Goal: Task Accomplishment & Management: Manage account settings

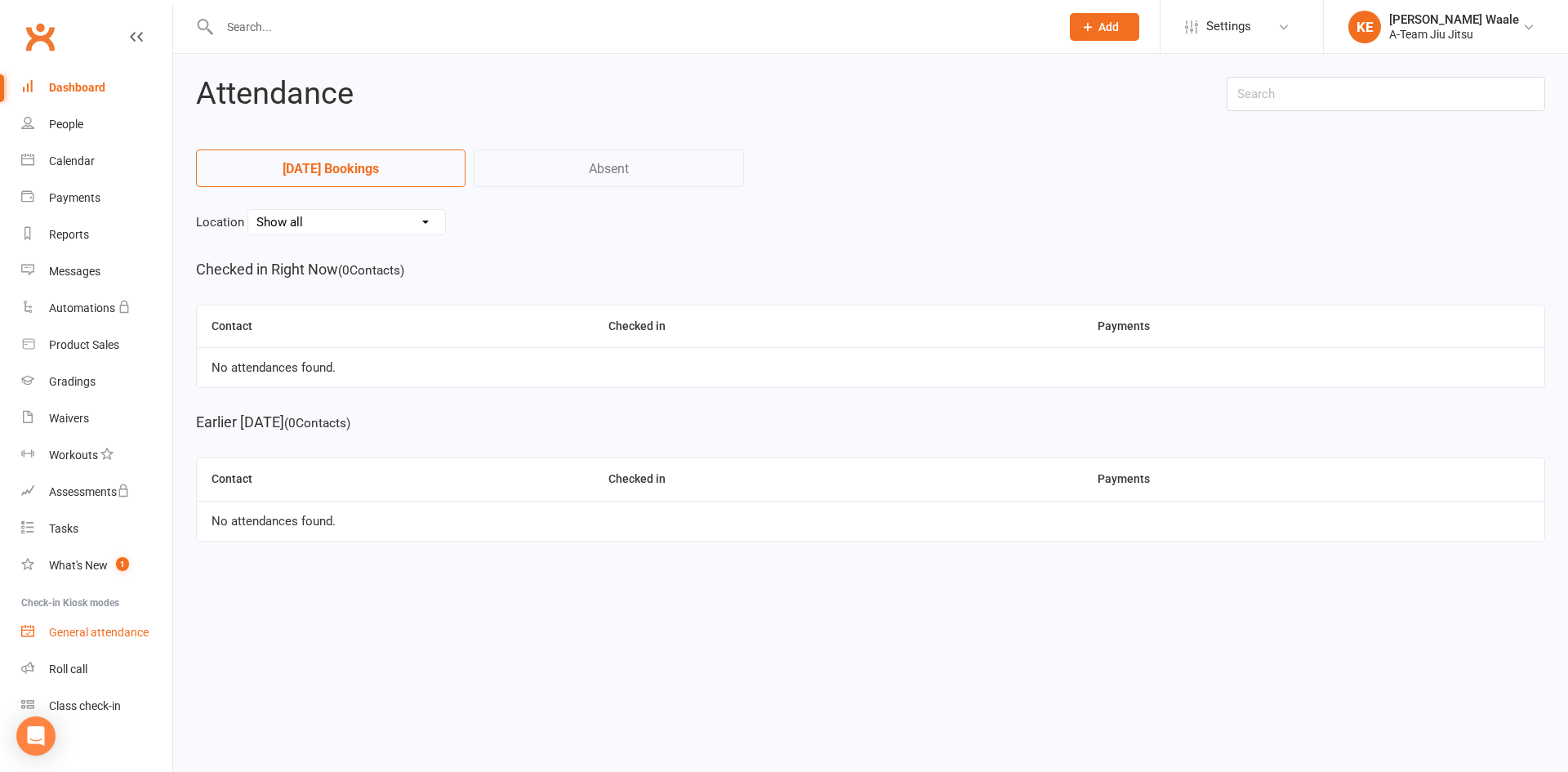
click at [102, 635] on div "General attendance" at bounding box center [98, 632] width 99 height 13
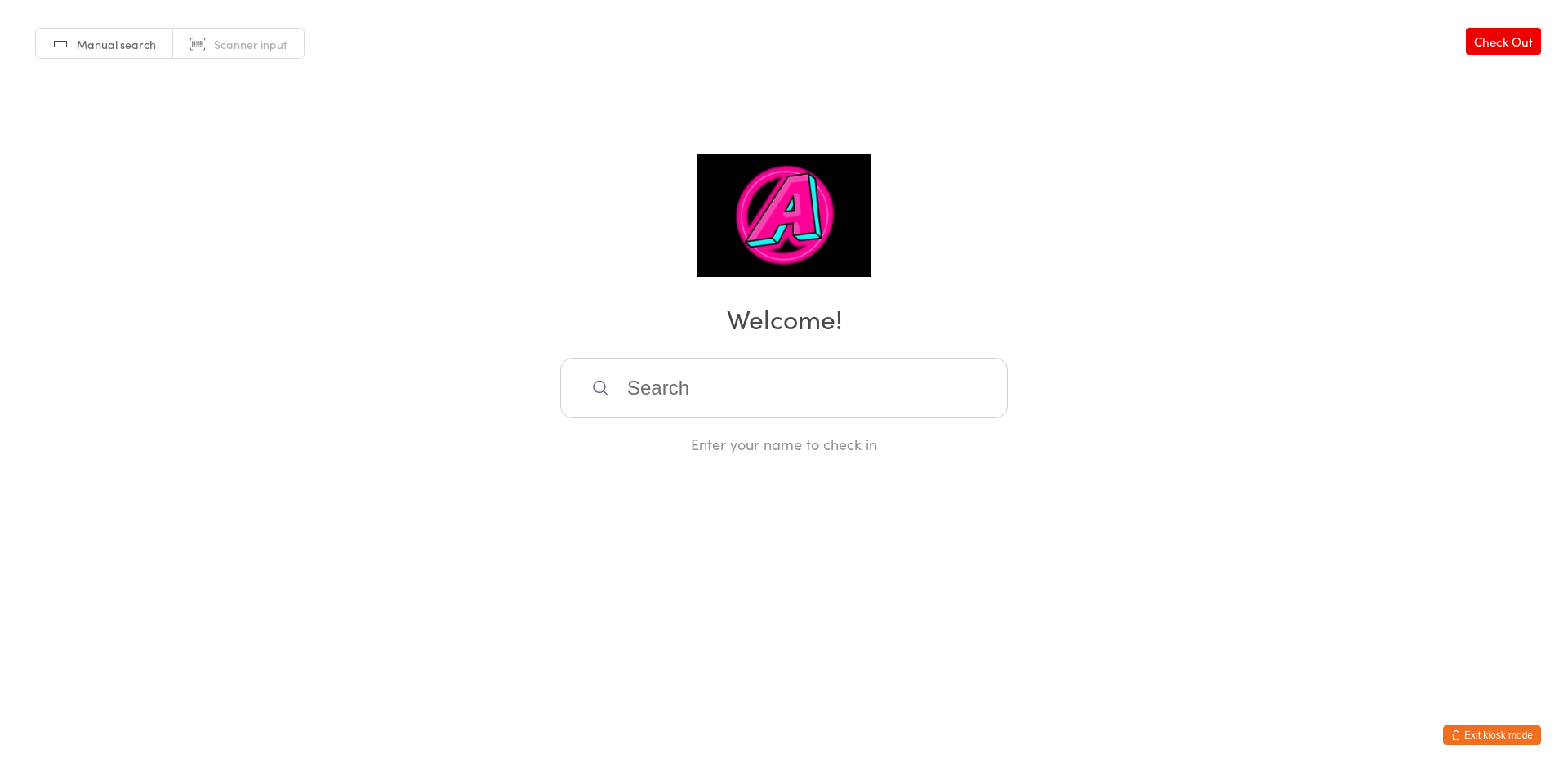
click at [683, 396] on input "search" at bounding box center [784, 388] width 448 height 60
type input "emm"
click at [686, 443] on div "[PERSON_NAME]" at bounding box center [784, 440] width 418 height 22
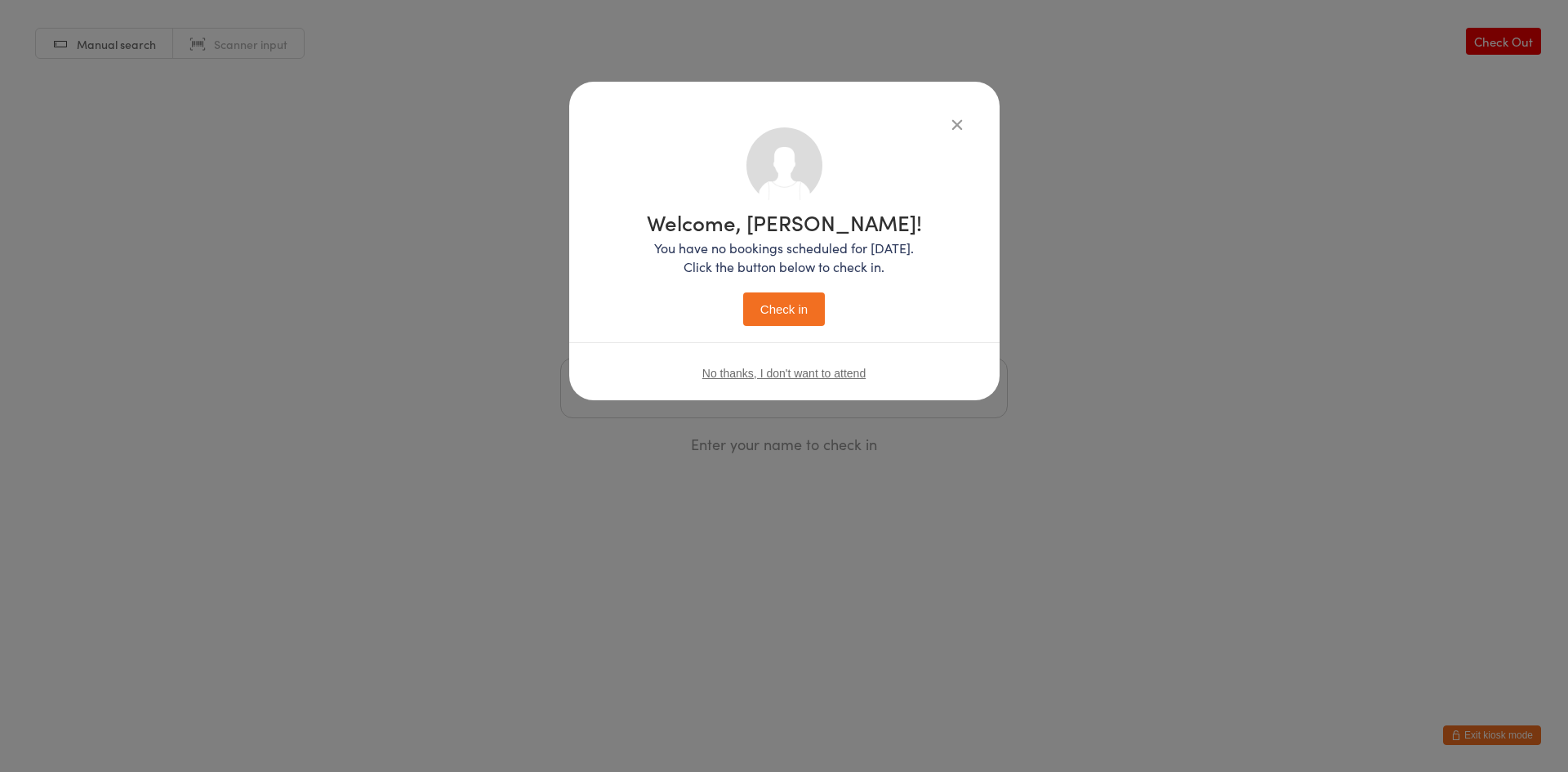
click at [787, 315] on button "Check in" at bounding box center [784, 309] width 82 height 33
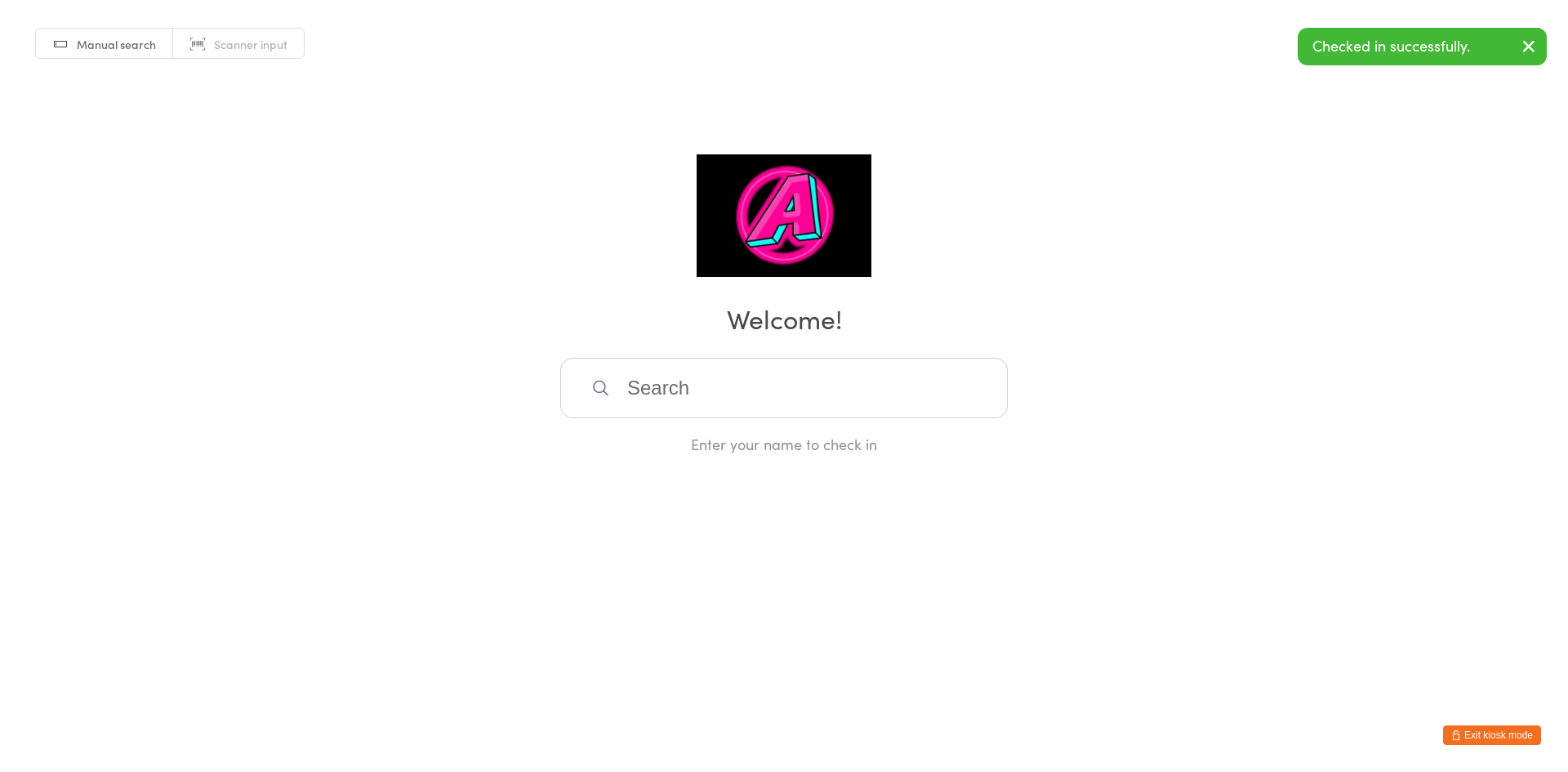
click at [750, 398] on input "search" at bounding box center [784, 388] width 448 height 60
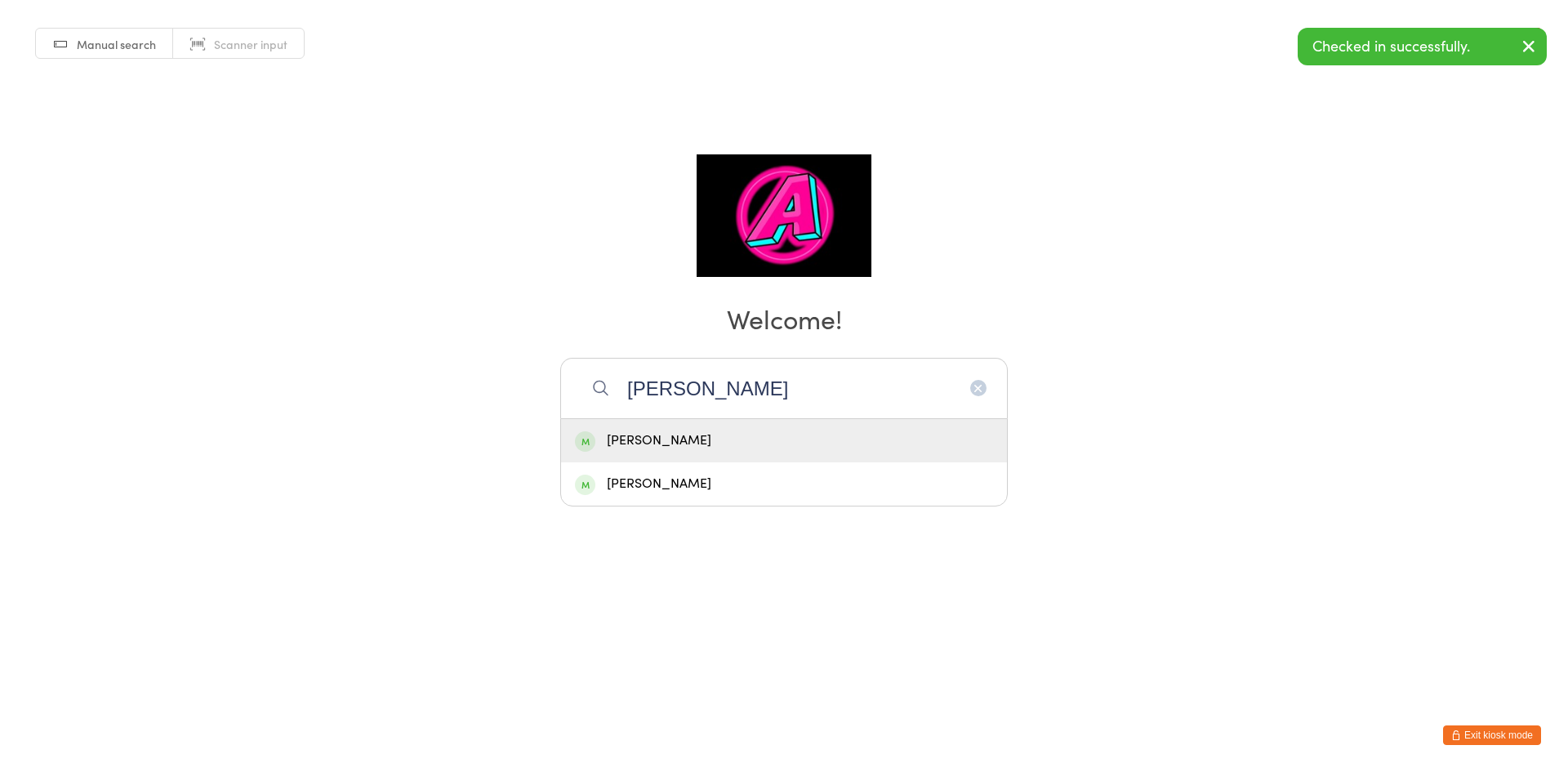
type input "kevin"
click at [724, 437] on div "[PERSON_NAME]" at bounding box center [784, 440] width 418 height 22
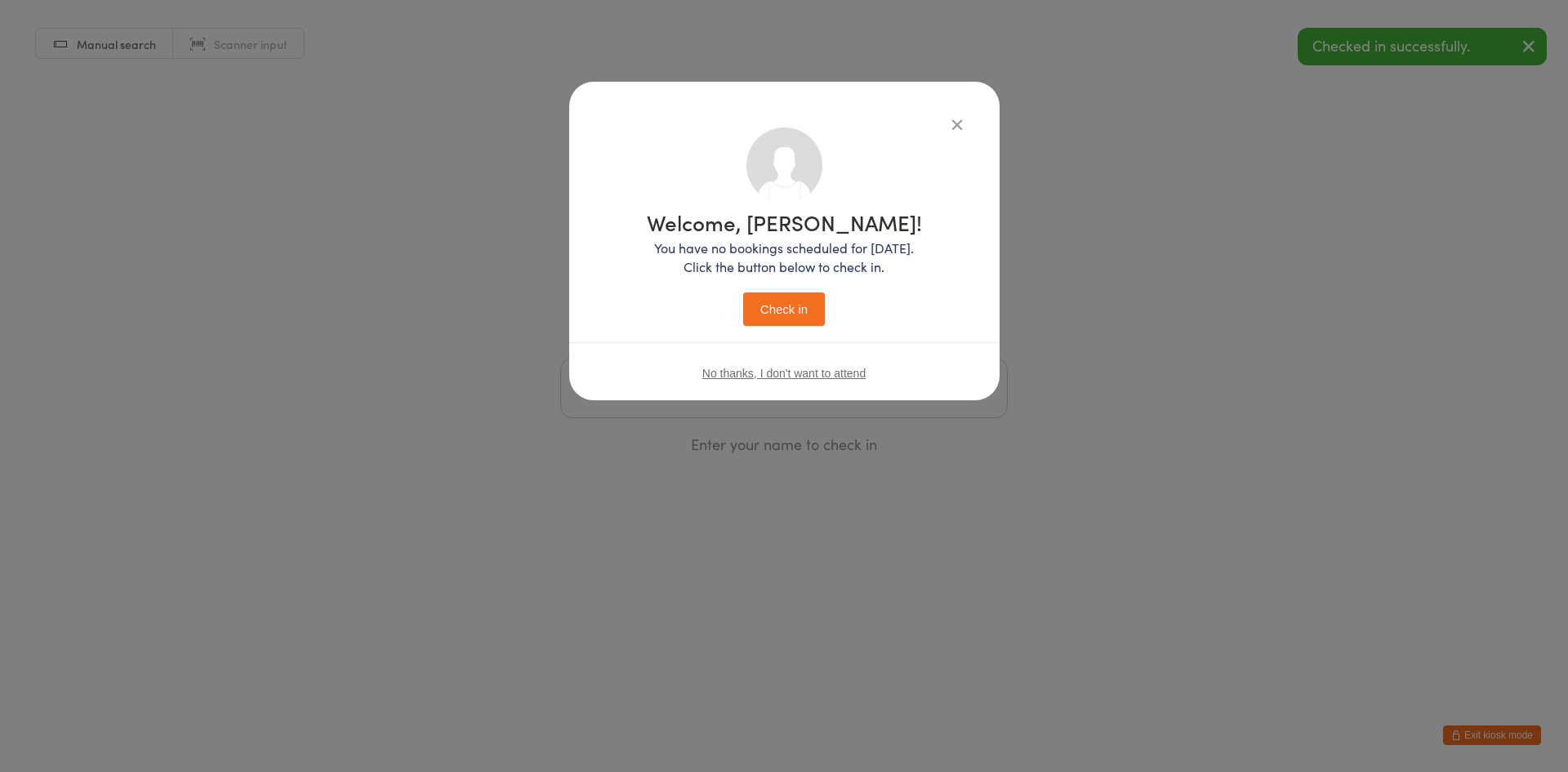
click at [791, 317] on button "Check in" at bounding box center [784, 309] width 82 height 33
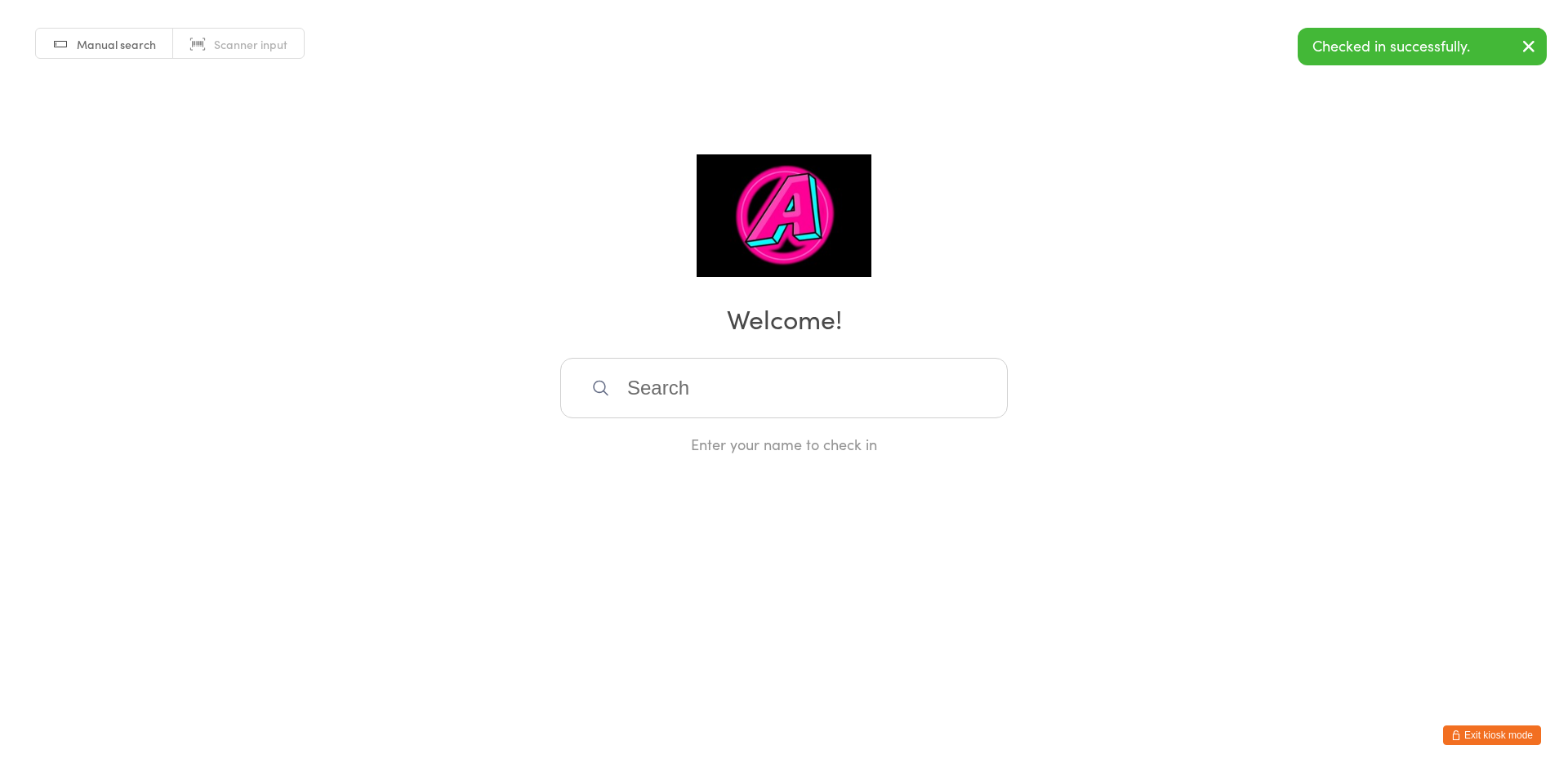
click at [709, 410] on input "search" at bounding box center [784, 388] width 448 height 60
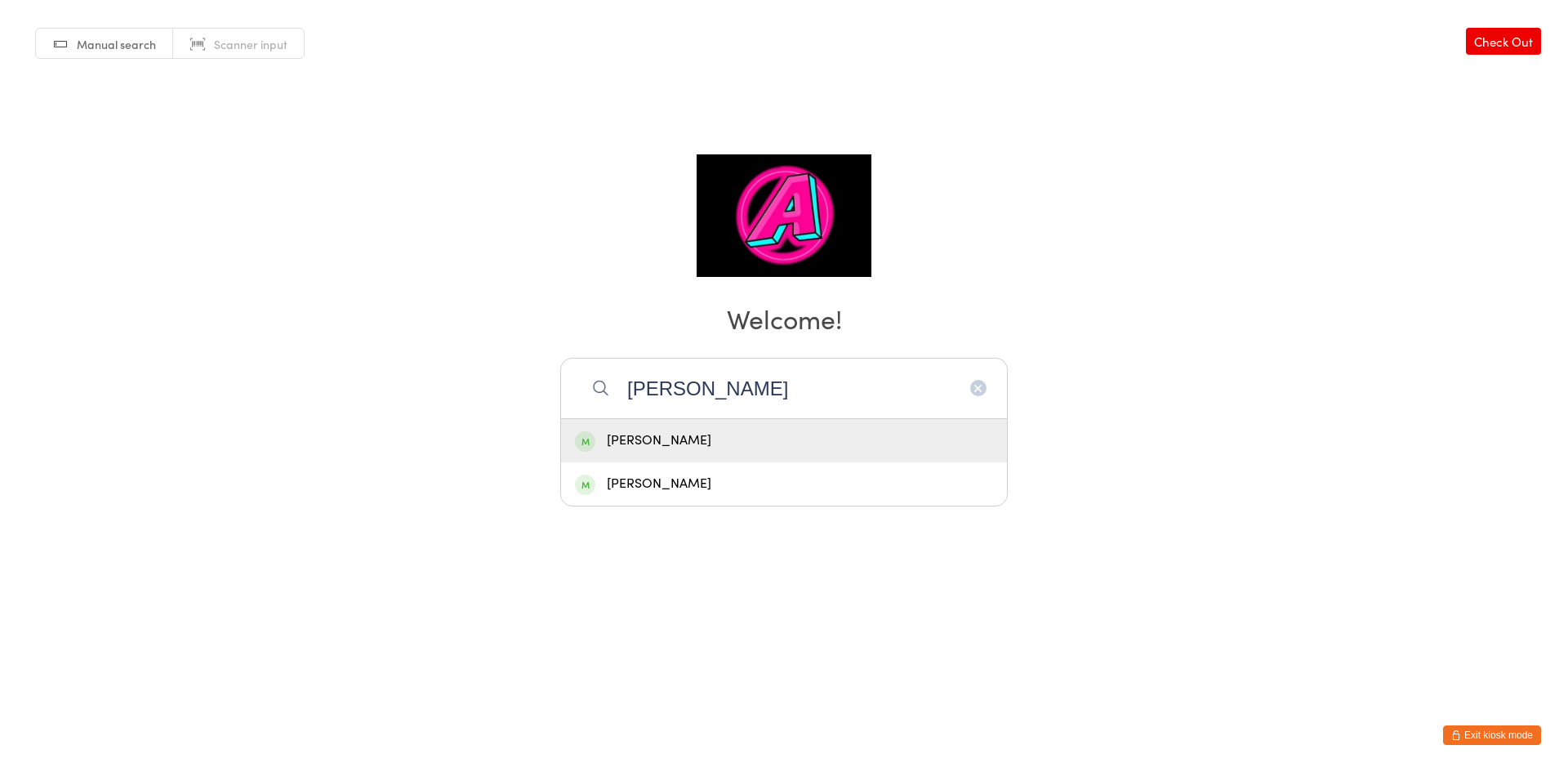
type input "dani"
click at [712, 440] on div "[PERSON_NAME]" at bounding box center [784, 440] width 418 height 22
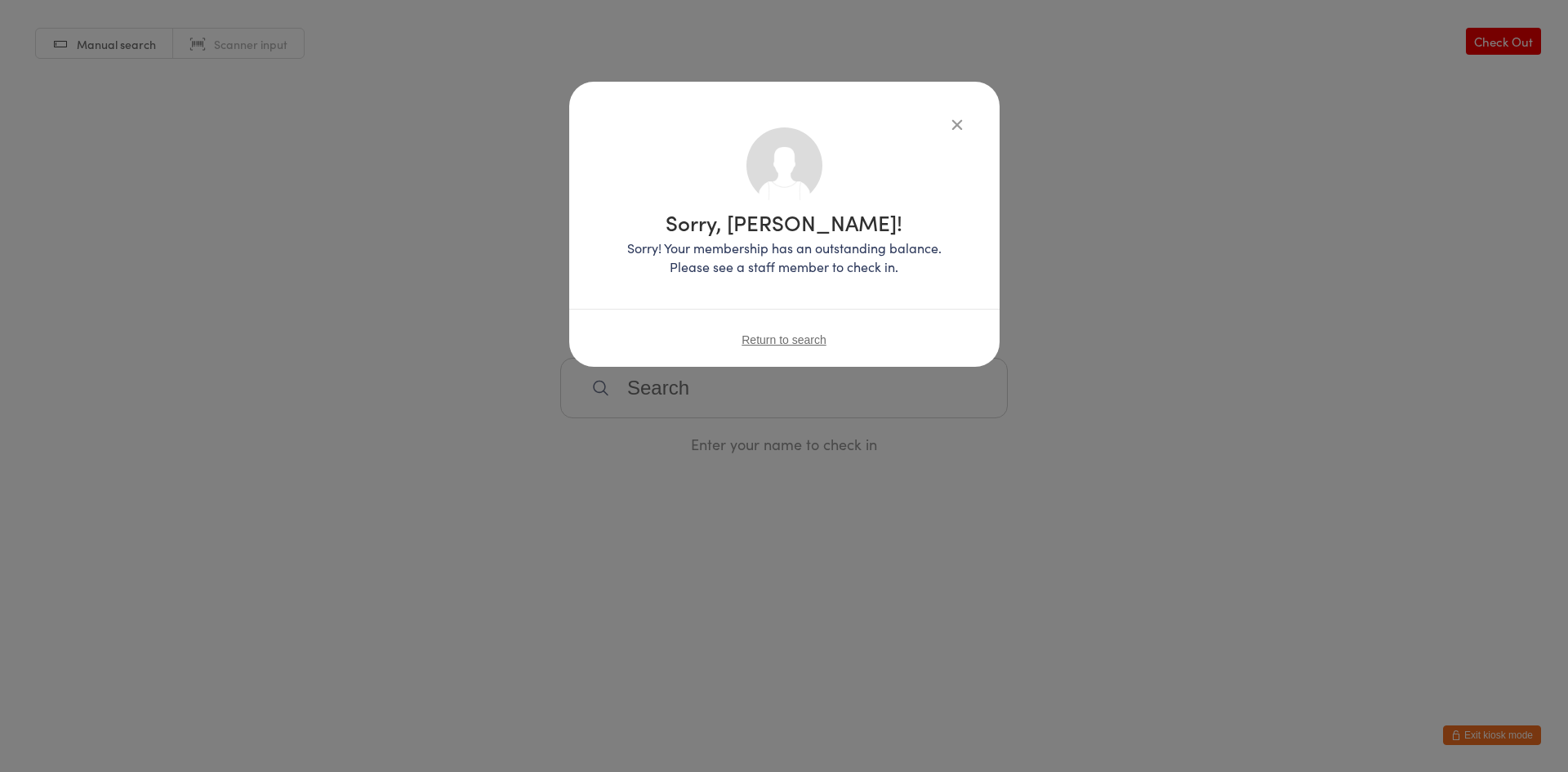
click at [792, 339] on span "Return to search" at bounding box center [783, 339] width 84 height 13
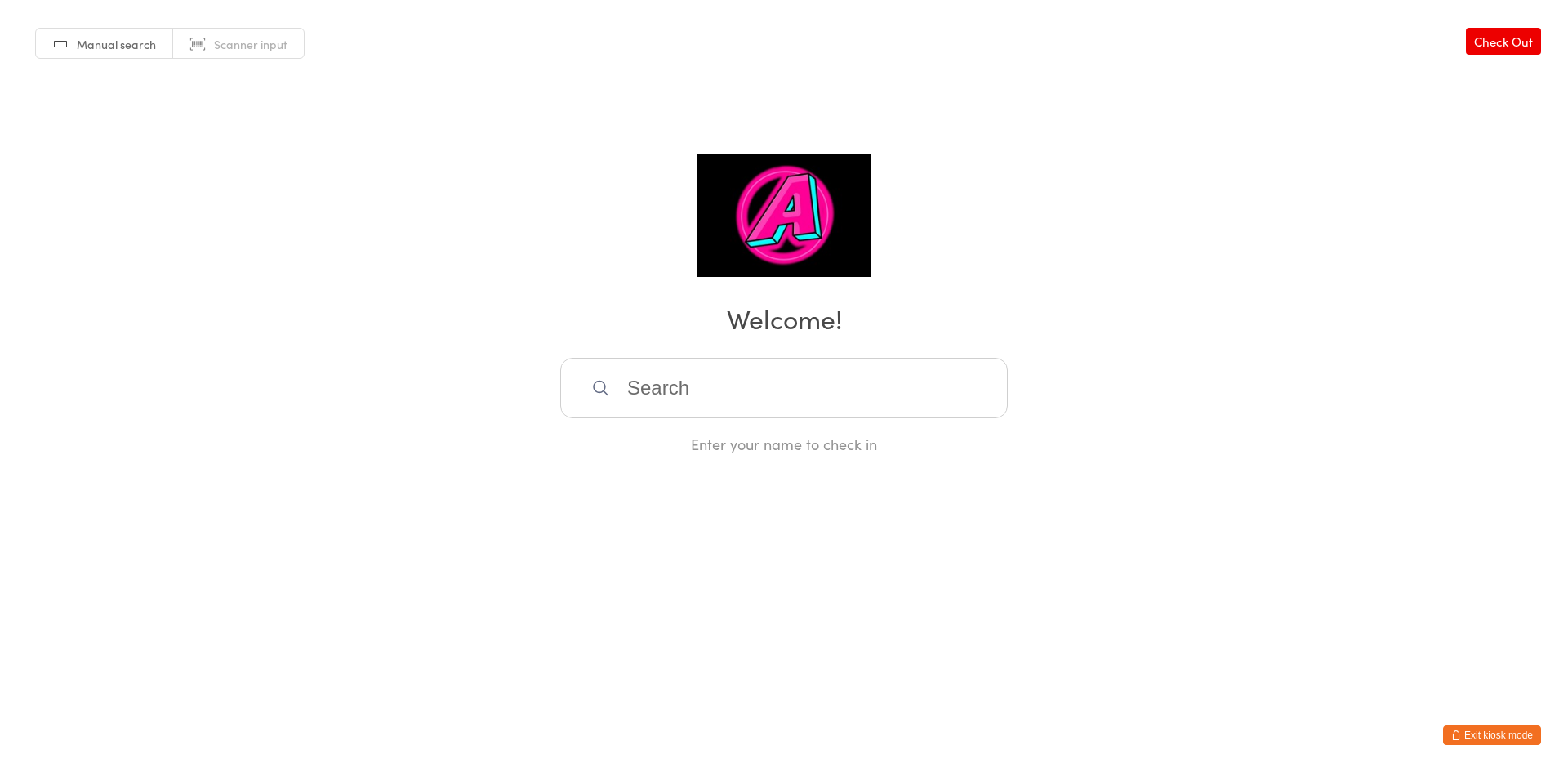
click at [748, 394] on input "search" at bounding box center [784, 388] width 448 height 60
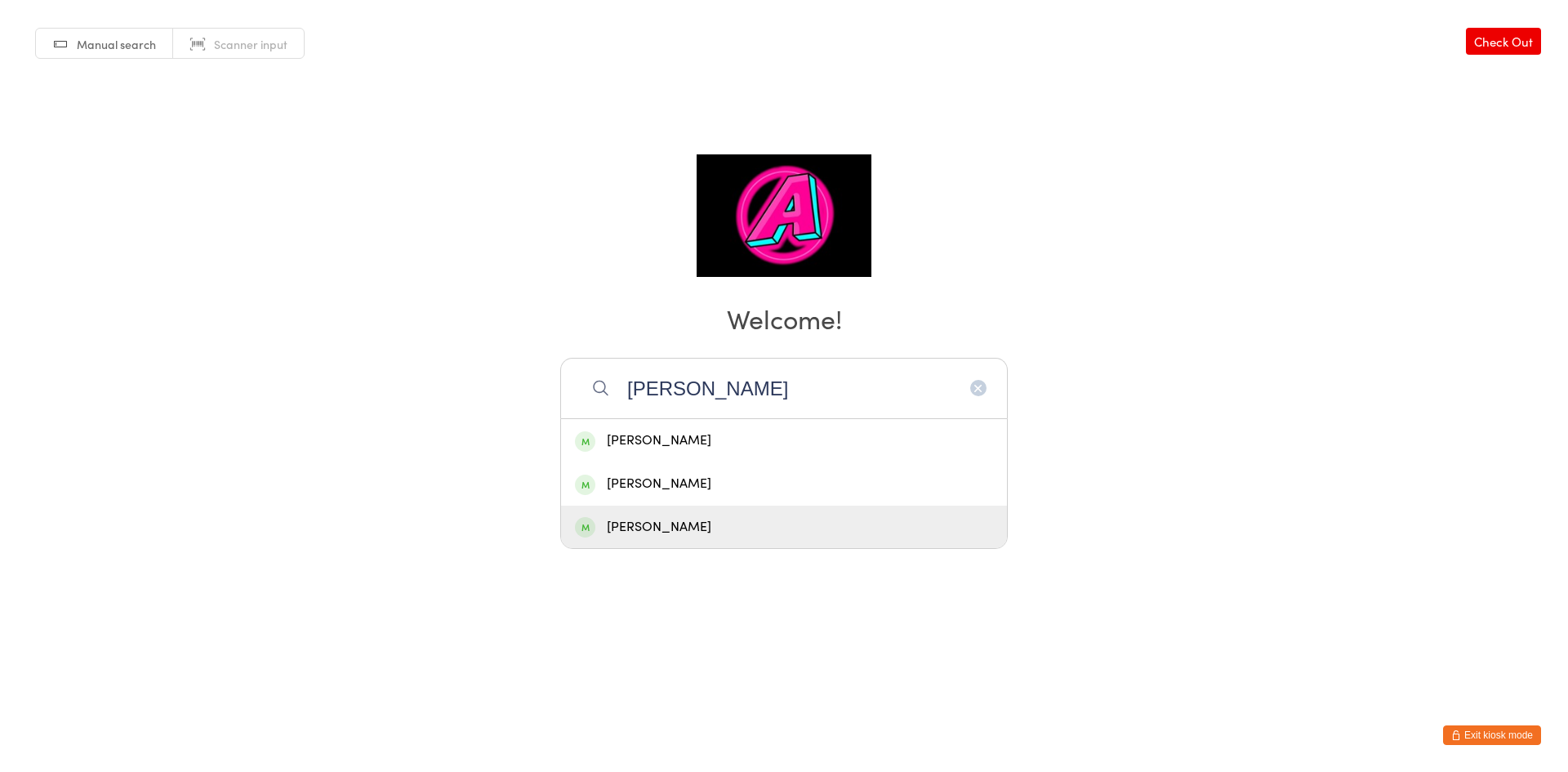
type input "sam"
click at [729, 527] on div "[PERSON_NAME]" at bounding box center [784, 526] width 418 height 22
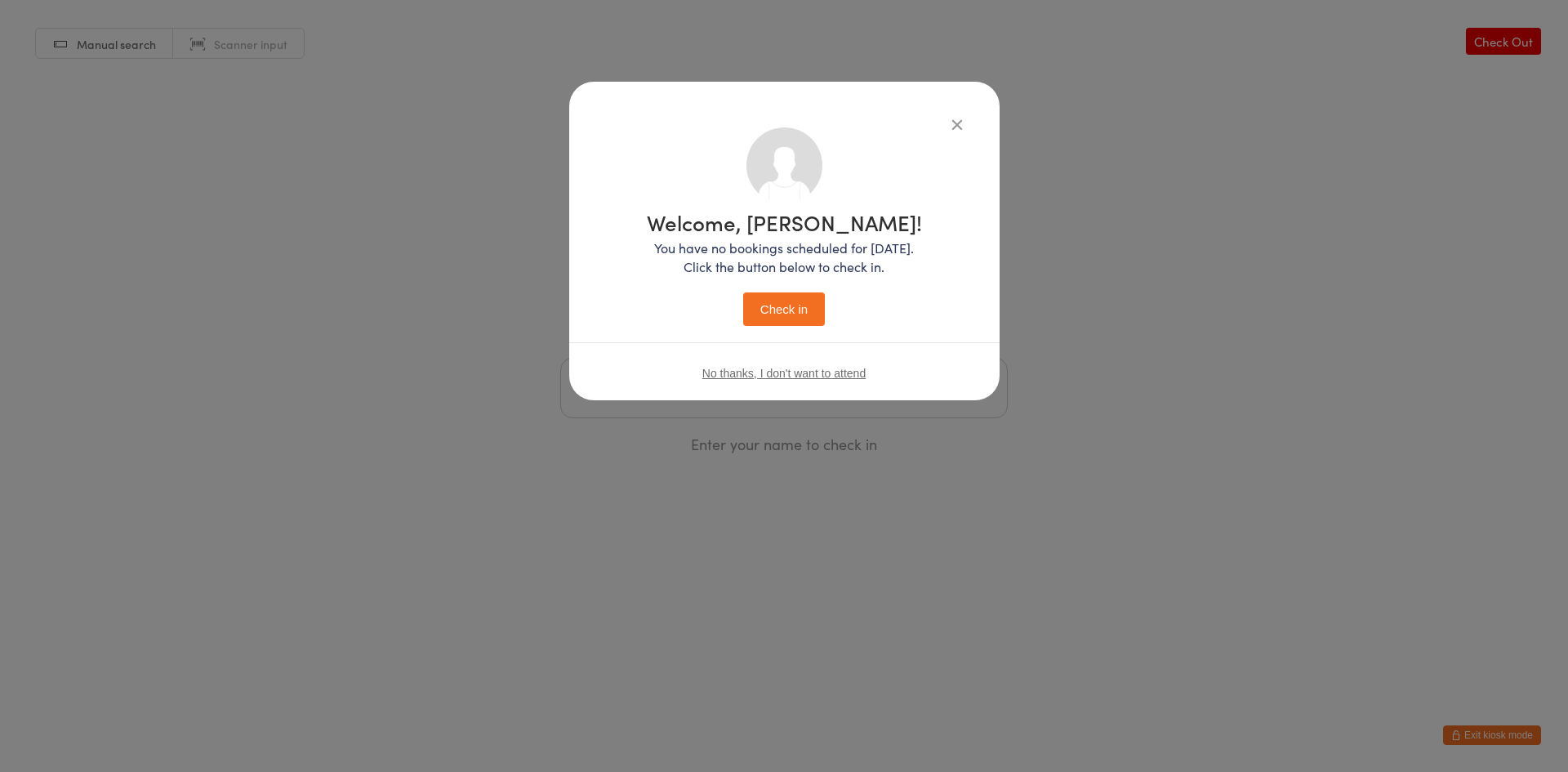
click at [783, 318] on button "Check in" at bounding box center [784, 309] width 82 height 33
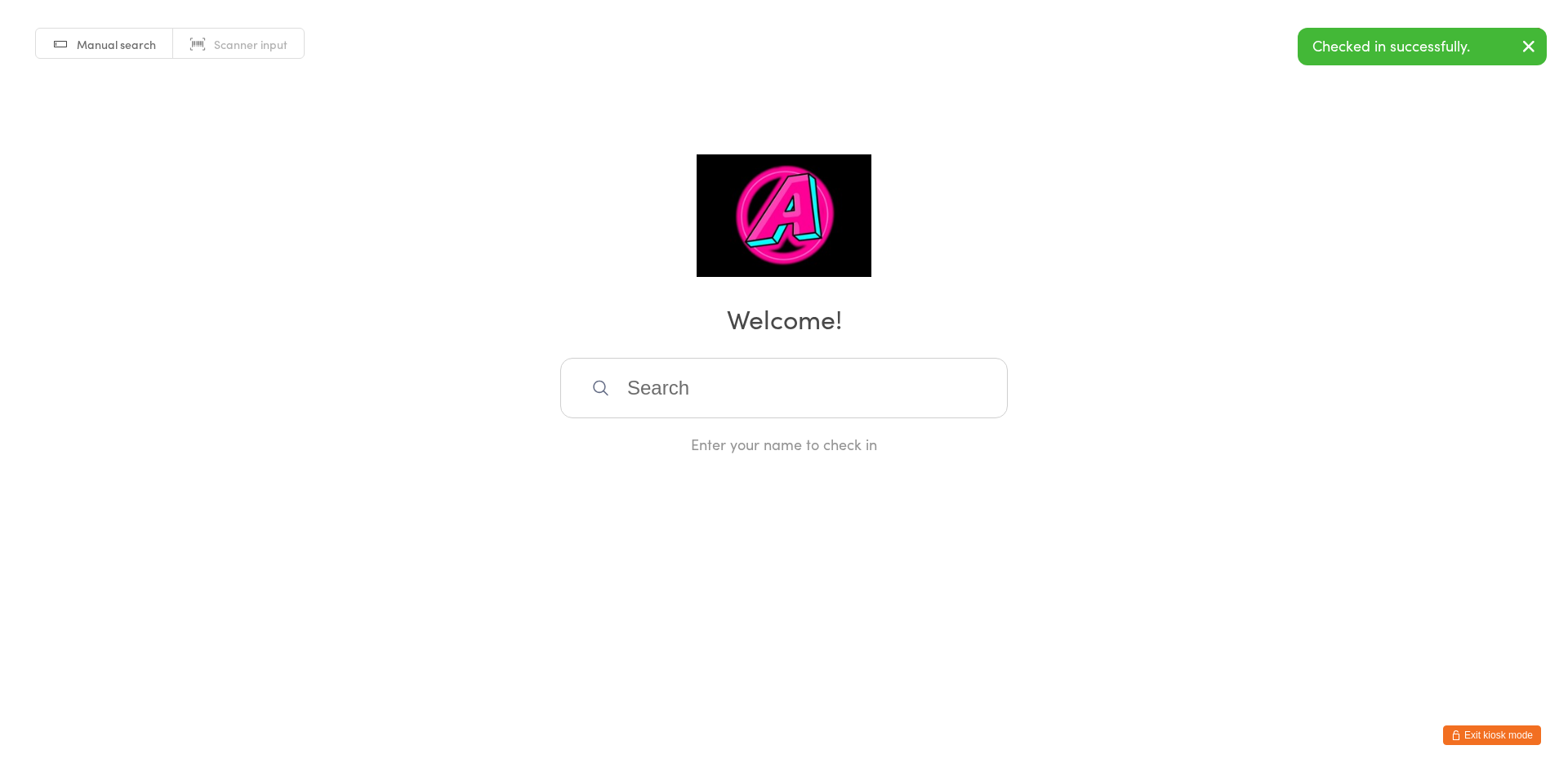
click at [657, 398] on input "search" at bounding box center [784, 388] width 448 height 60
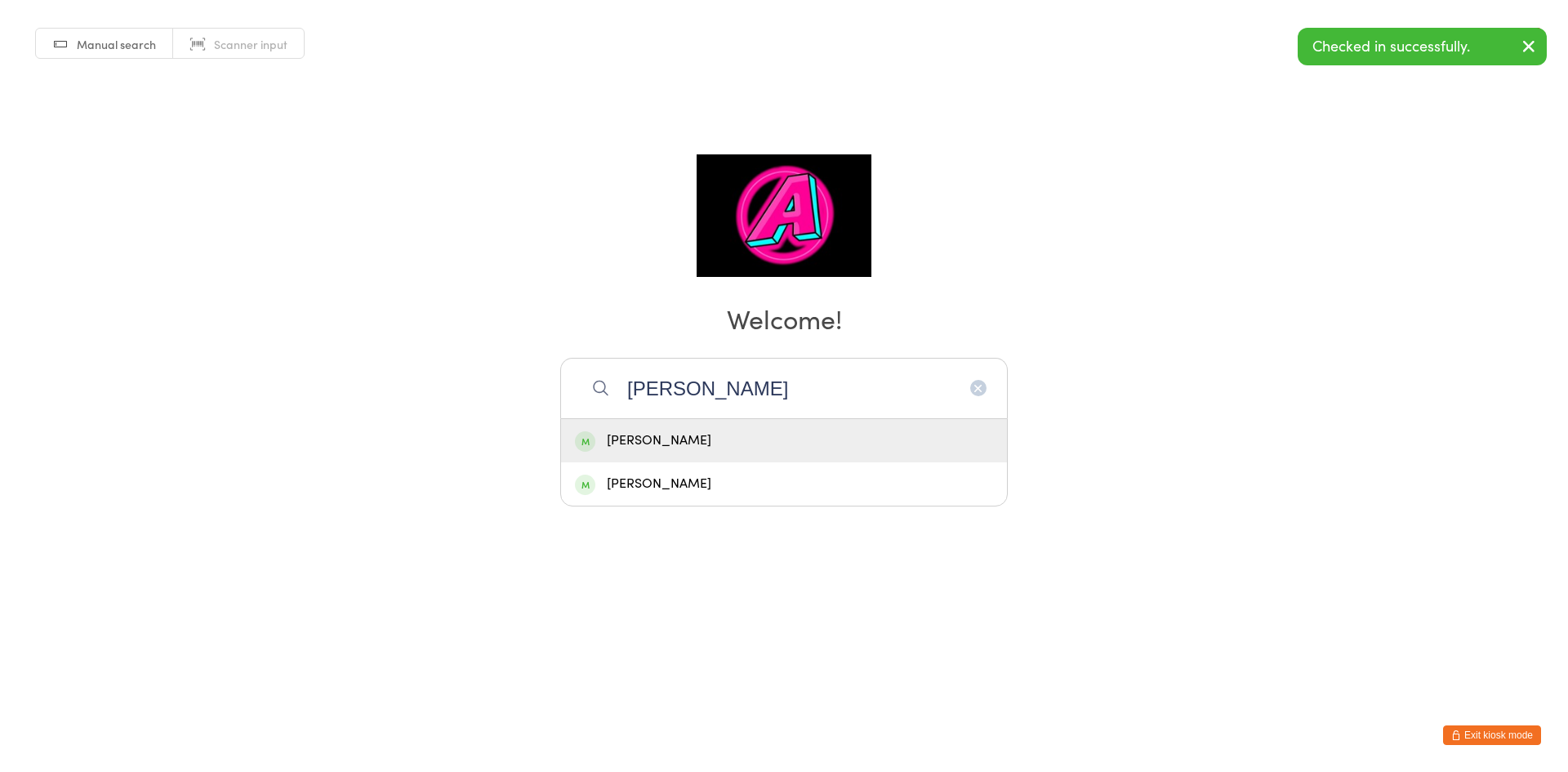
type input "jay"
click at [657, 444] on div "[PERSON_NAME]" at bounding box center [784, 440] width 418 height 22
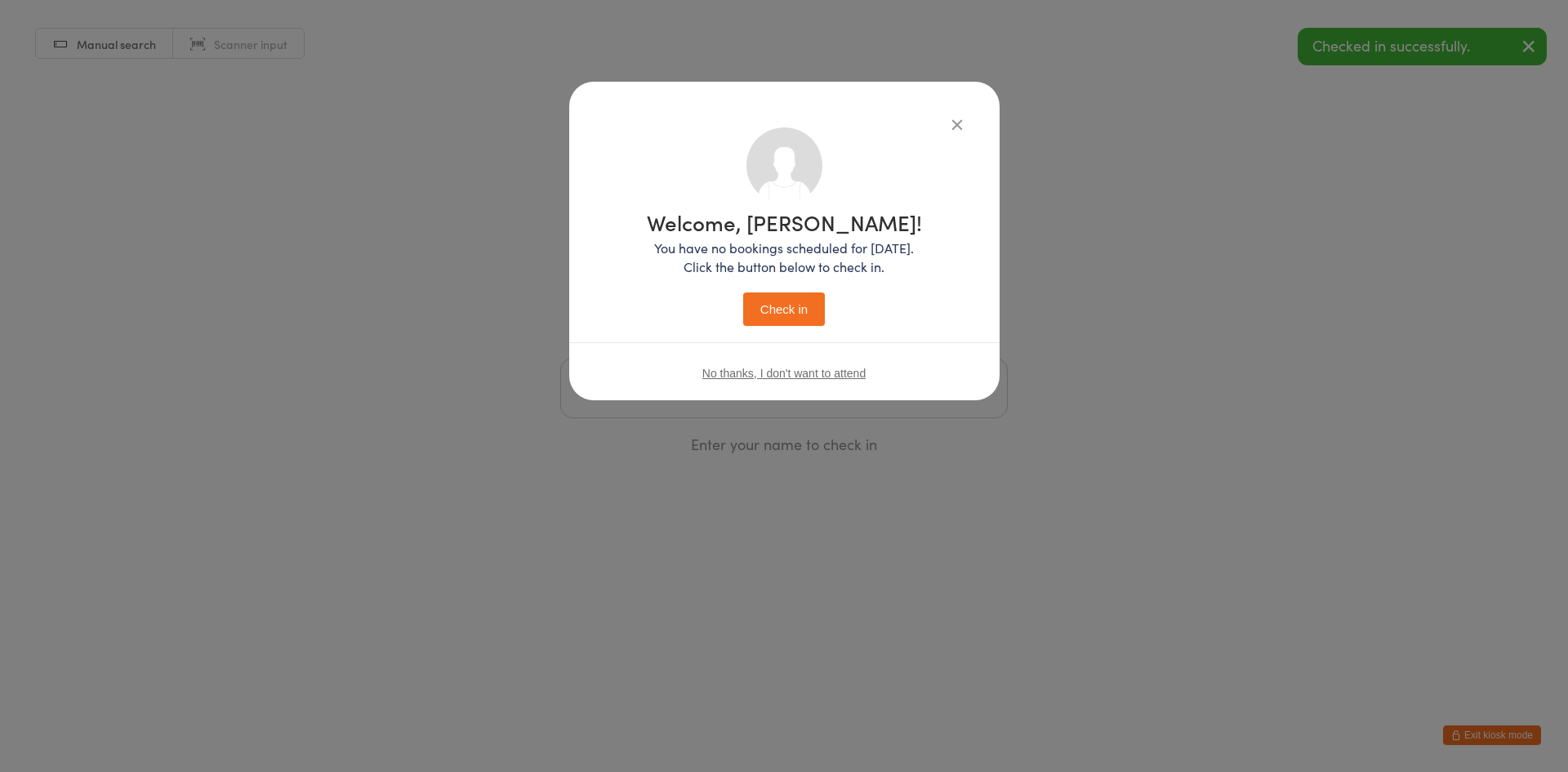
click at [765, 312] on button "Check in" at bounding box center [784, 309] width 82 height 33
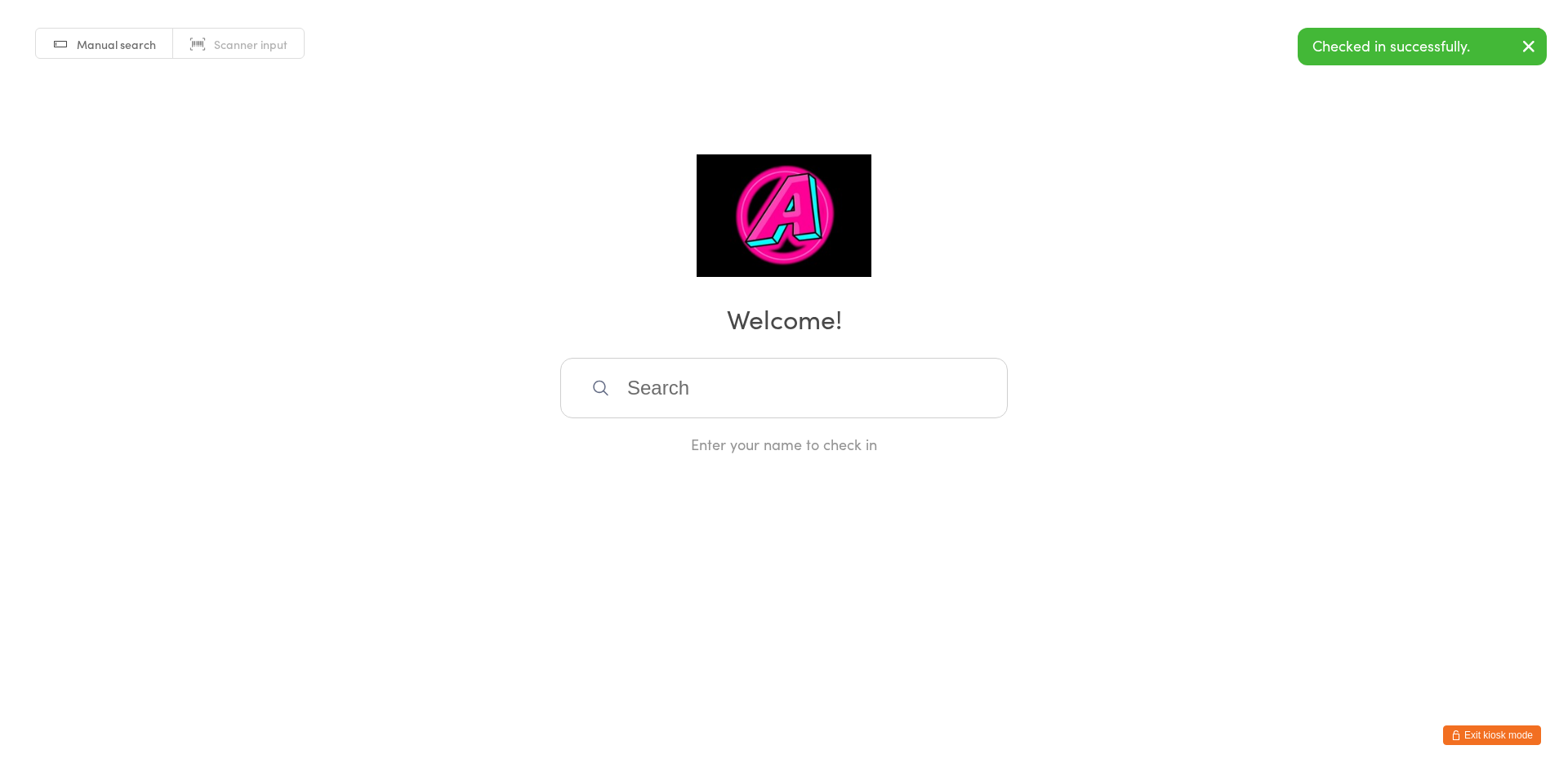
click at [700, 395] on input "search" at bounding box center [784, 388] width 448 height 60
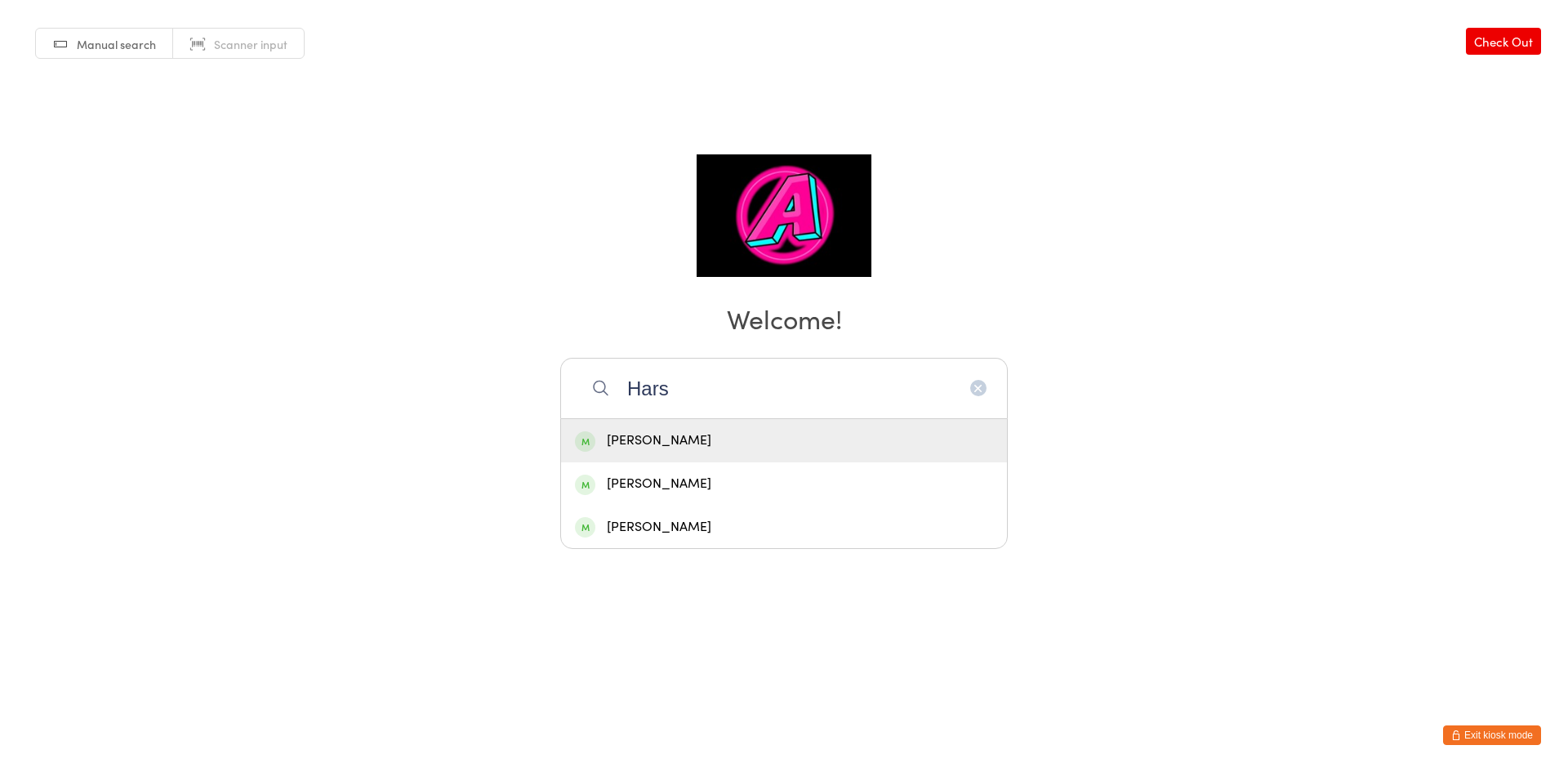
type input "Hars"
click at [700, 457] on div "[PERSON_NAME]" at bounding box center [784, 441] width 446 height 44
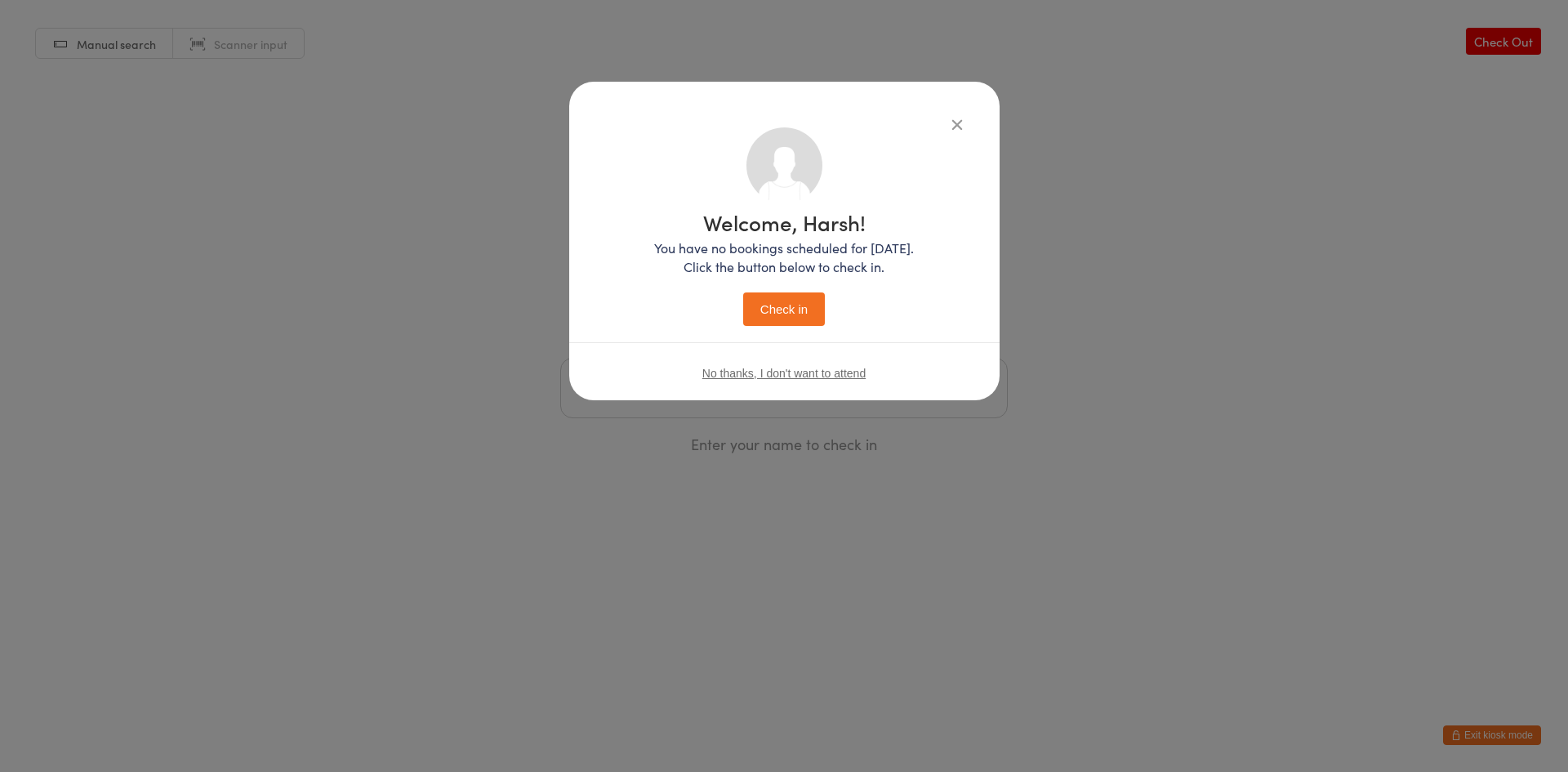
click at [770, 303] on button "Check in" at bounding box center [784, 309] width 82 height 33
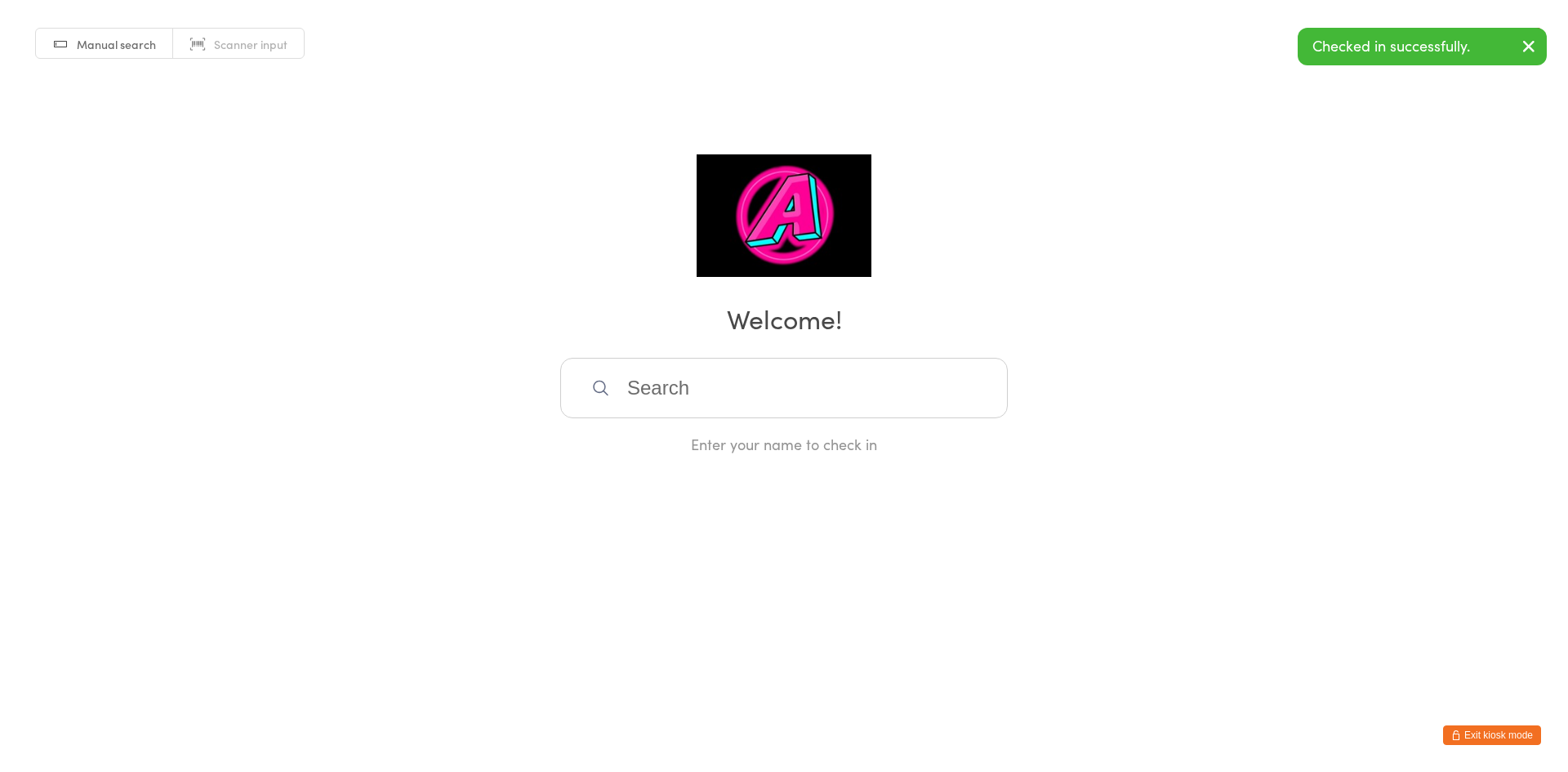
click at [638, 389] on input "search" at bounding box center [784, 388] width 448 height 60
type input "Gulli"
click at [660, 432] on div "Gulliver Burns" at bounding box center [784, 440] width 418 height 22
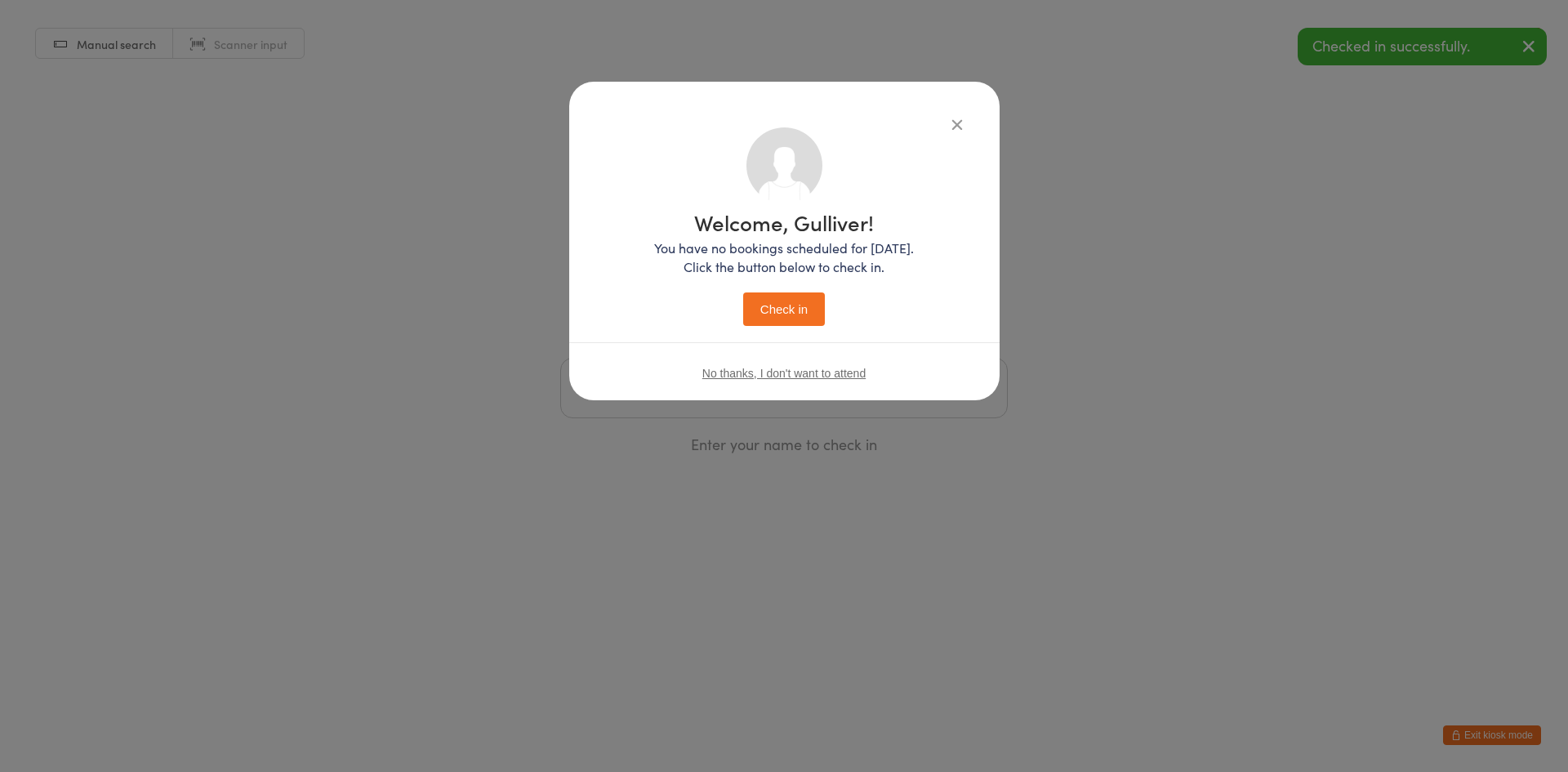
click at [815, 315] on button "Check in" at bounding box center [784, 309] width 82 height 33
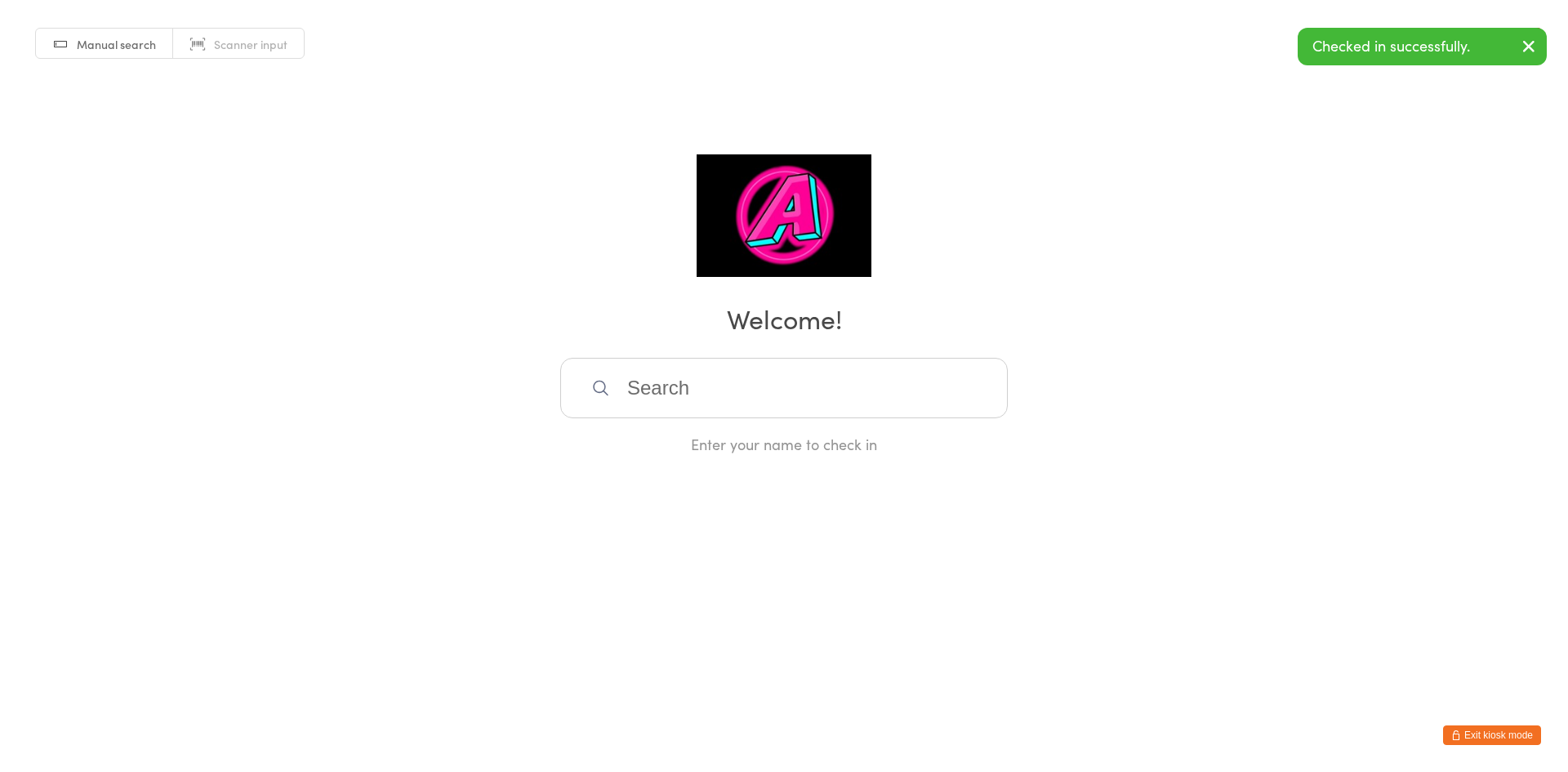
click at [1484, 729] on button "Exit kiosk mode" at bounding box center [1491, 735] width 98 height 19
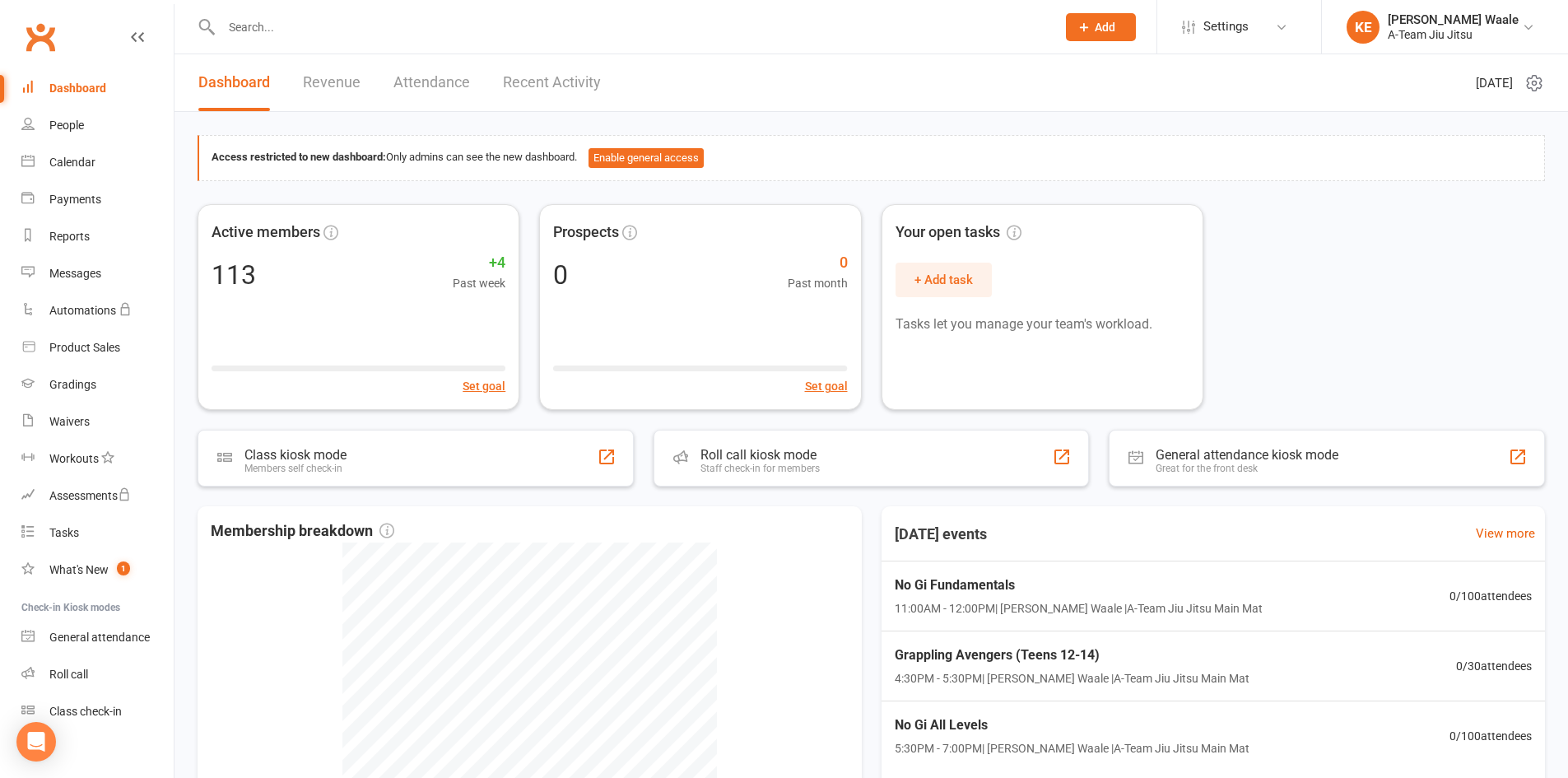
click at [428, 83] on link "Attendance" at bounding box center [431, 83] width 76 height 57
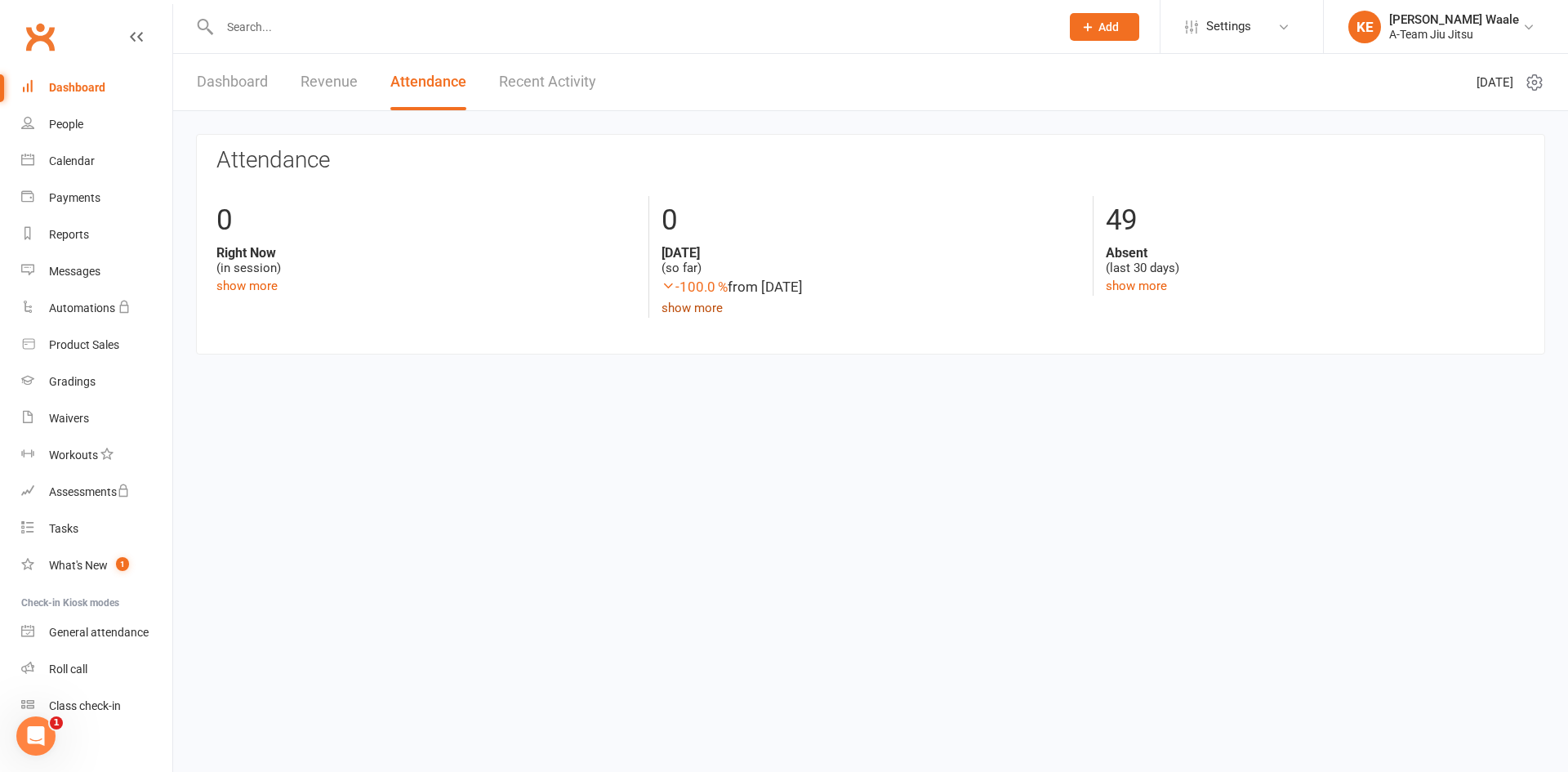
click at [688, 310] on link "show more" at bounding box center [692, 308] width 61 height 15
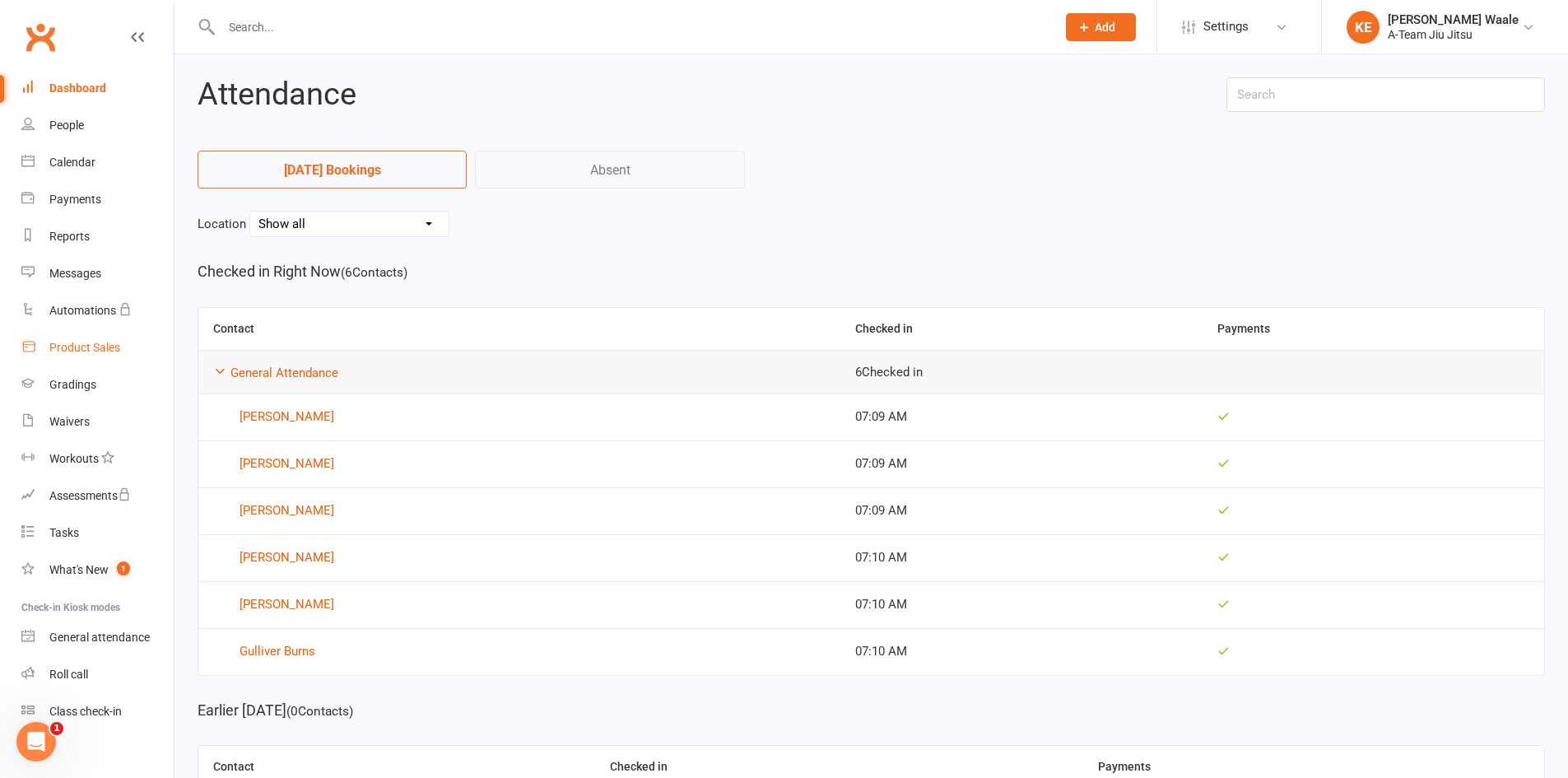
click at [102, 337] on link "Product Sales" at bounding box center [97, 348] width 152 height 37
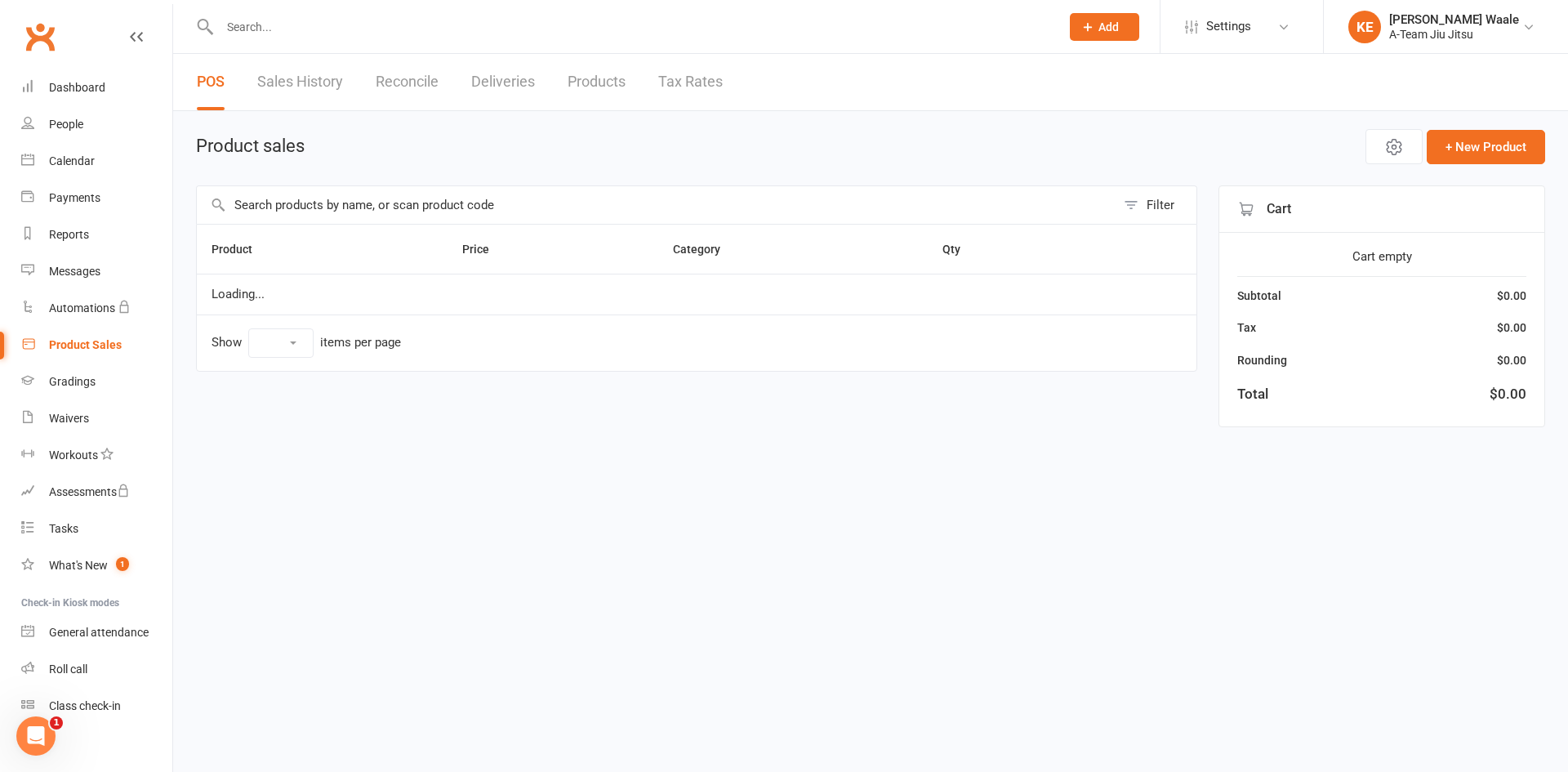
select select "50"
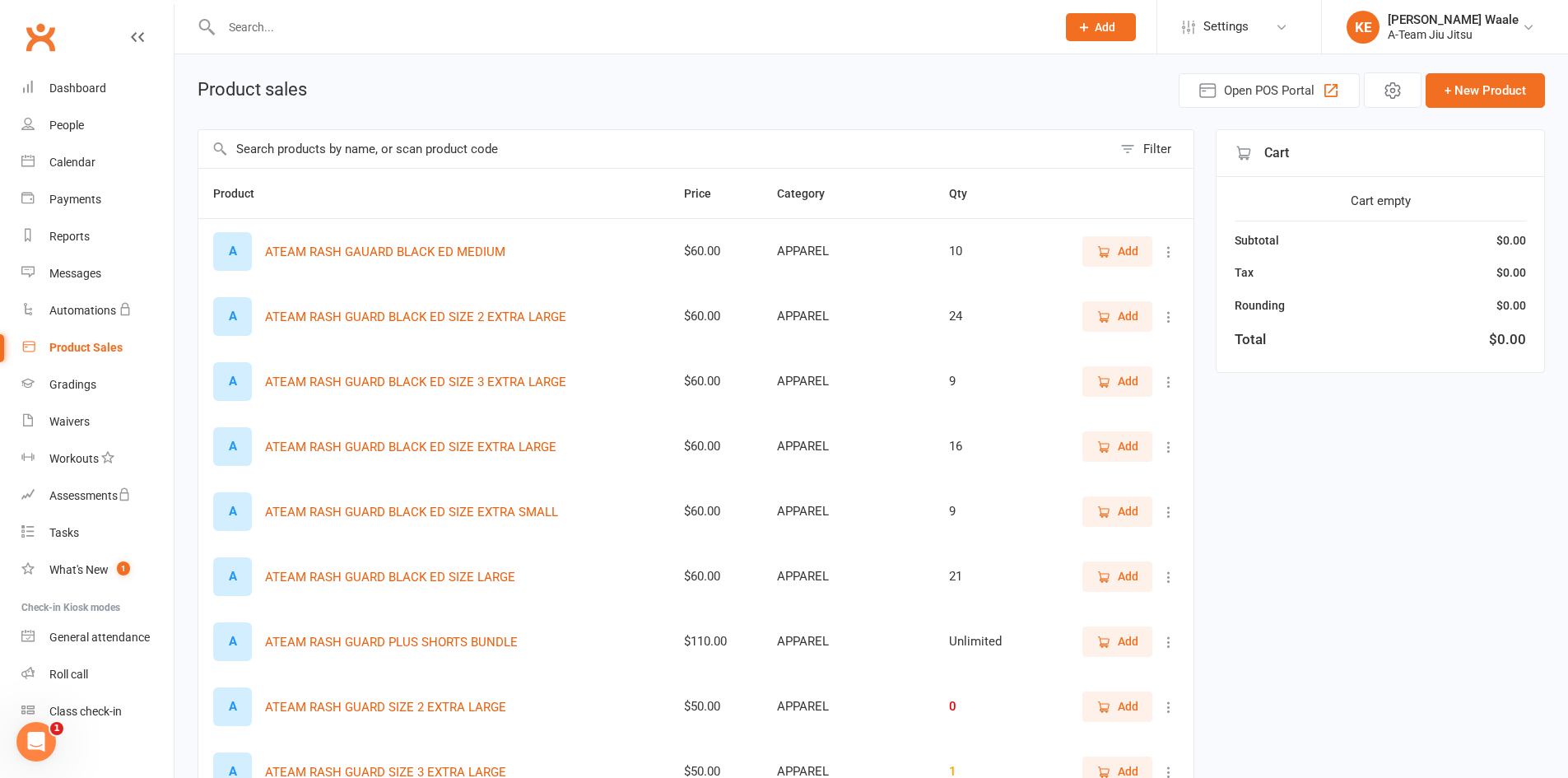
scroll to position [83, 0]
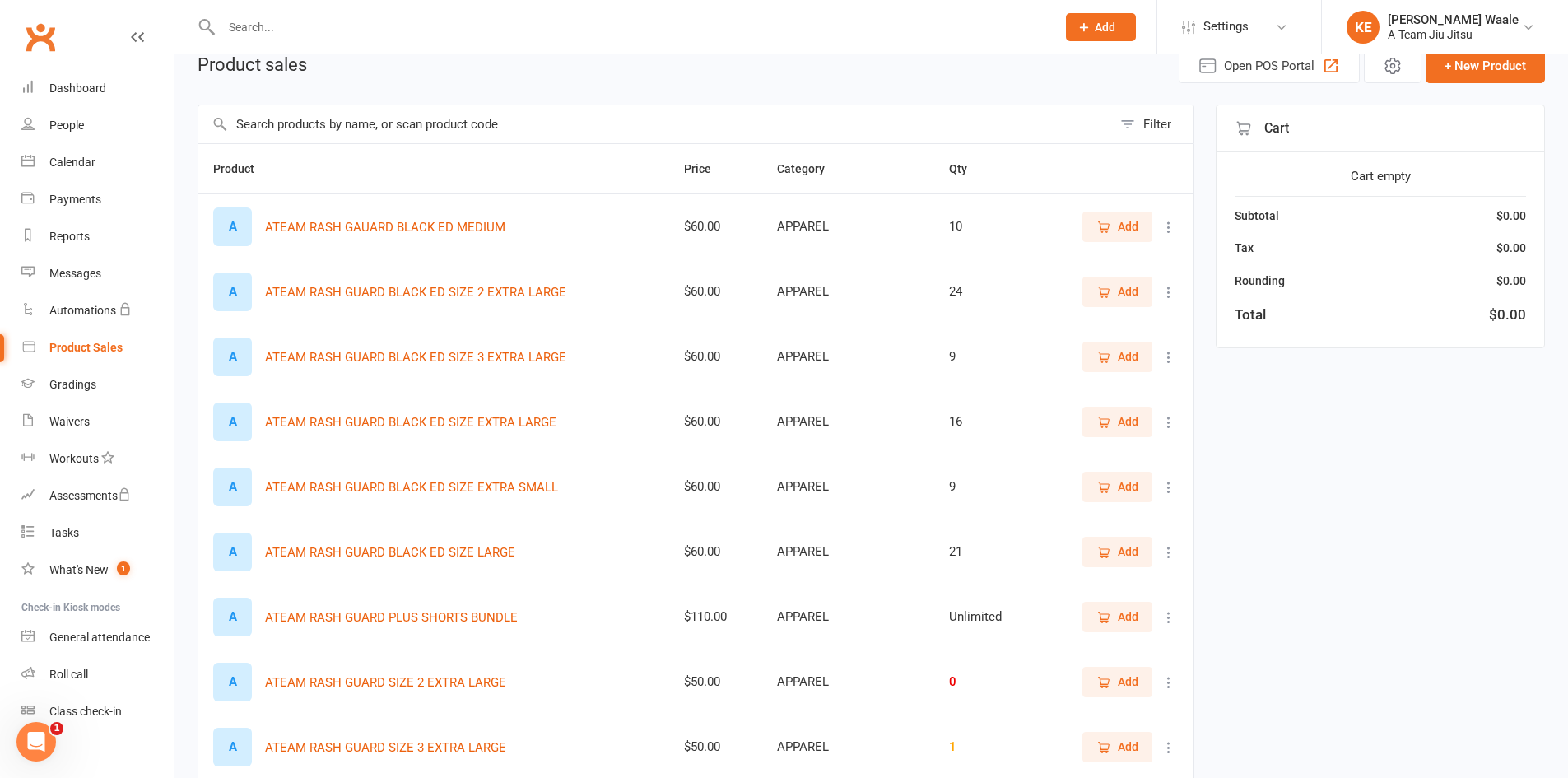
click at [1136, 624] on span "Add" at bounding box center [1127, 616] width 20 height 18
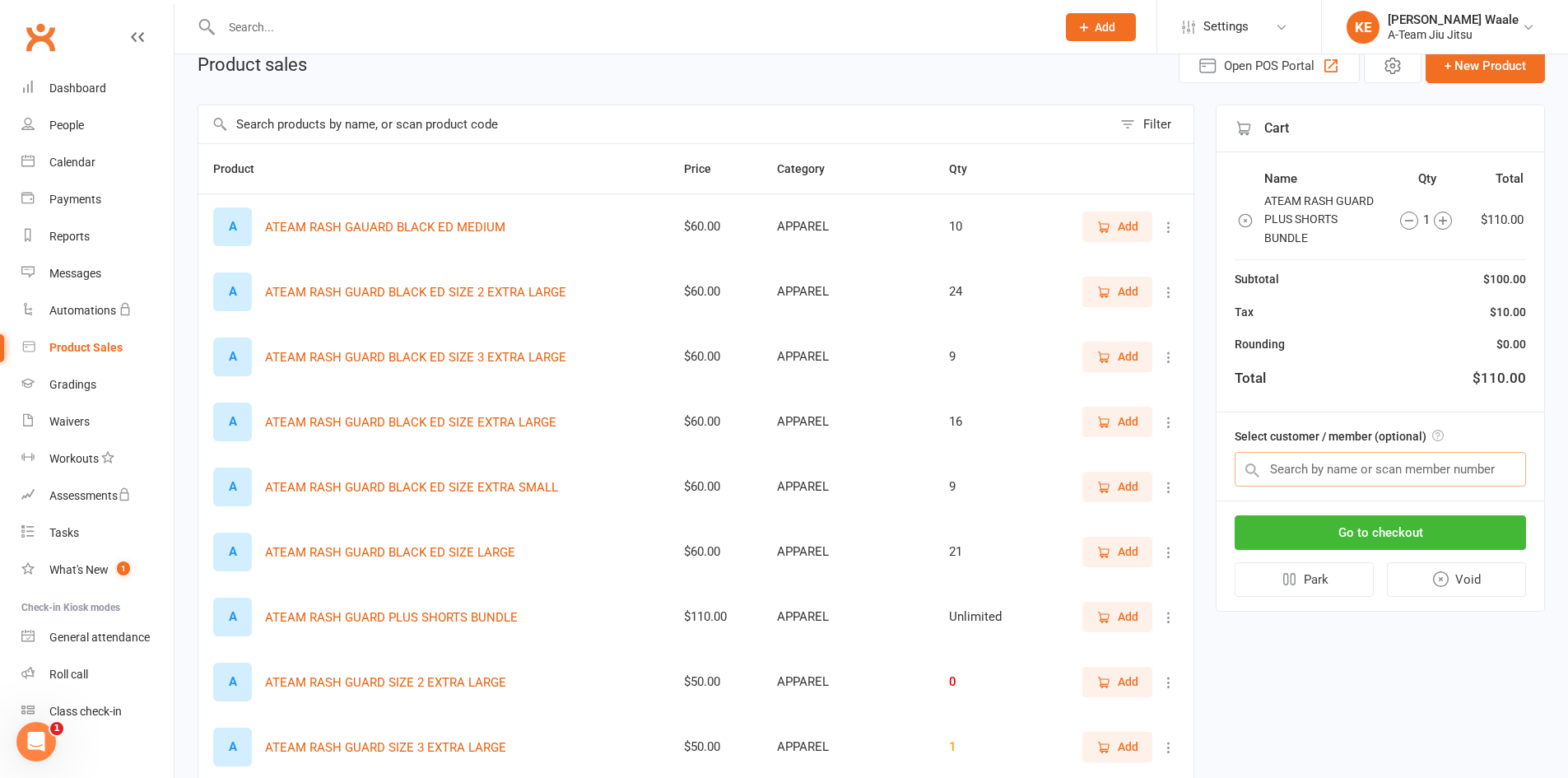
click at [1357, 467] on input "text" at bounding box center [1380, 469] width 291 height 34
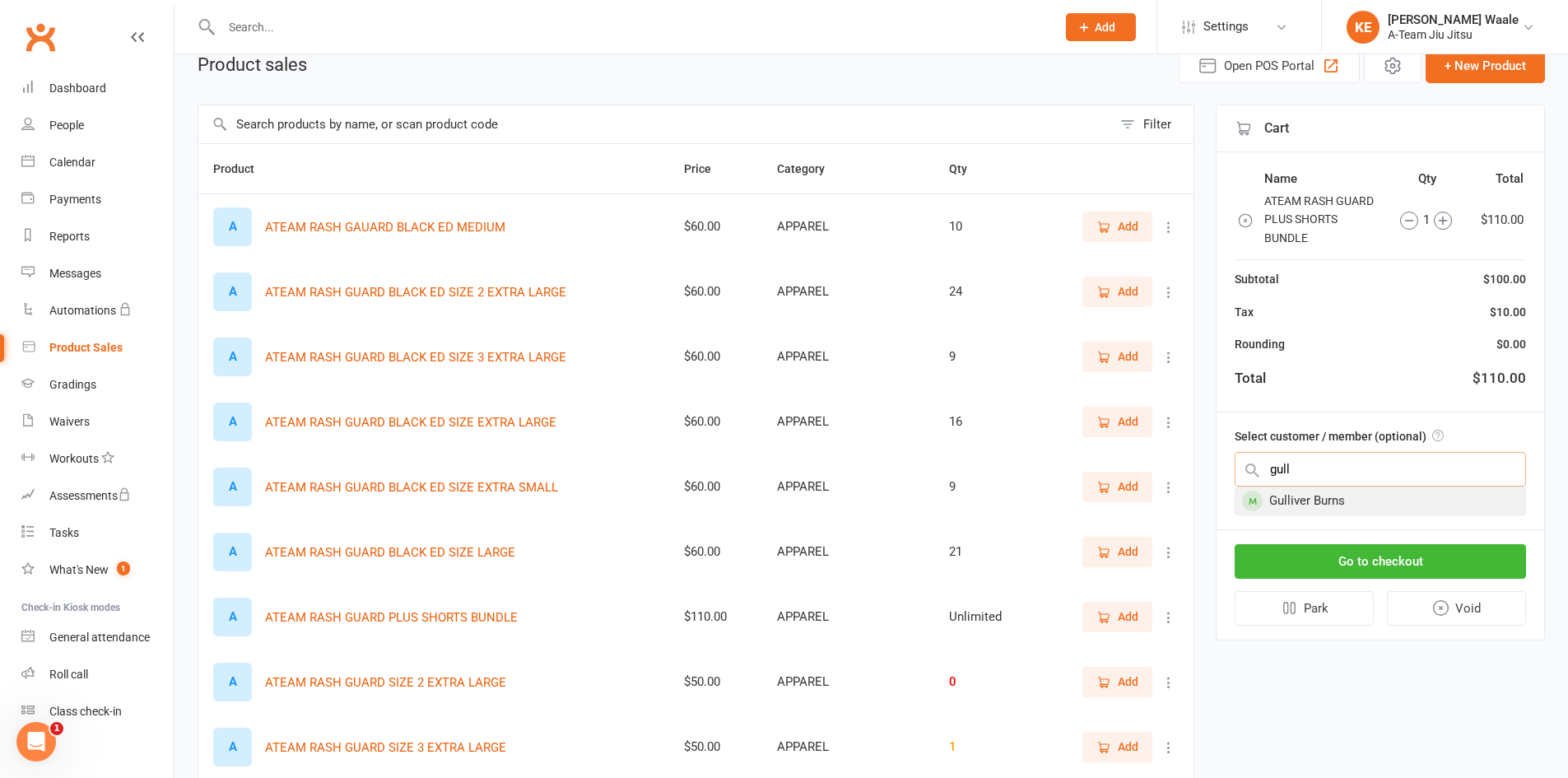
type input "gull"
click at [1353, 513] on div "Gulliver Burns" at bounding box center [1380, 501] width 290 height 27
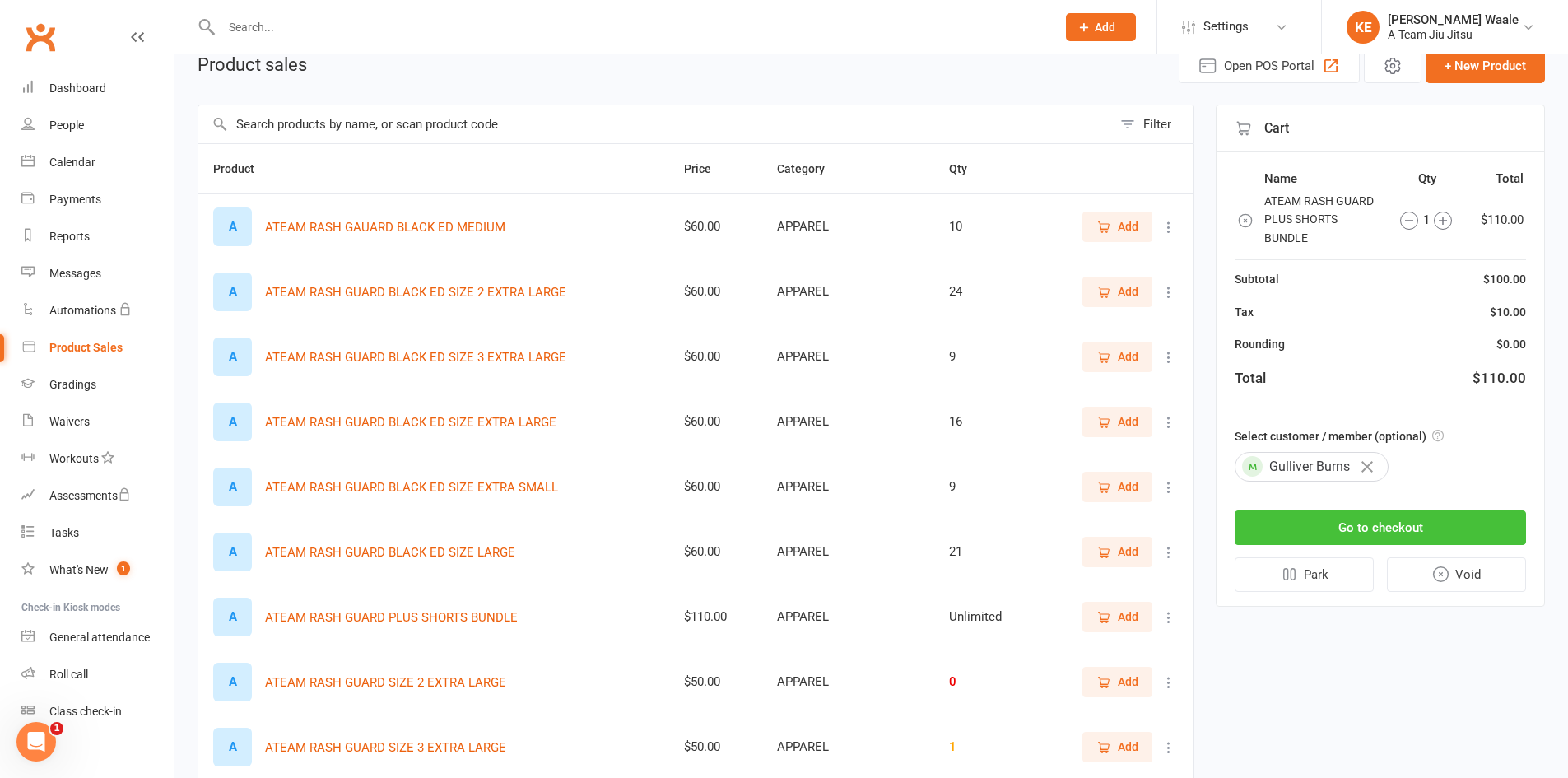
click at [1354, 528] on button "Go to checkout" at bounding box center [1380, 527] width 291 height 34
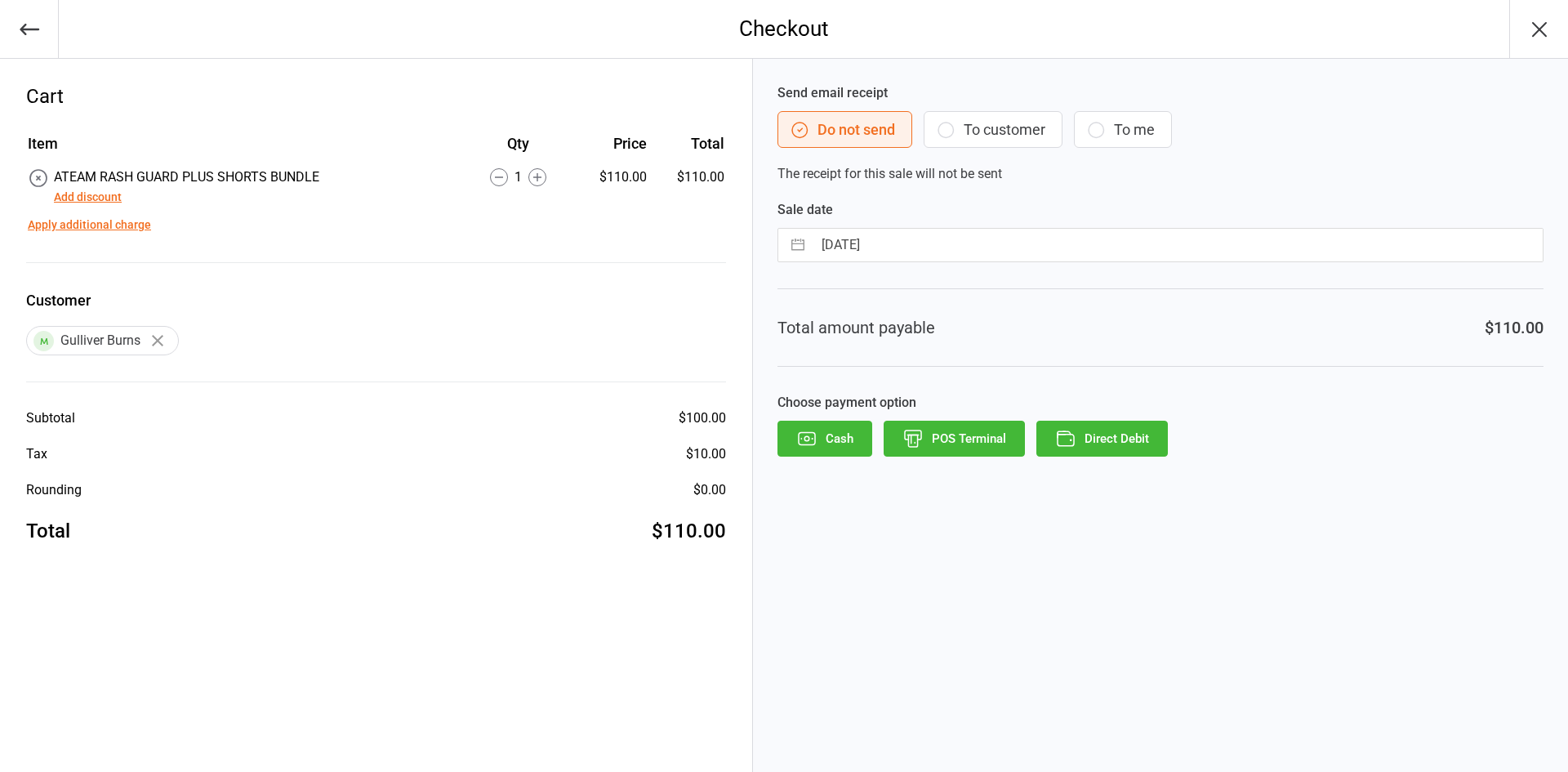
click at [1014, 156] on div "Send email receipt Do not send To customer To me The receipt for this sale will…" at bounding box center [1159, 133] width 766 height 100
click at [1014, 138] on button "To customer" at bounding box center [992, 129] width 139 height 37
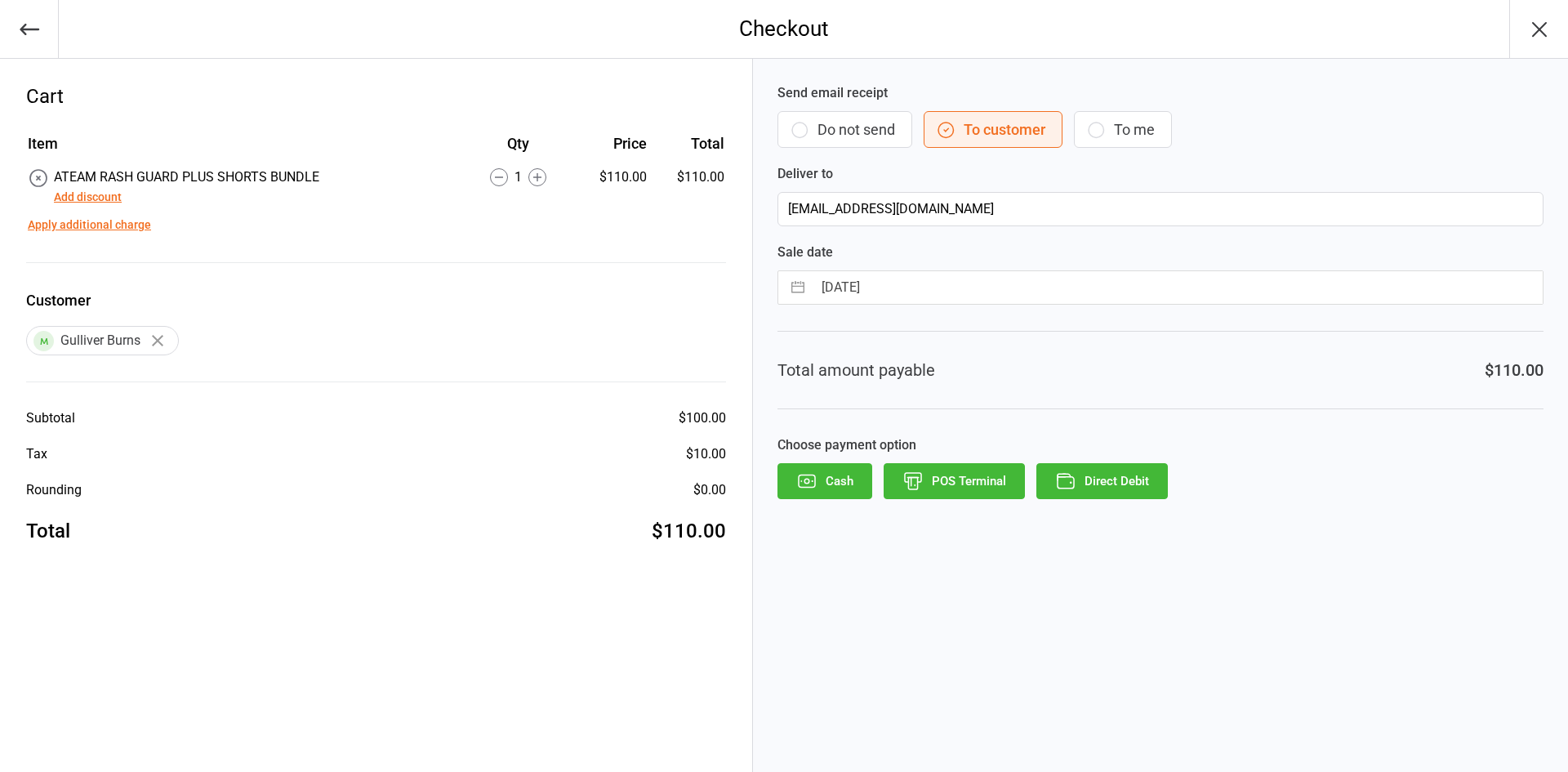
click at [998, 484] on button "POS Terminal" at bounding box center [954, 481] width 141 height 36
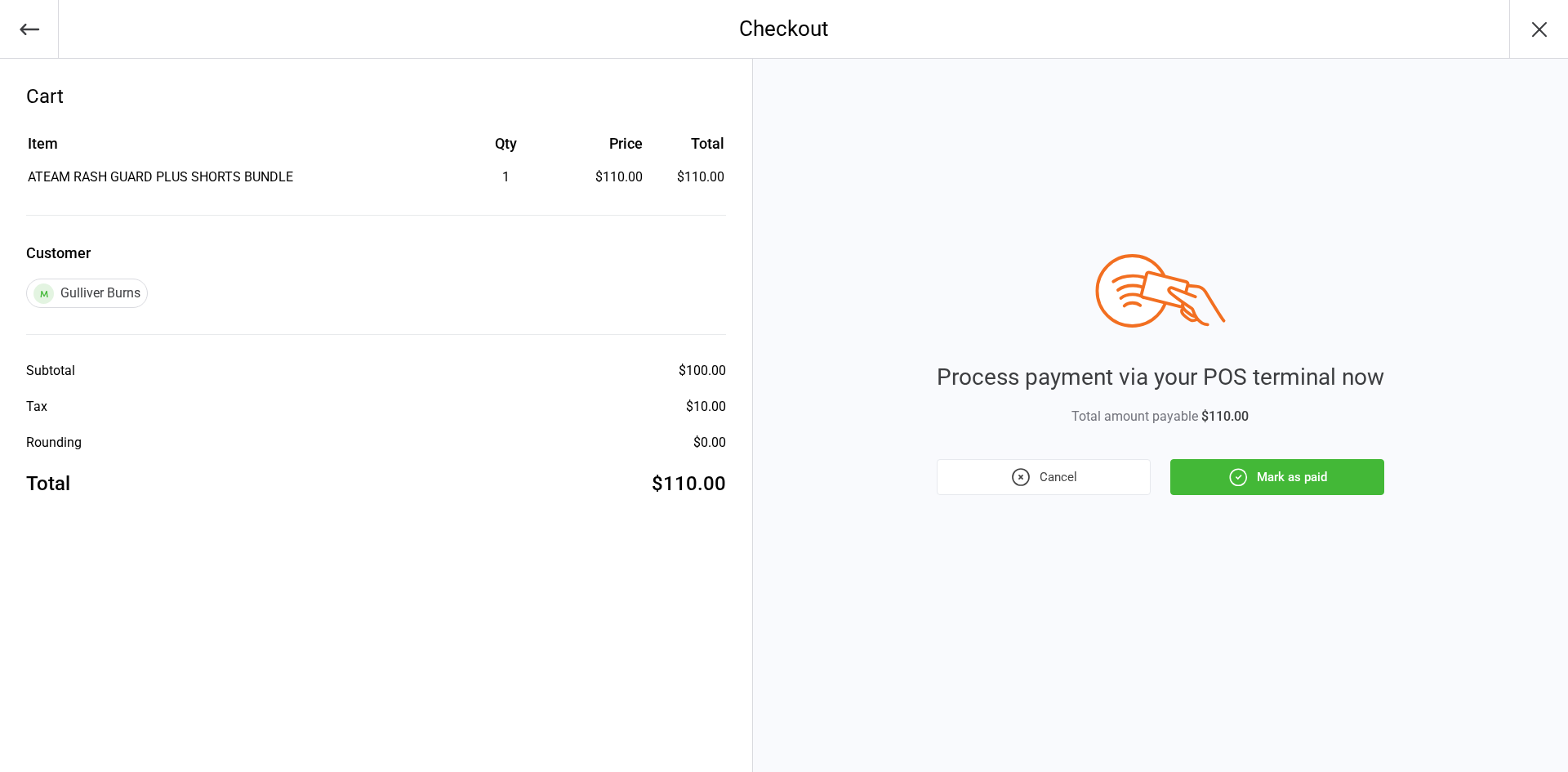
click at [1343, 486] on button "Mark as paid" at bounding box center [1277, 477] width 214 height 36
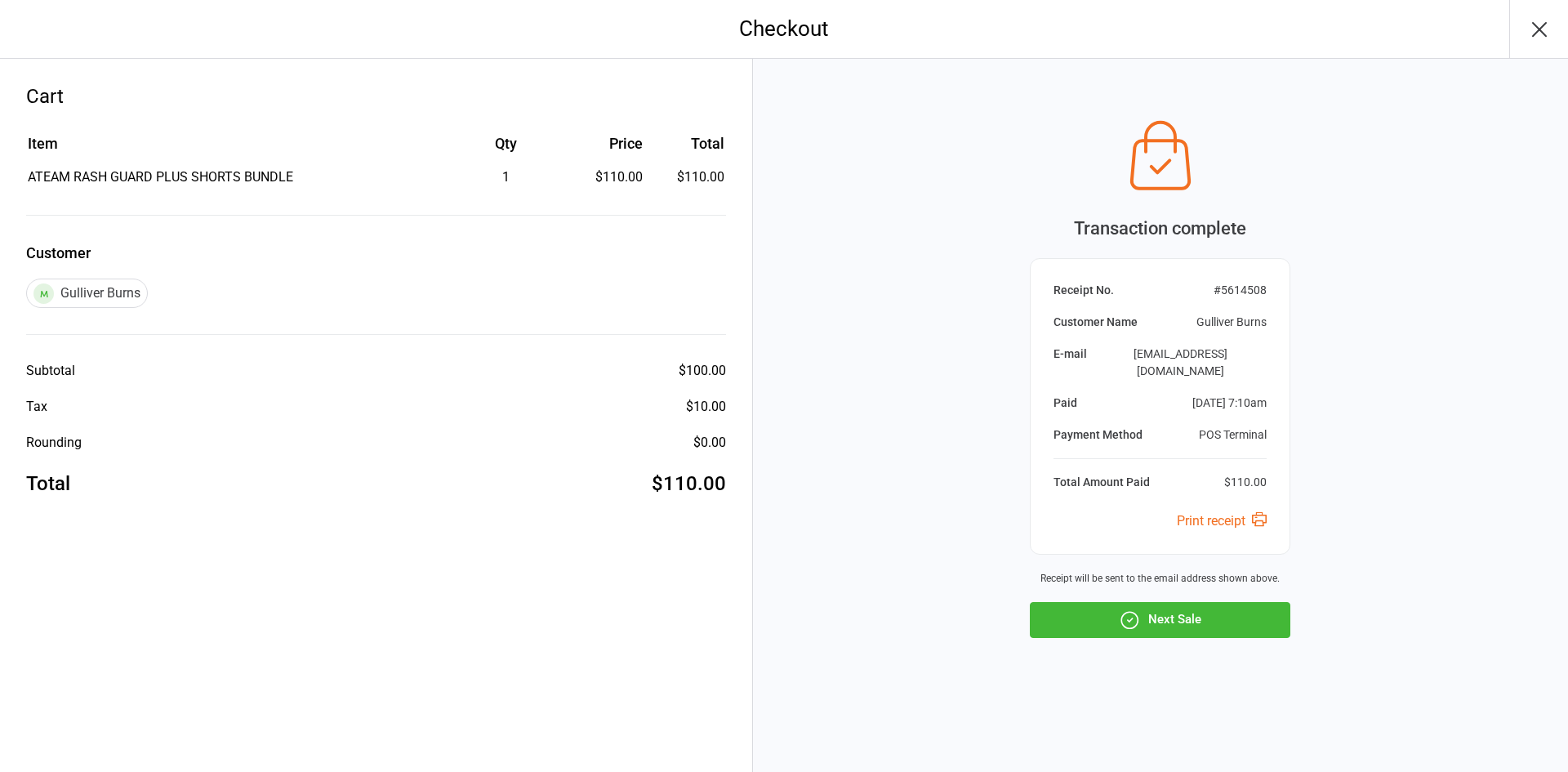
click at [1145, 614] on button "Next Sale" at bounding box center [1159, 620] width 260 height 36
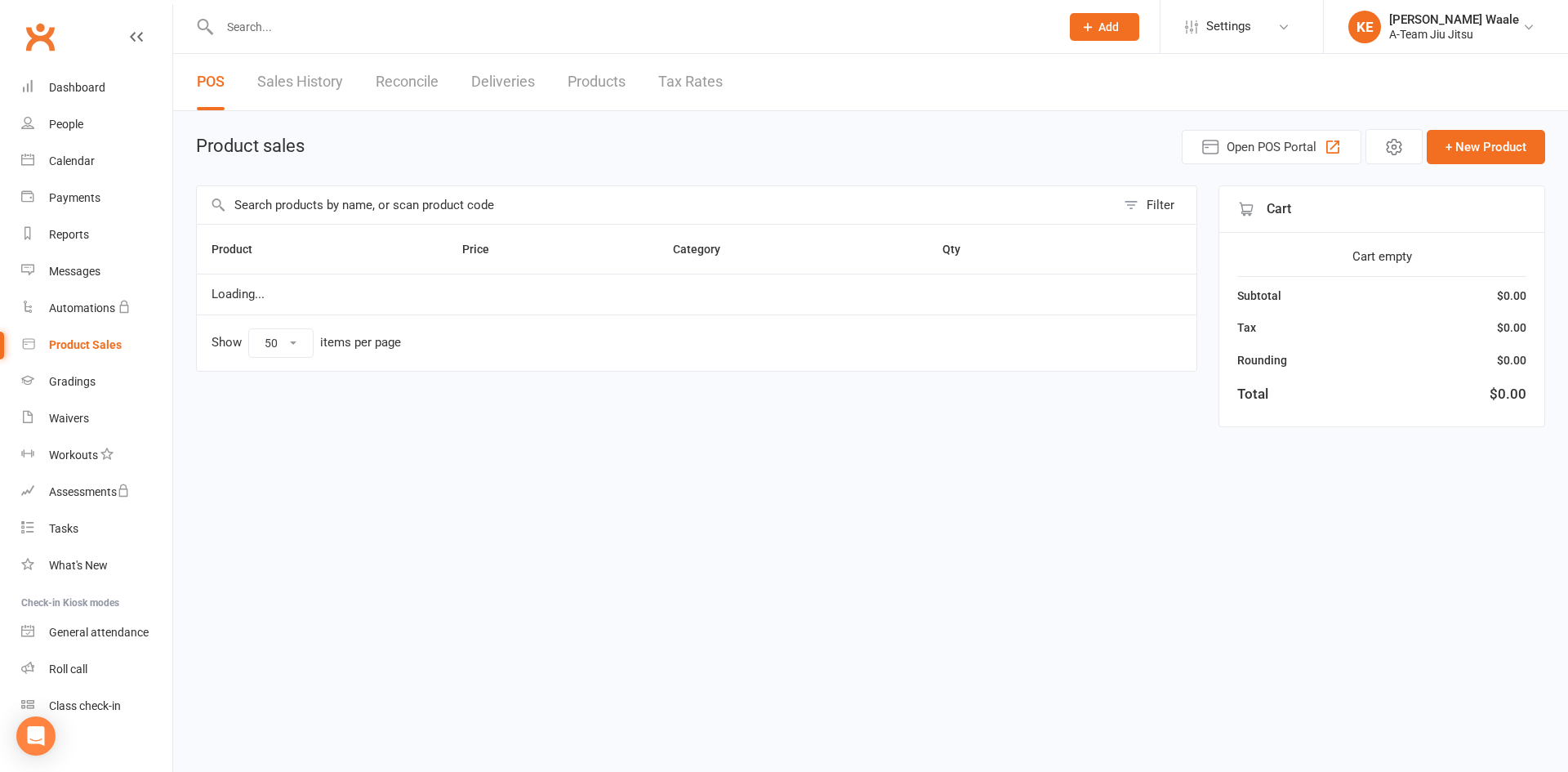
select select "50"
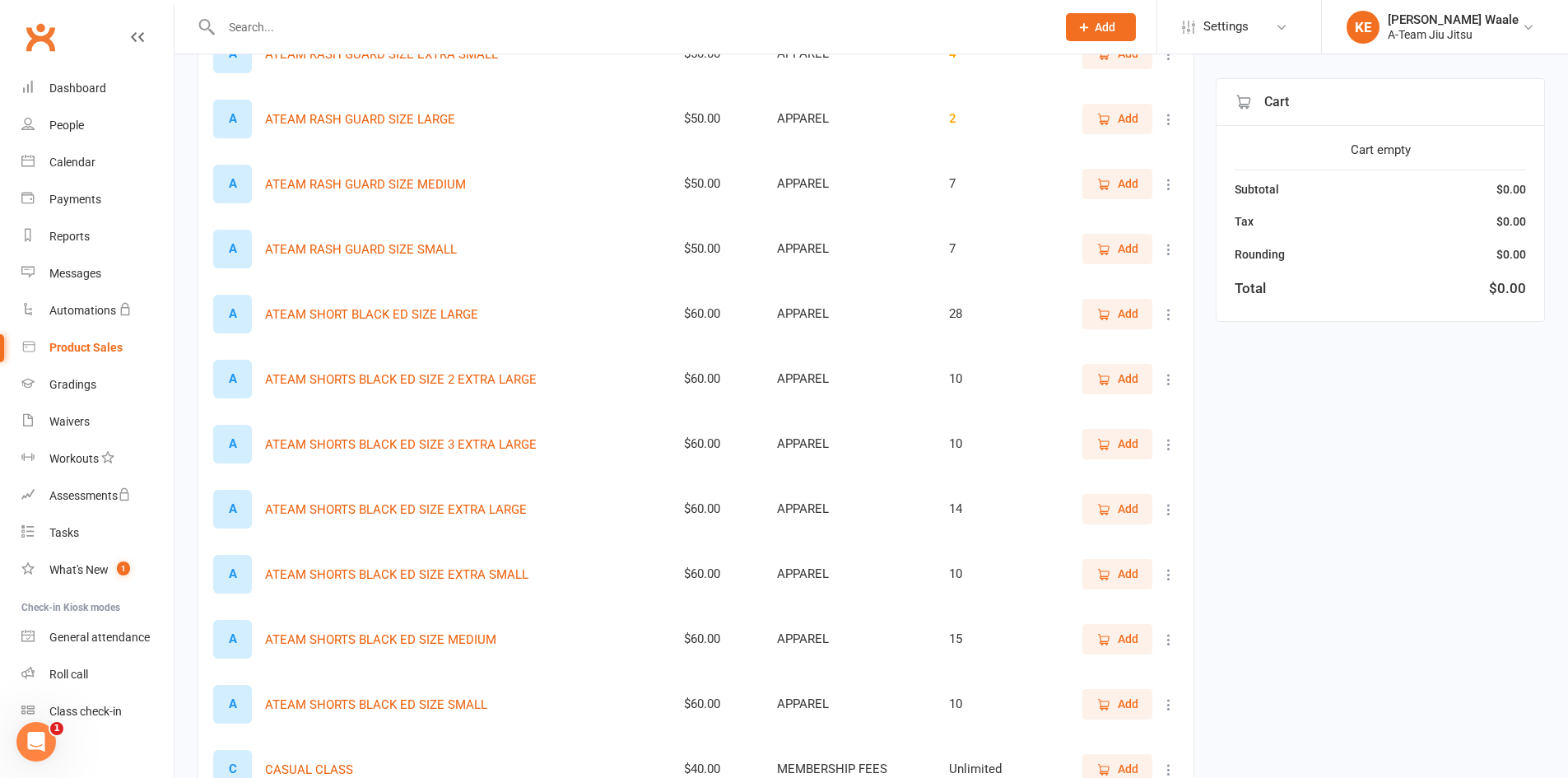
scroll to position [1564, 0]
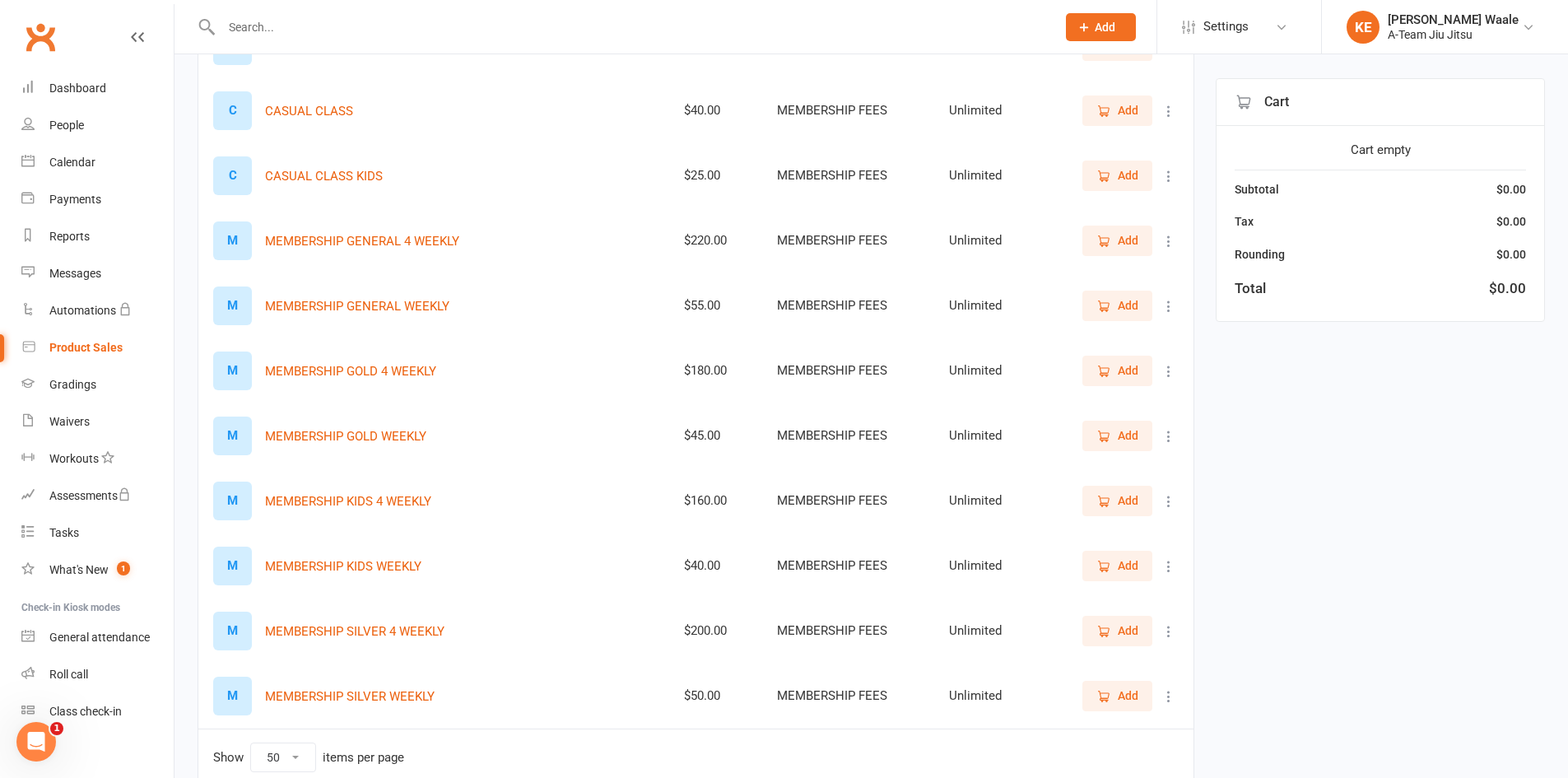
click at [1122, 116] on span "Add" at bounding box center [1127, 110] width 20 height 18
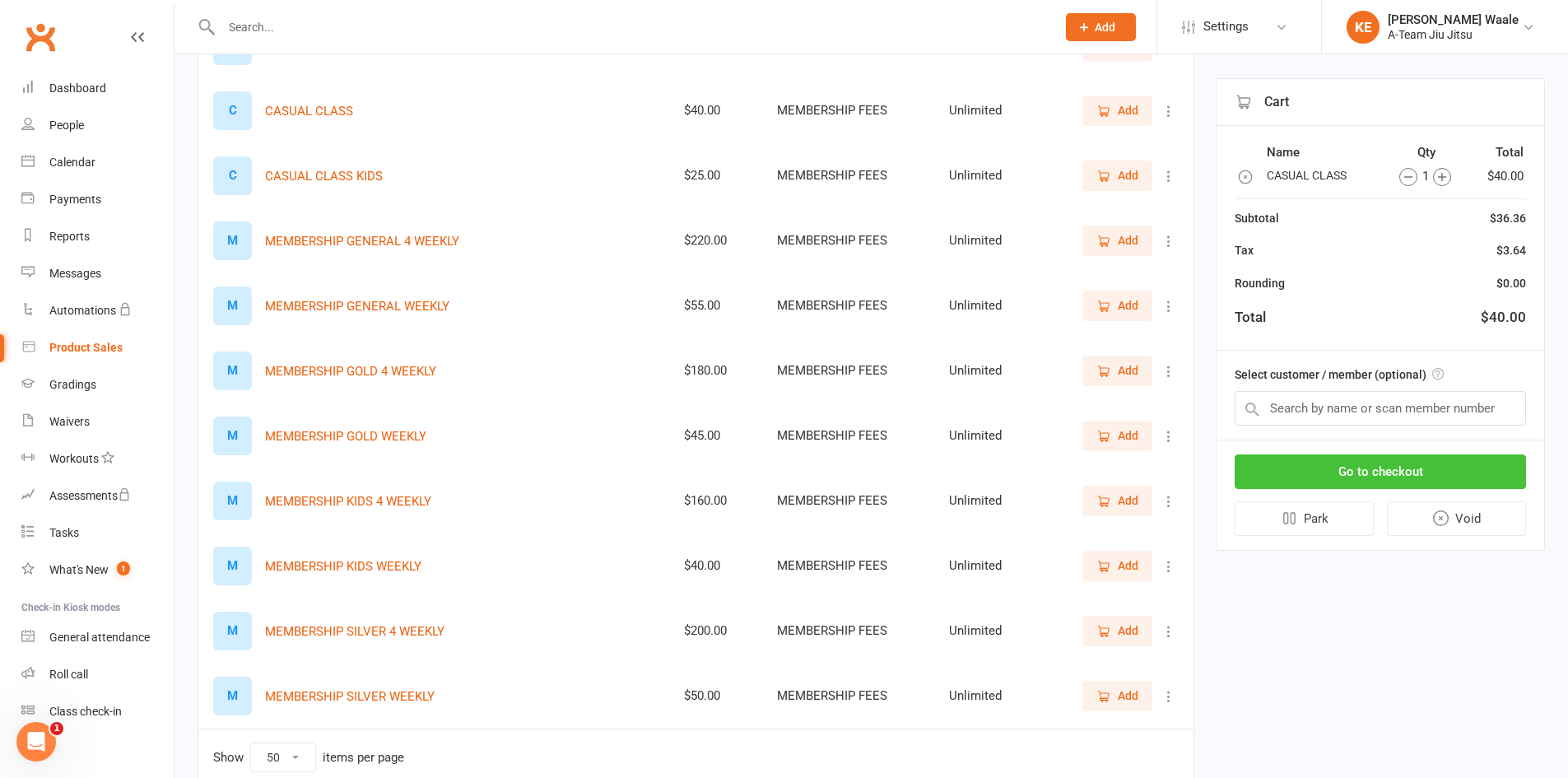
click at [1367, 484] on button "Go to checkout" at bounding box center [1380, 471] width 291 height 34
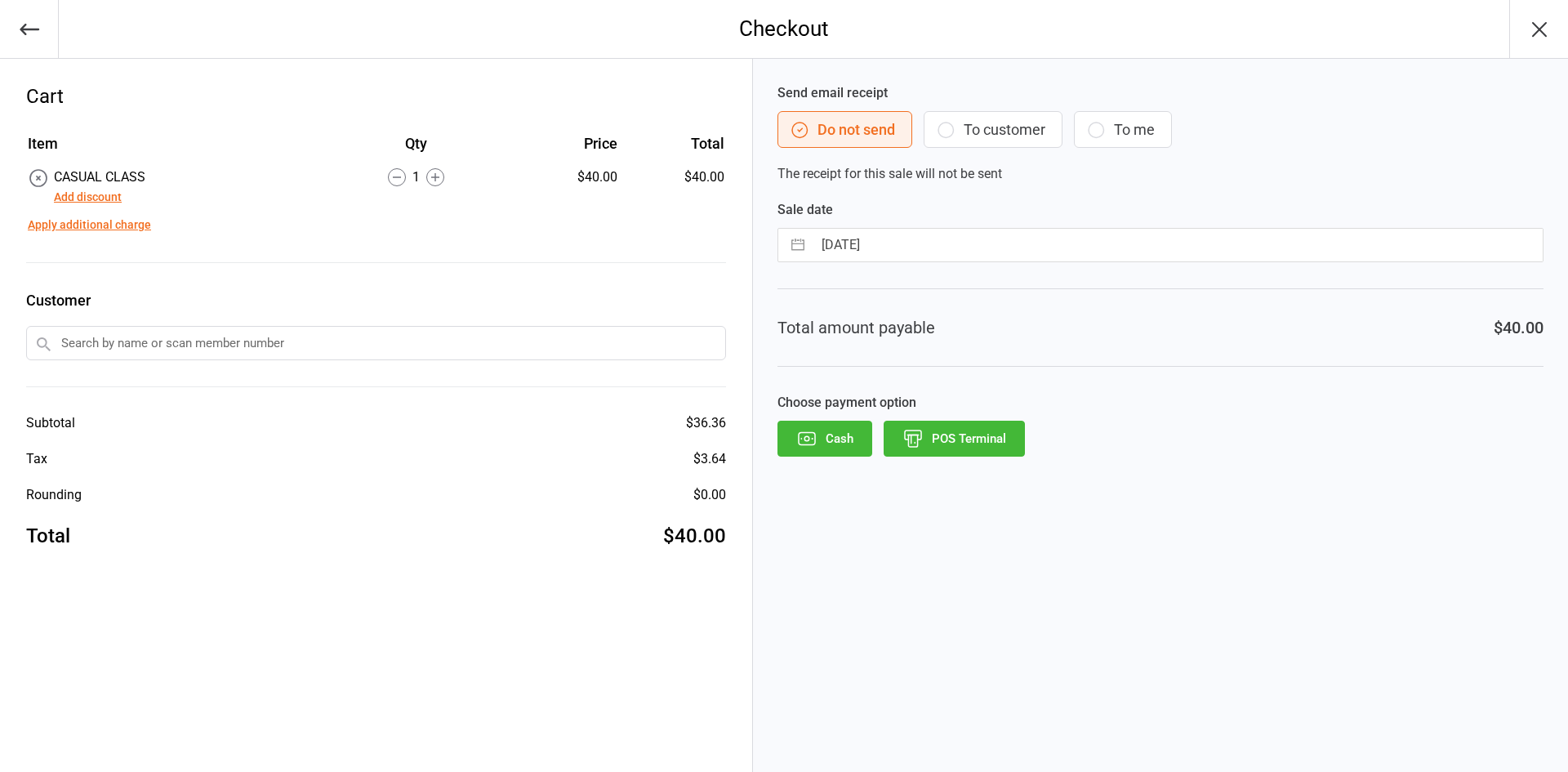
click at [841, 444] on button "Cash" at bounding box center [824, 438] width 95 height 36
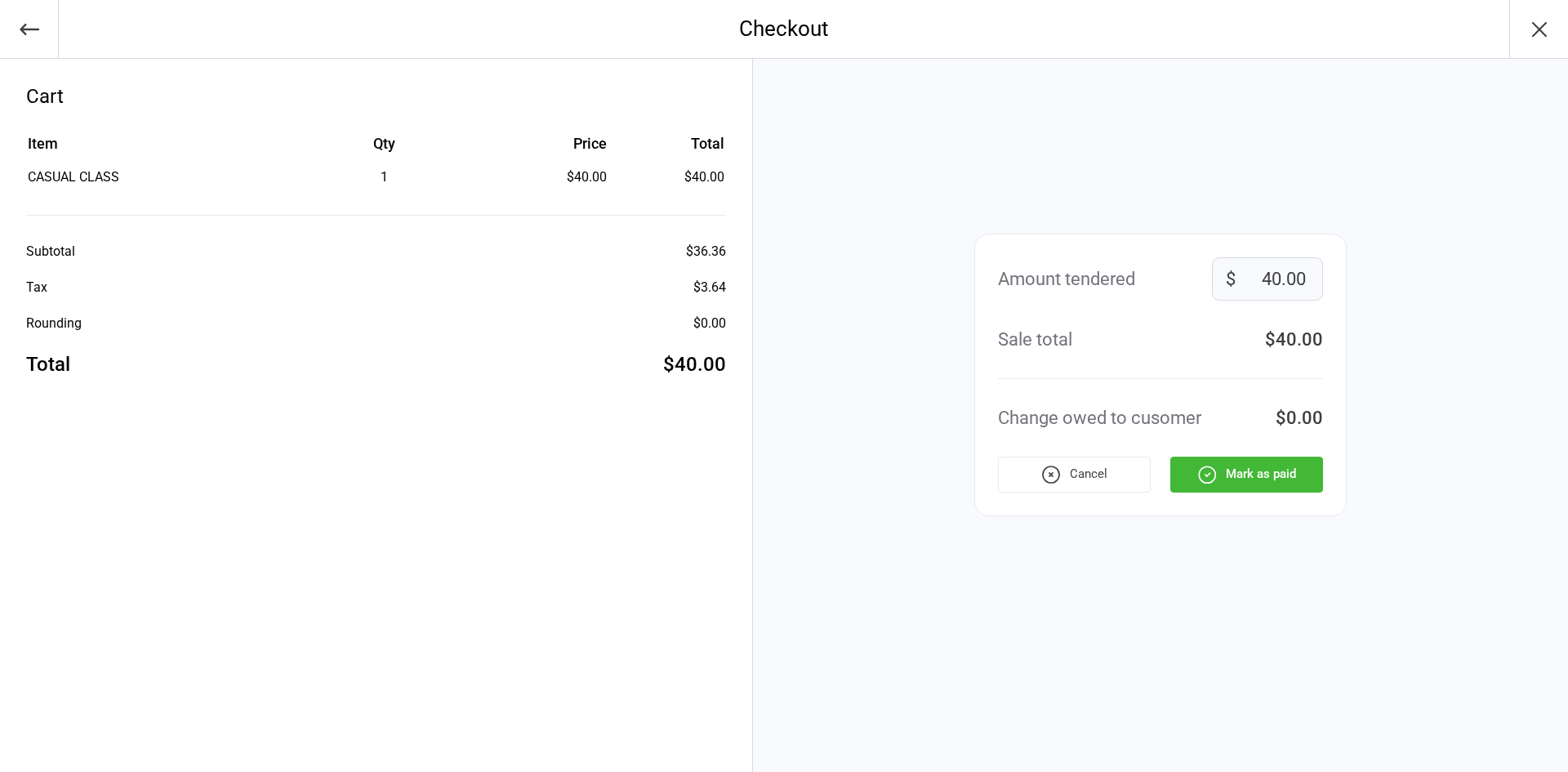
click at [1252, 465] on button "Mark as paid" at bounding box center [1246, 474] width 152 height 36
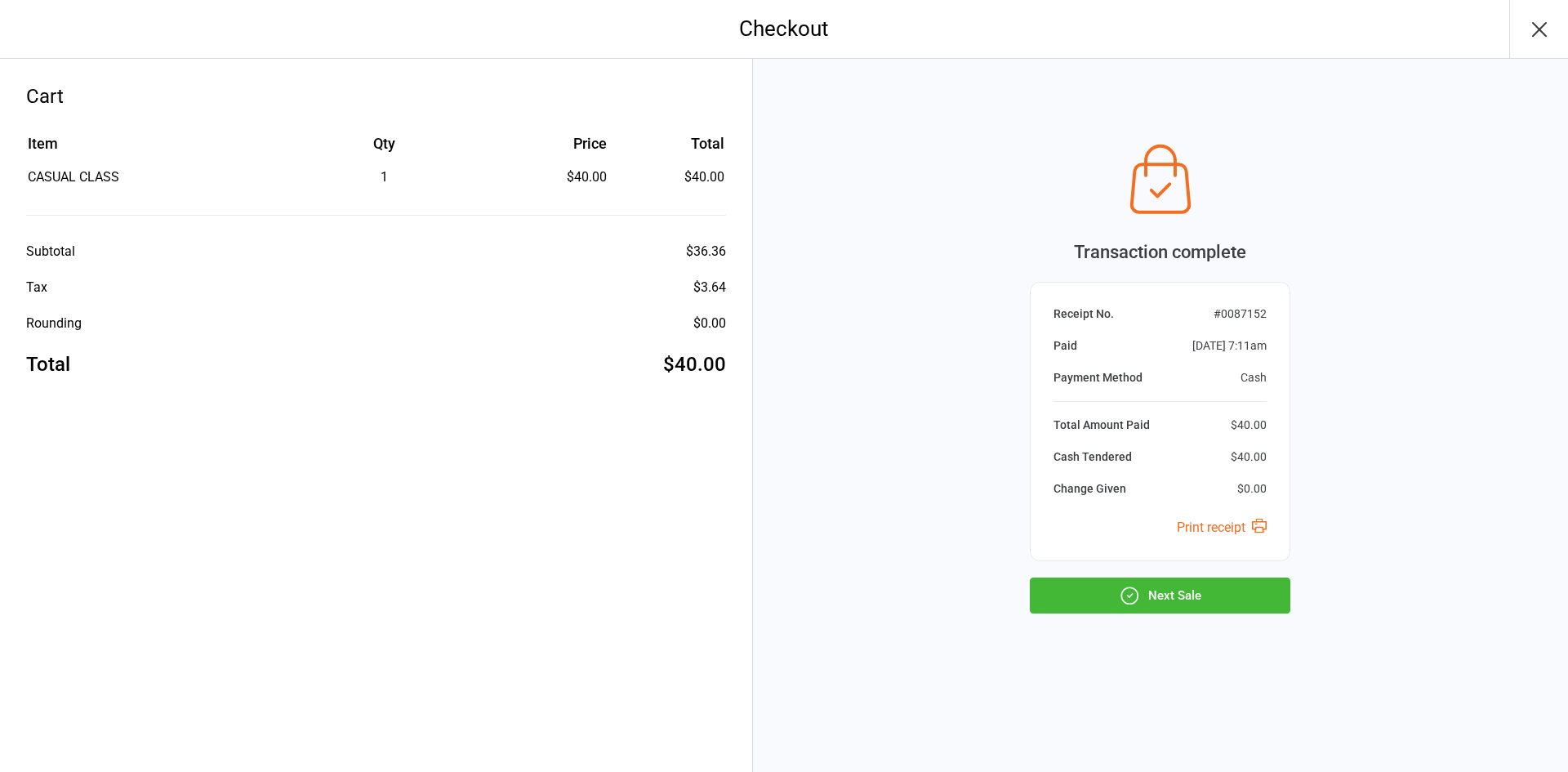
click at [1227, 586] on button "Next Sale" at bounding box center [1159, 595] width 260 height 36
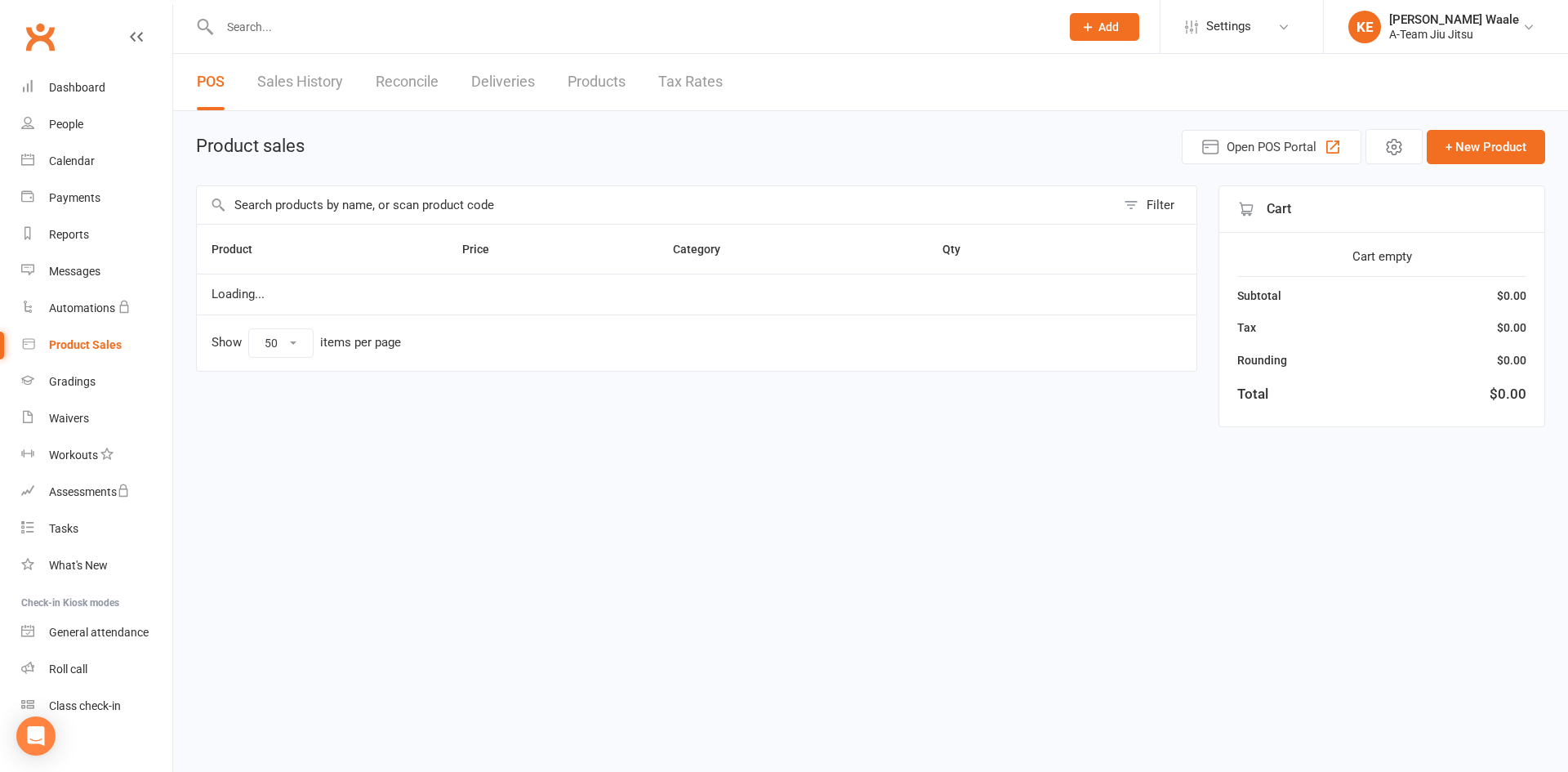
select select "50"
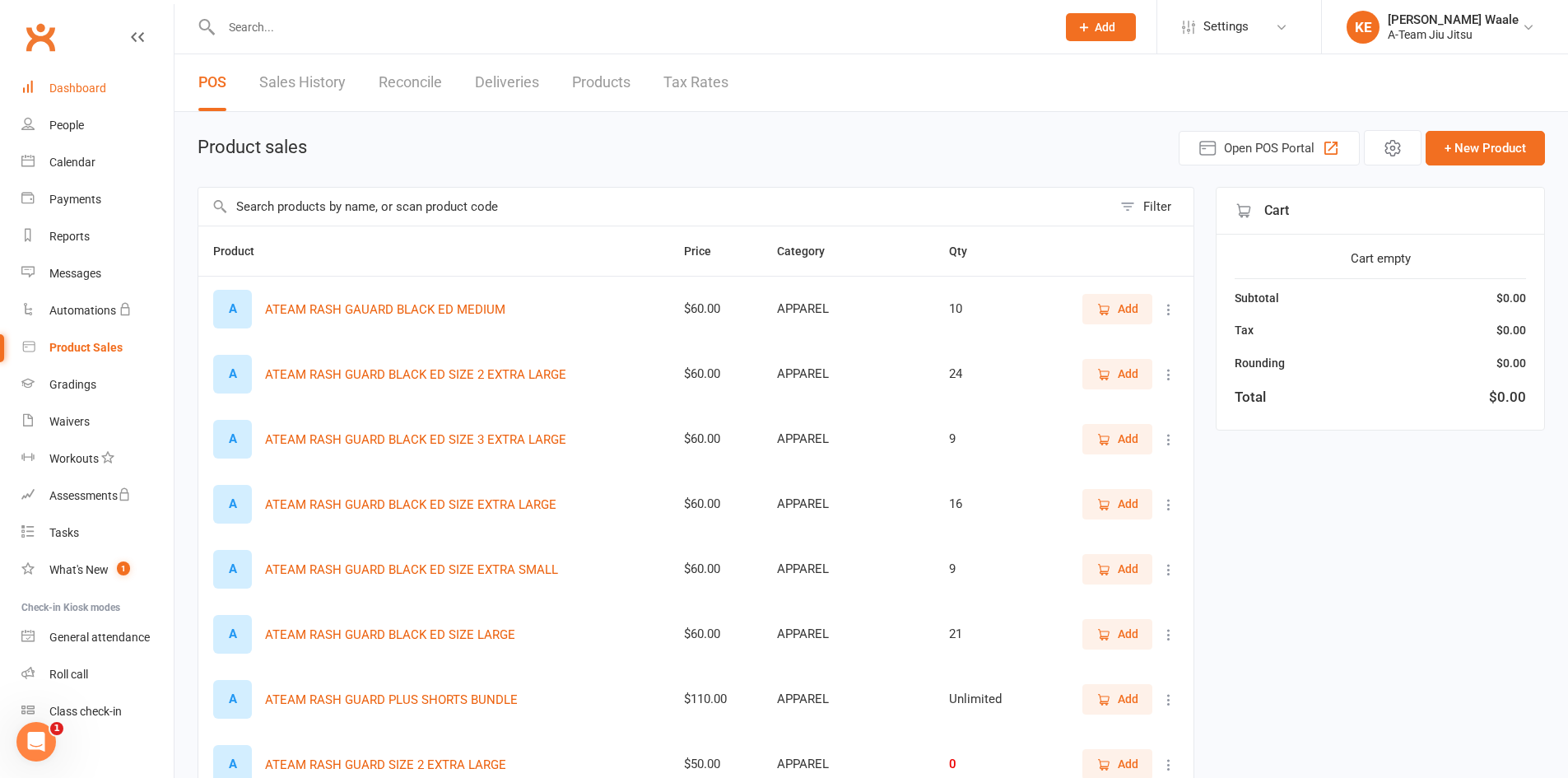
click at [104, 82] on div "Dashboard" at bounding box center [77, 88] width 57 height 13
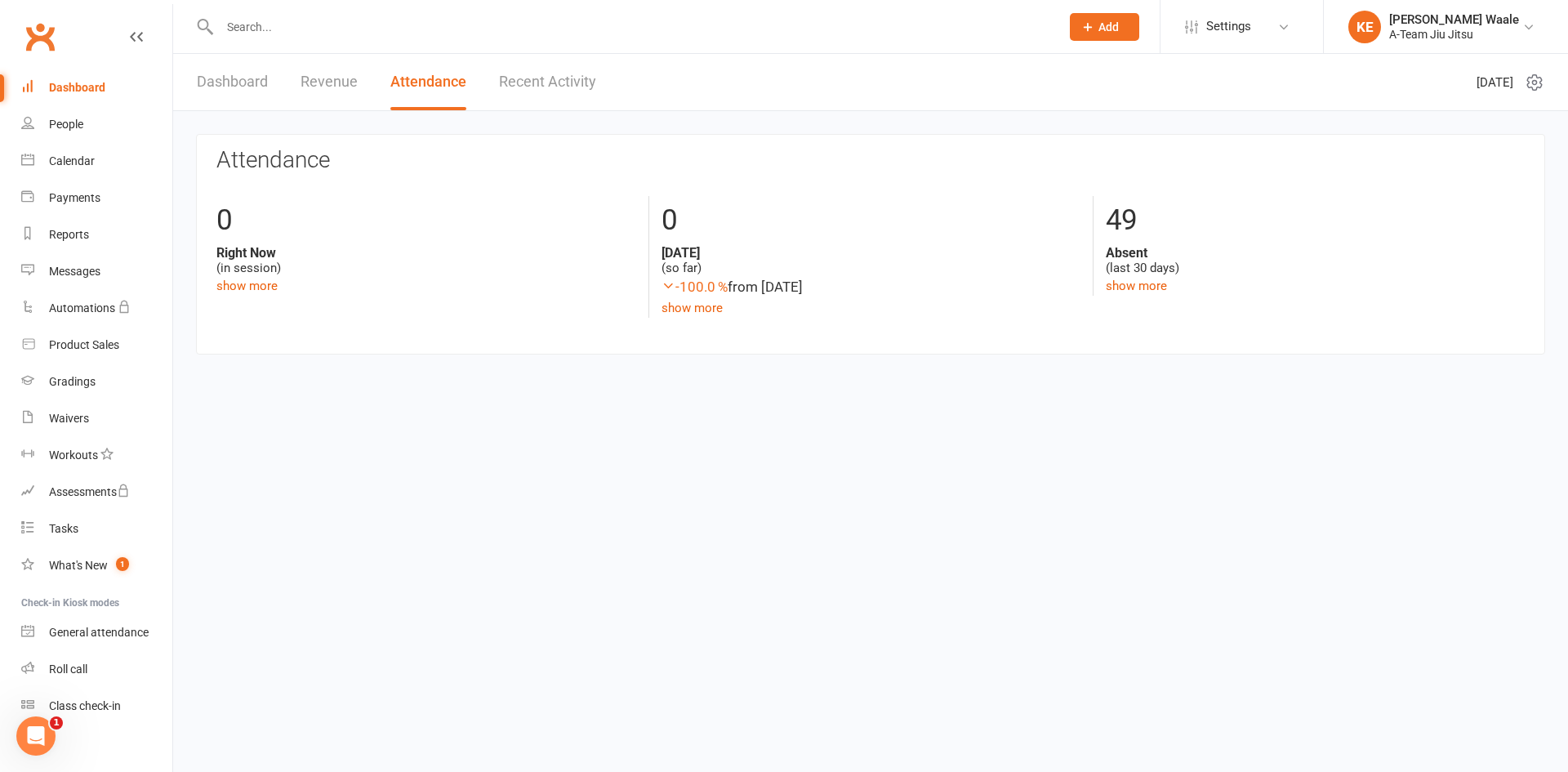
click at [252, 92] on link "Dashboard" at bounding box center [233, 82] width 71 height 57
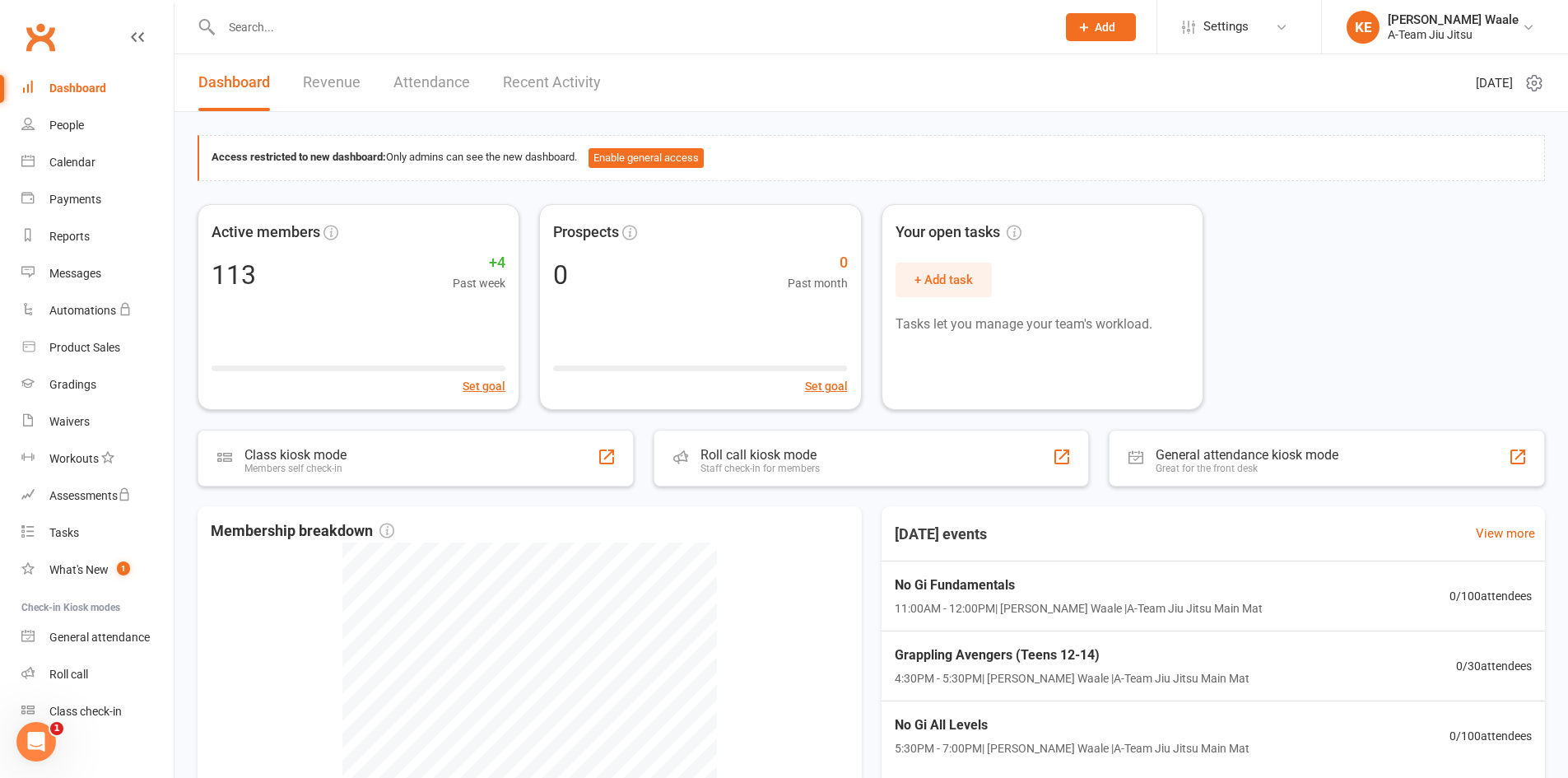
click at [328, 79] on link "Revenue" at bounding box center [332, 83] width 58 height 57
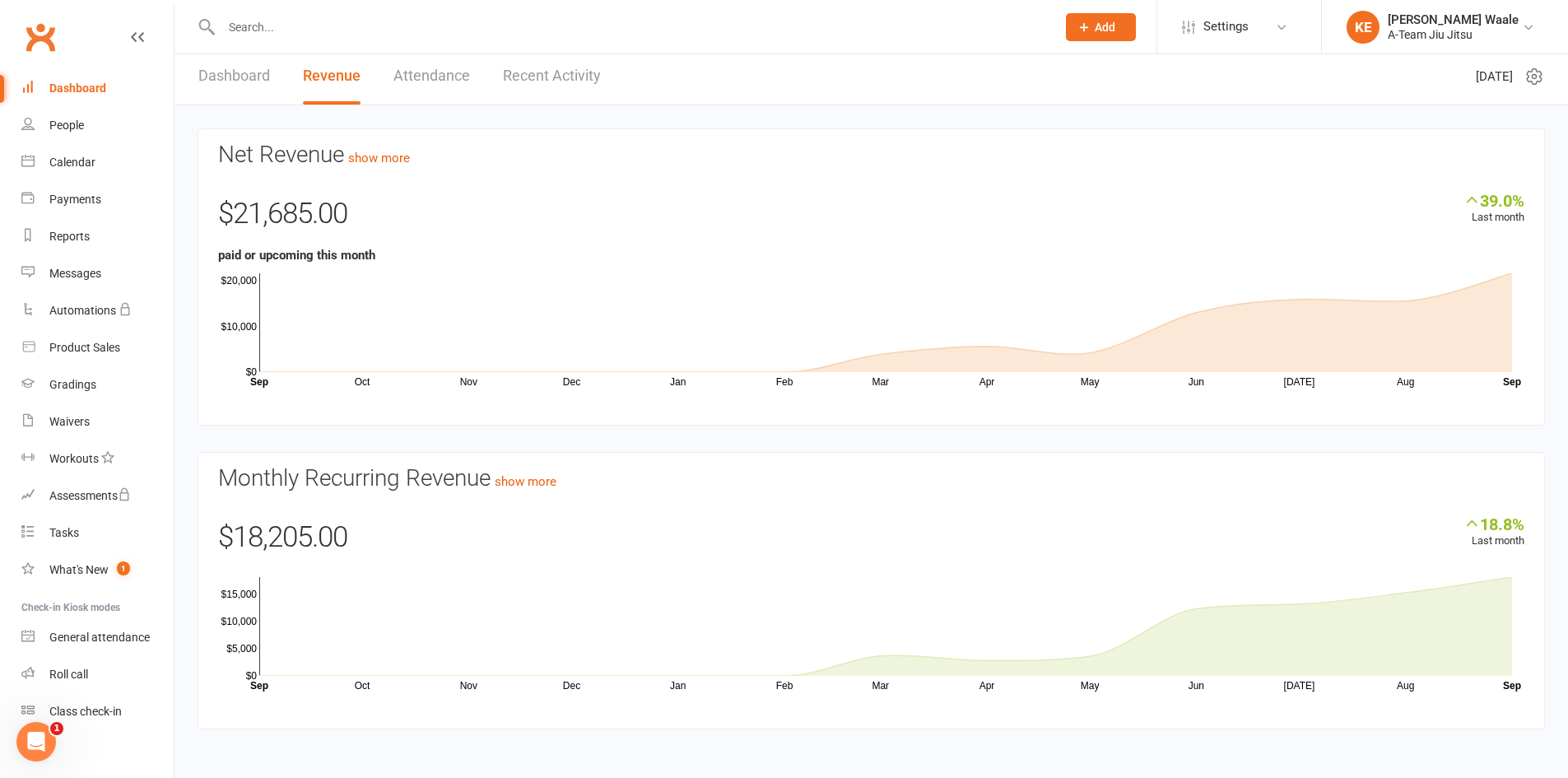
scroll to position [8, 0]
click at [433, 85] on link "Attendance" at bounding box center [431, 74] width 76 height 57
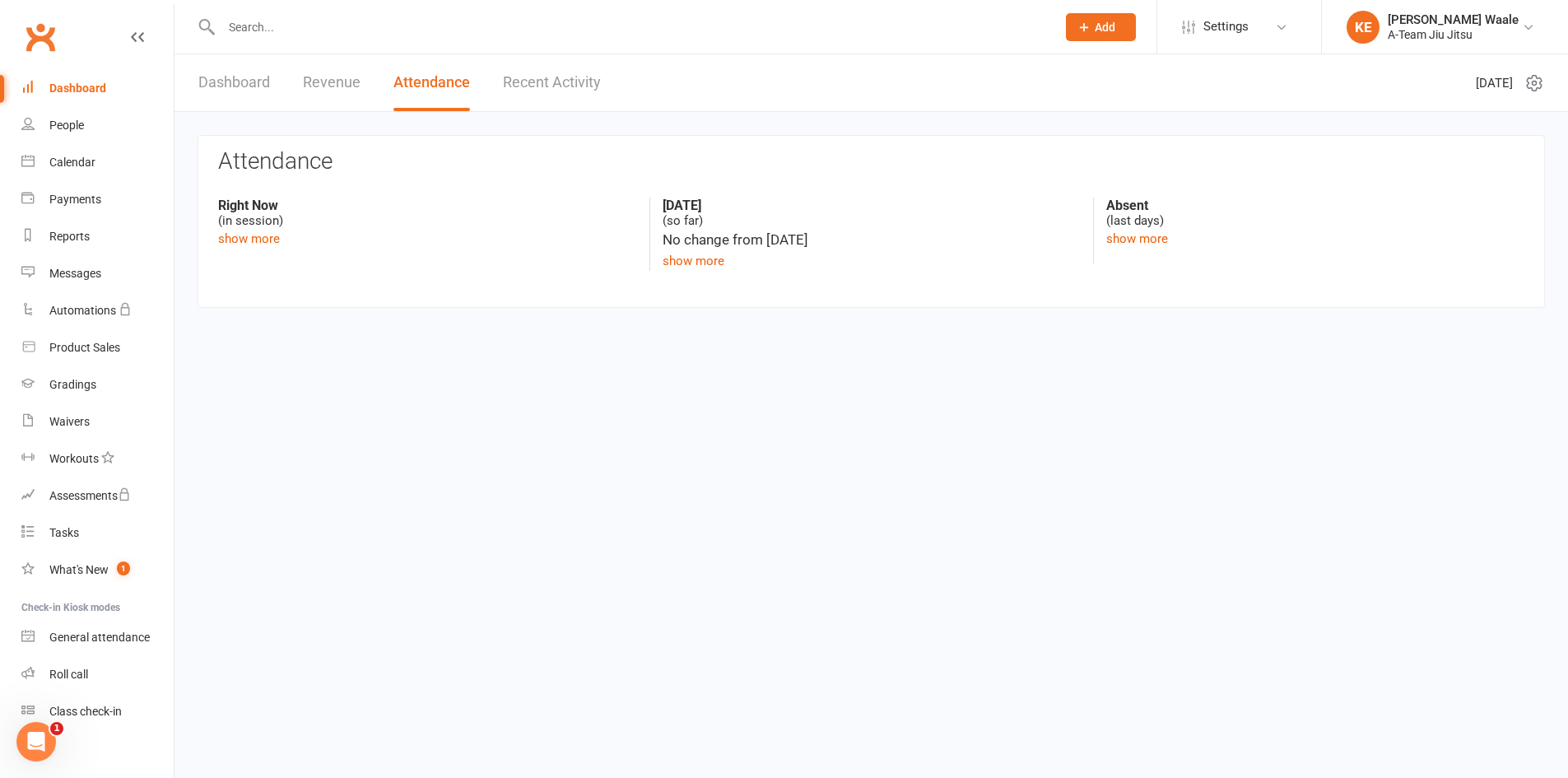
scroll to position [0, 0]
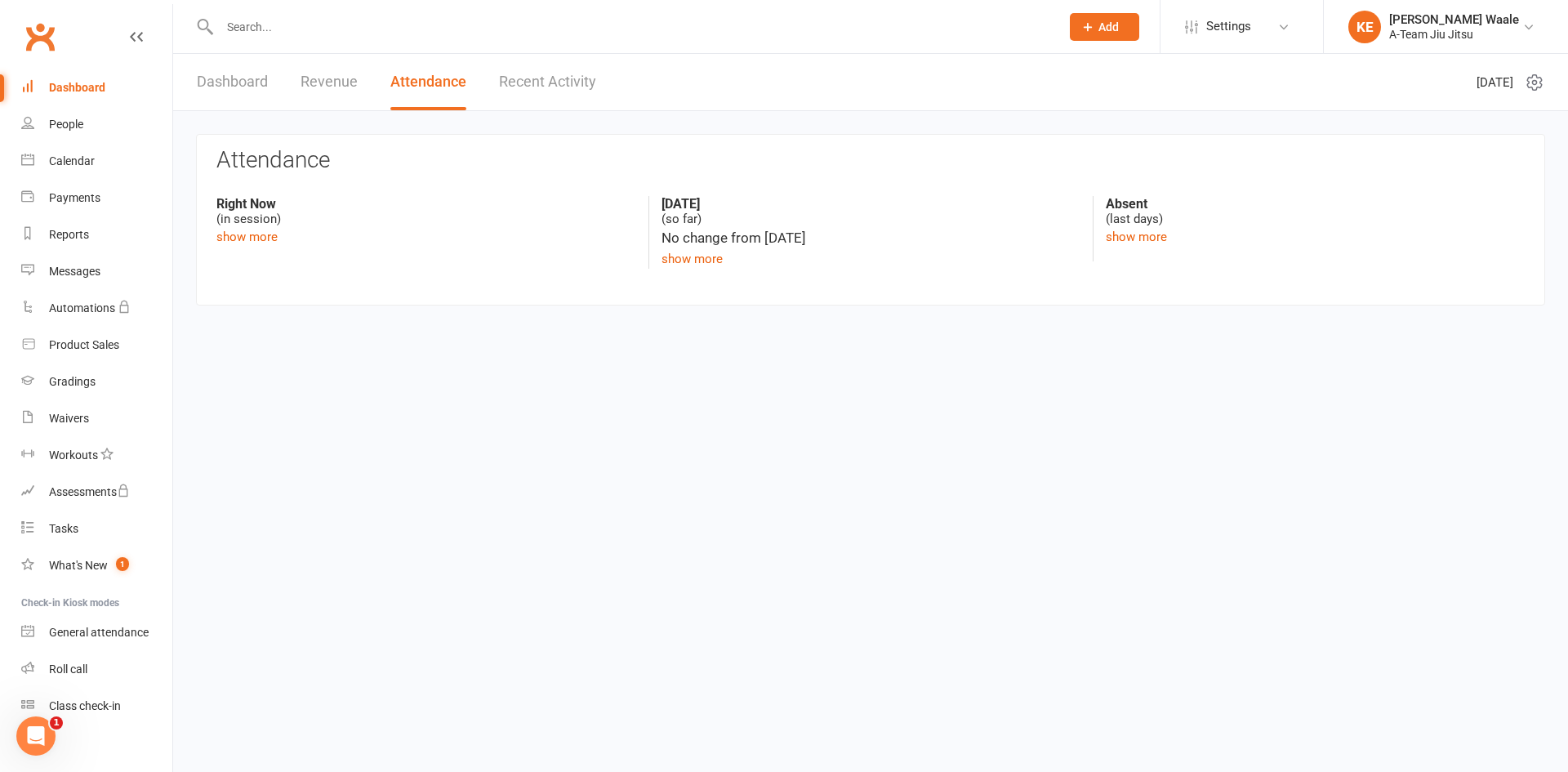
click at [525, 78] on link "Recent Activity" at bounding box center [548, 82] width 98 height 57
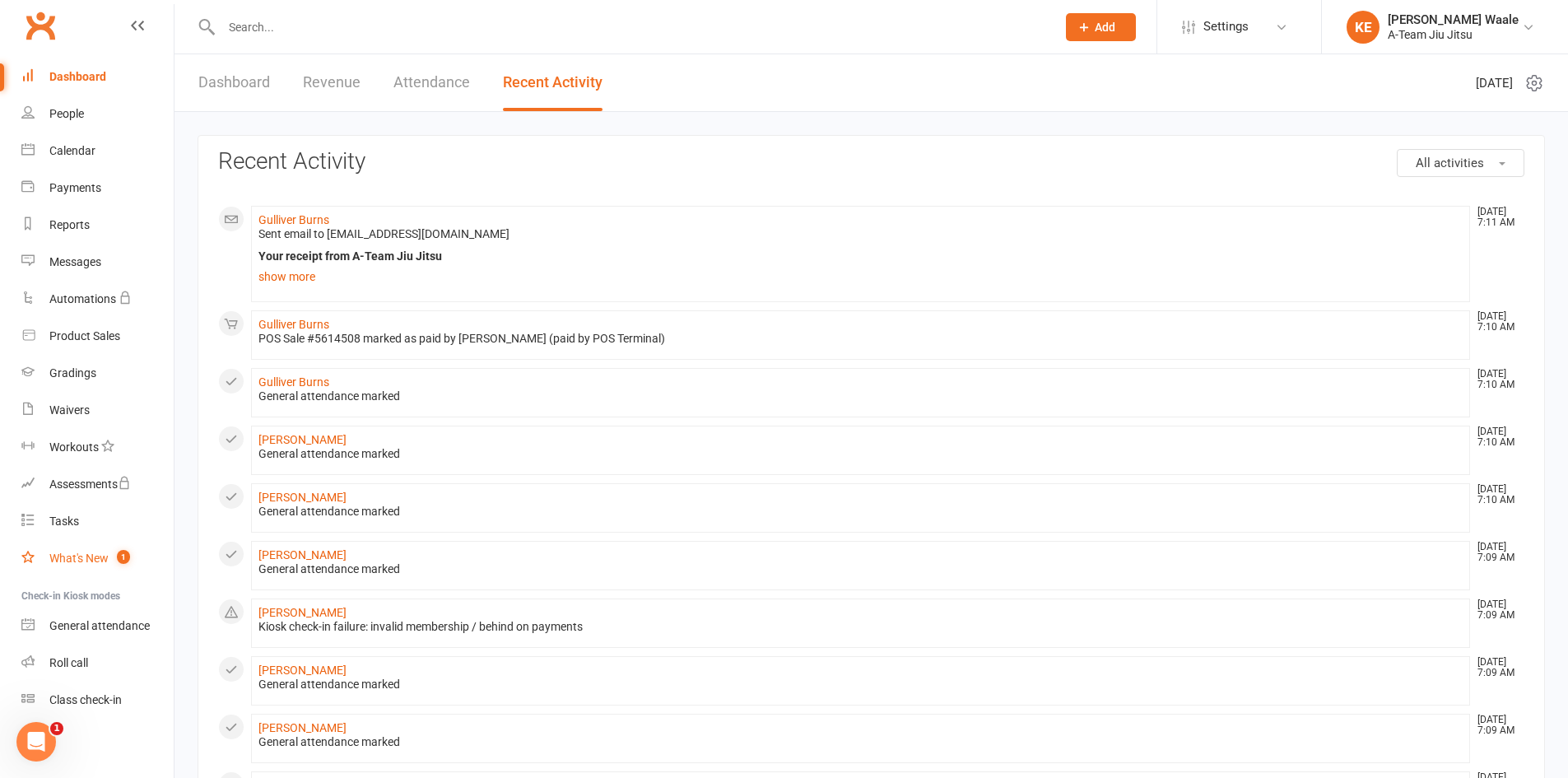
scroll to position [14, 0]
click at [85, 377] on div "Gradings" at bounding box center [72, 370] width 47 height 13
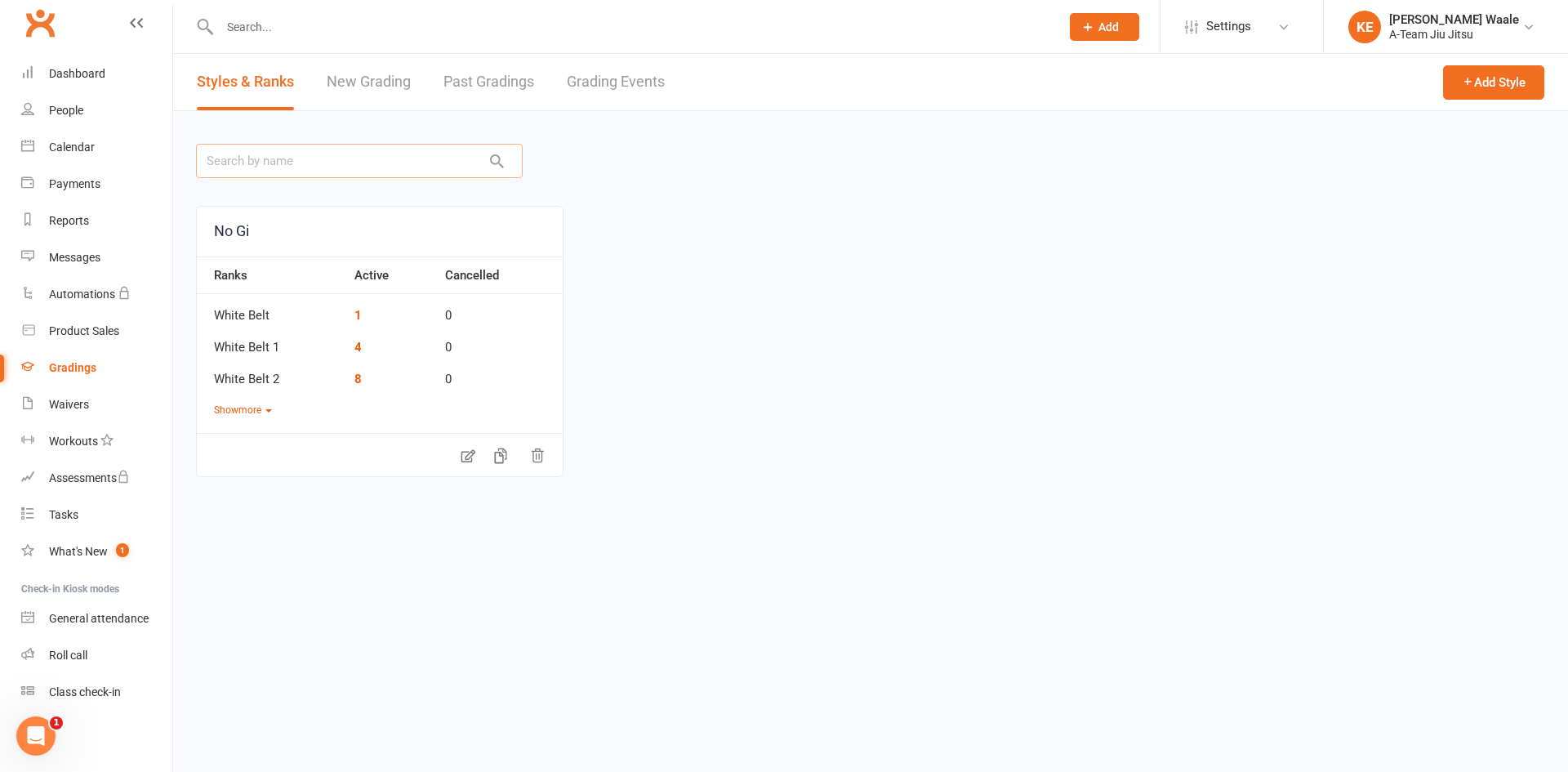
click at [302, 162] on input "text" at bounding box center [359, 160] width 327 height 34
click at [298, 18] on input "text" at bounding box center [632, 27] width 834 height 23
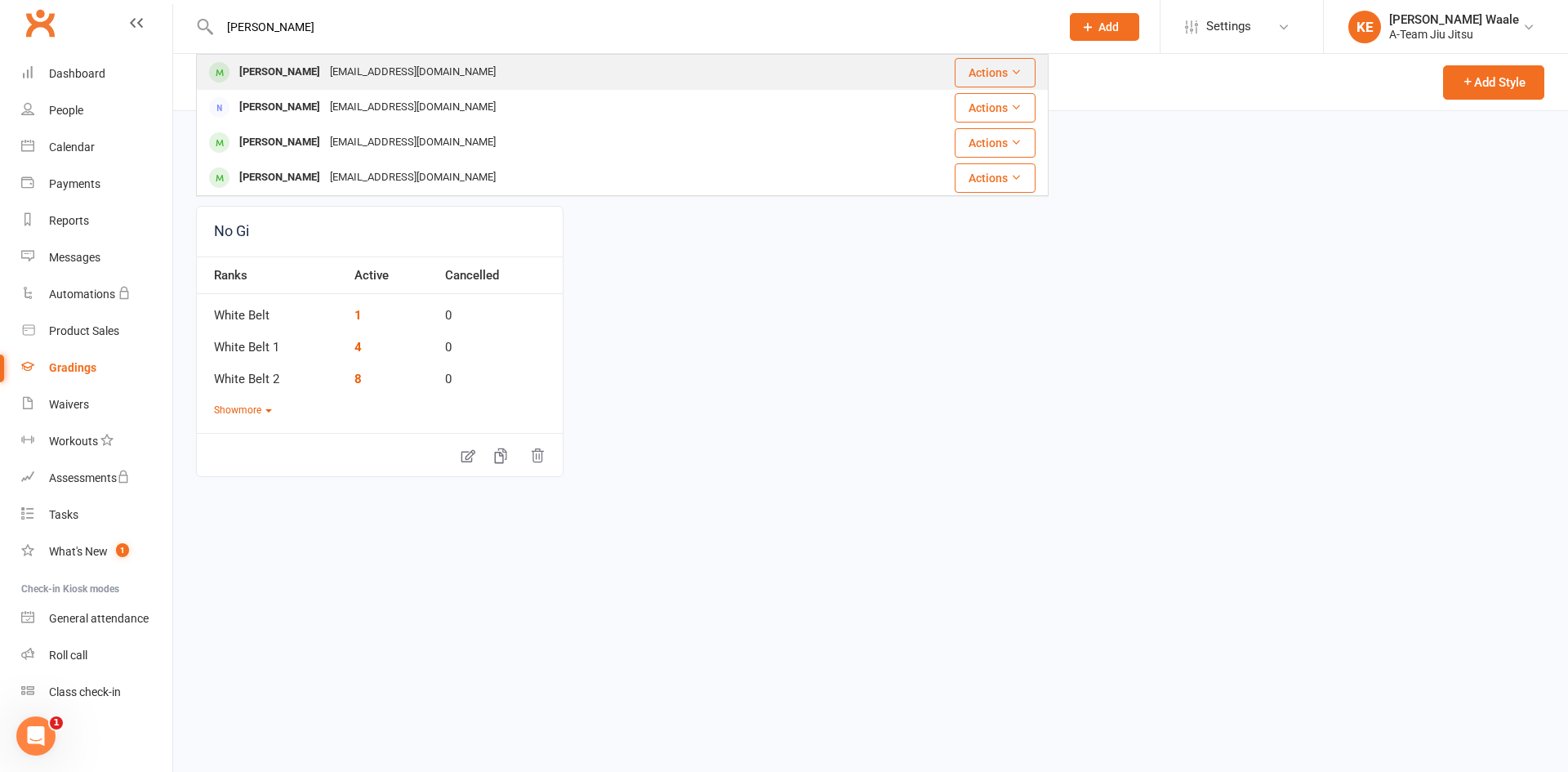
type input "[PERSON_NAME]"
click at [282, 69] on div "[PERSON_NAME]" at bounding box center [280, 71] width 91 height 24
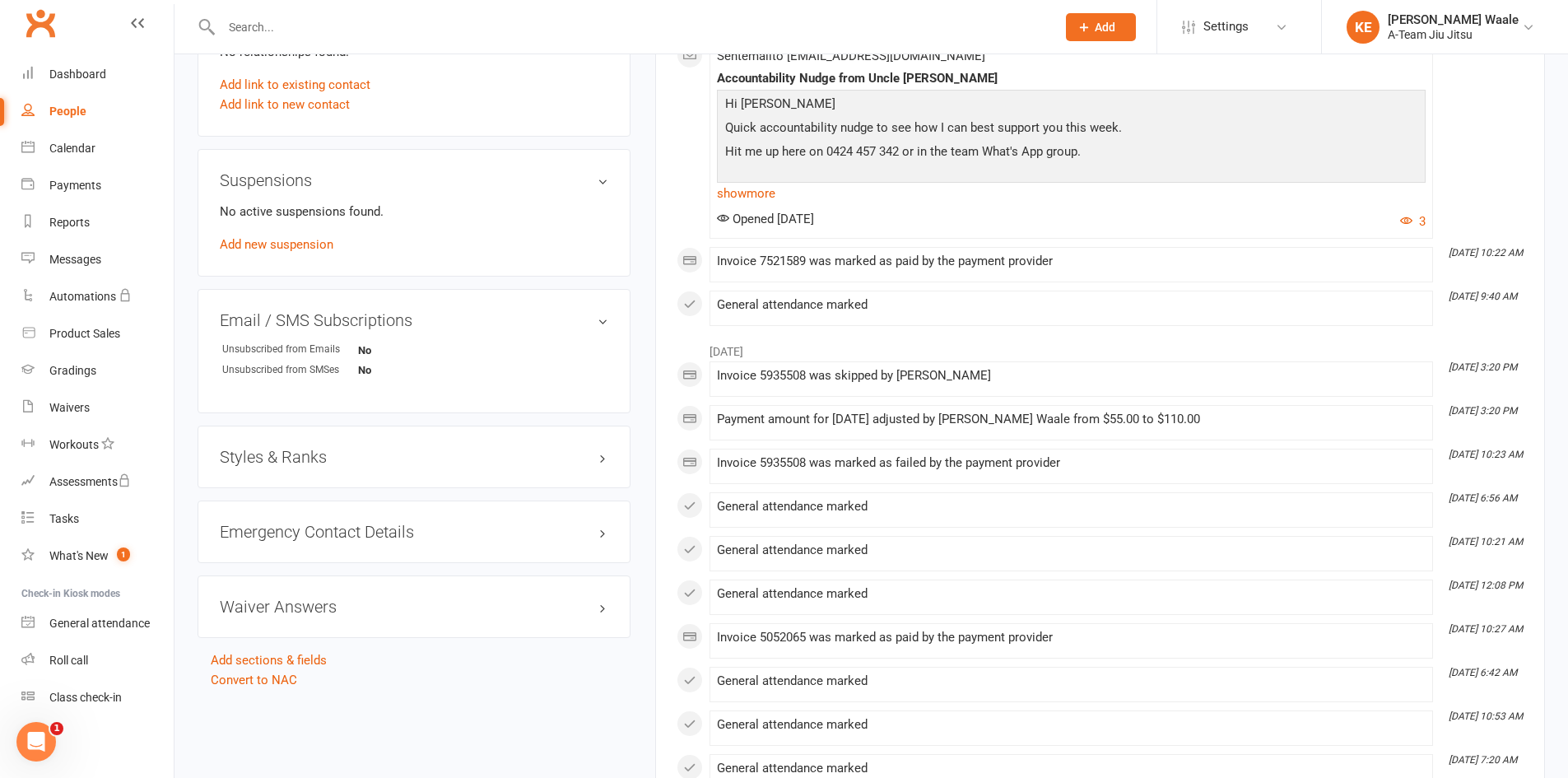
scroll to position [905, 0]
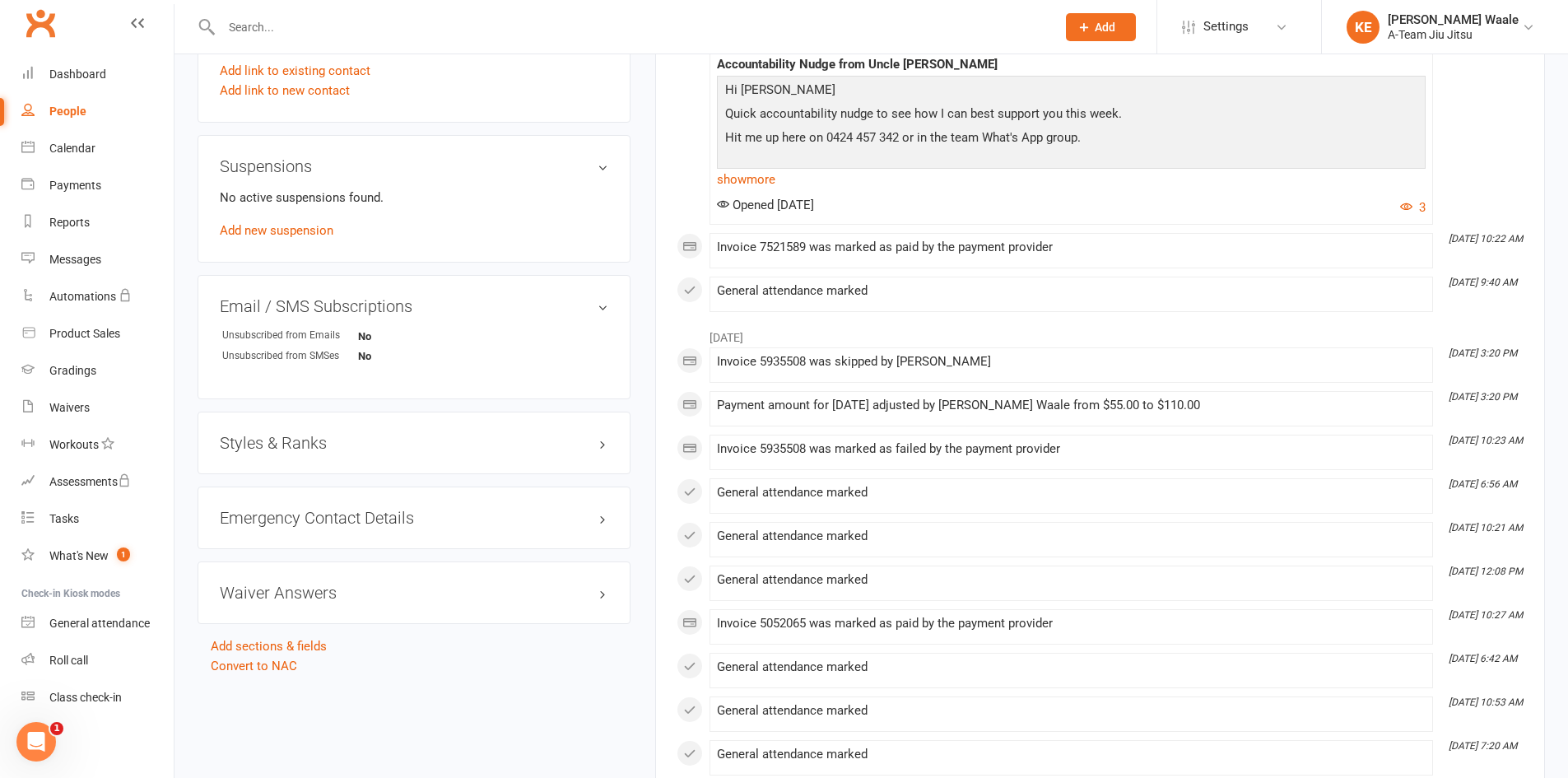
click at [320, 447] on h3 "Styles & Ranks" at bounding box center [414, 443] width 388 height 18
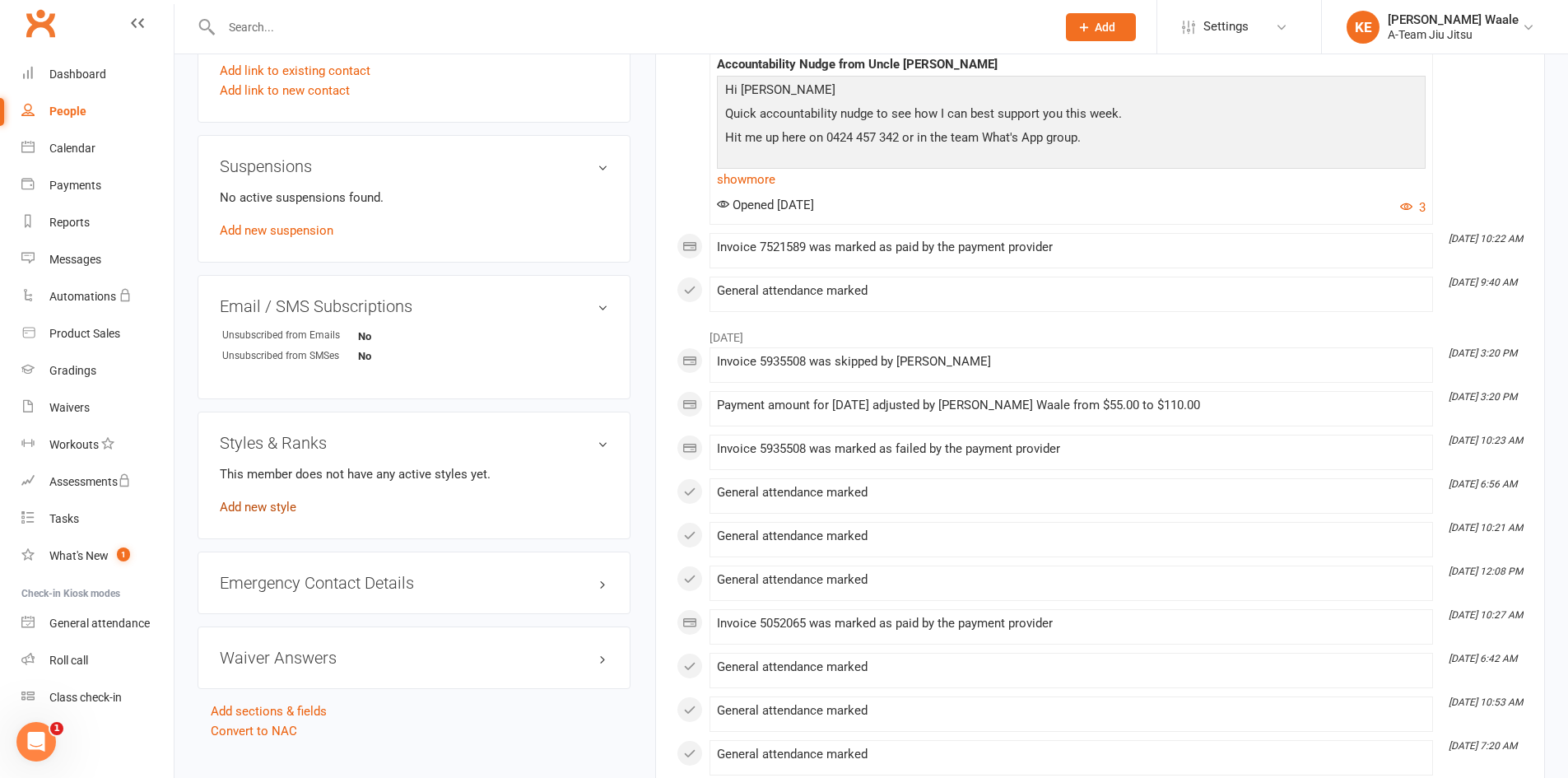
click at [294, 508] on link "Add new style" at bounding box center [257, 507] width 76 height 15
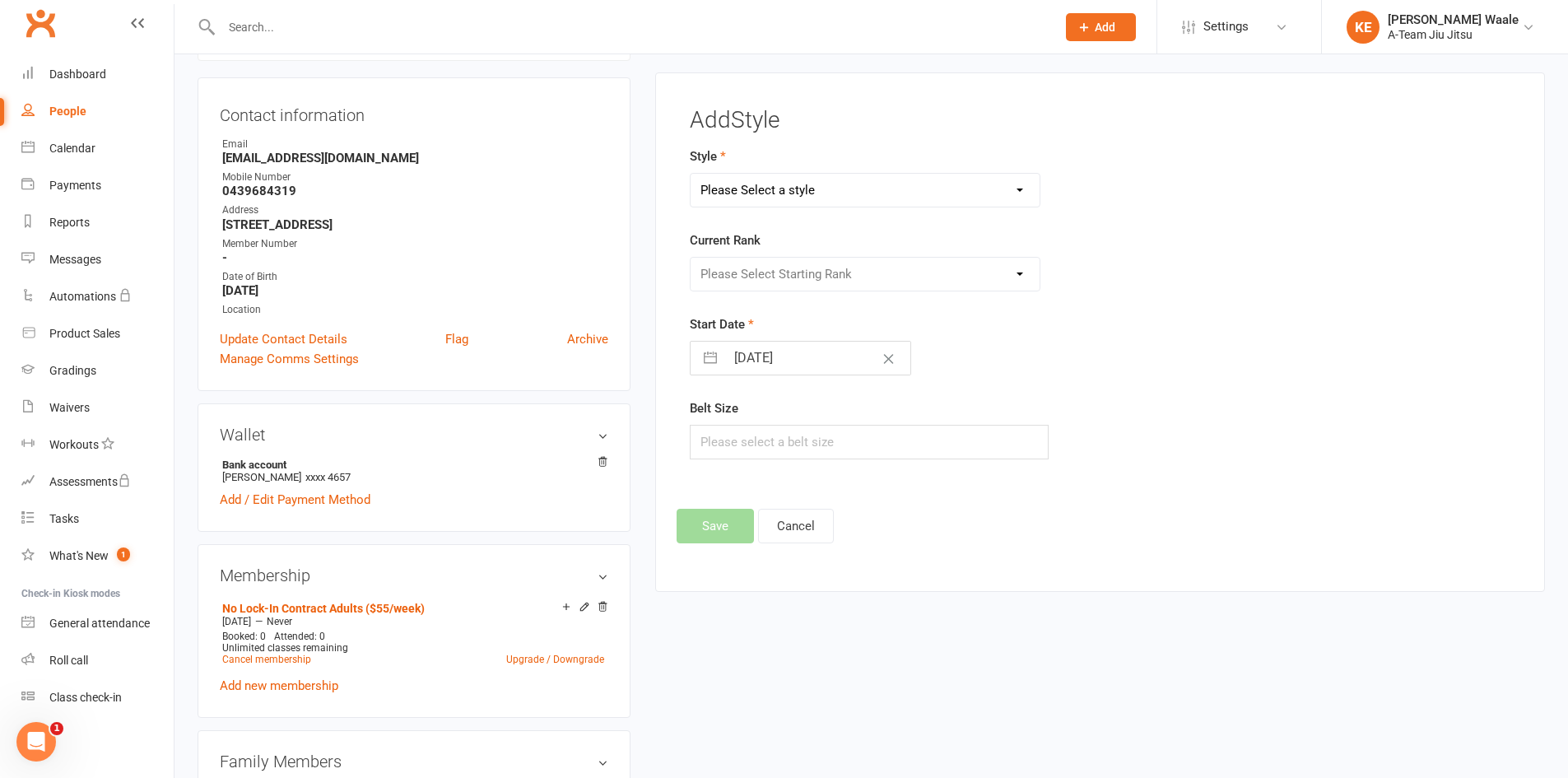
scroll to position [140, 0]
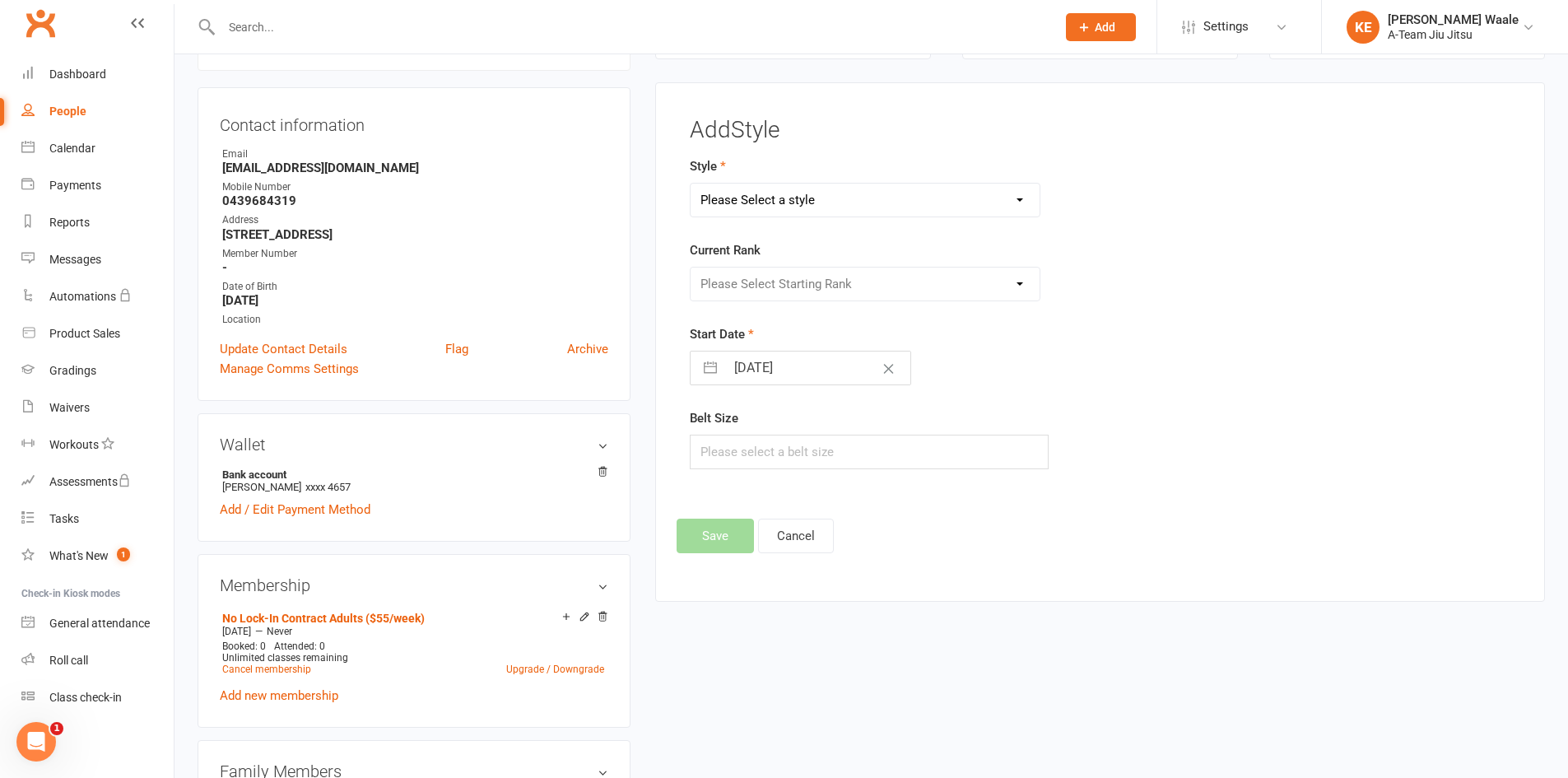
select select "7"
select select "2025"
select select "8"
select select "2025"
select select "9"
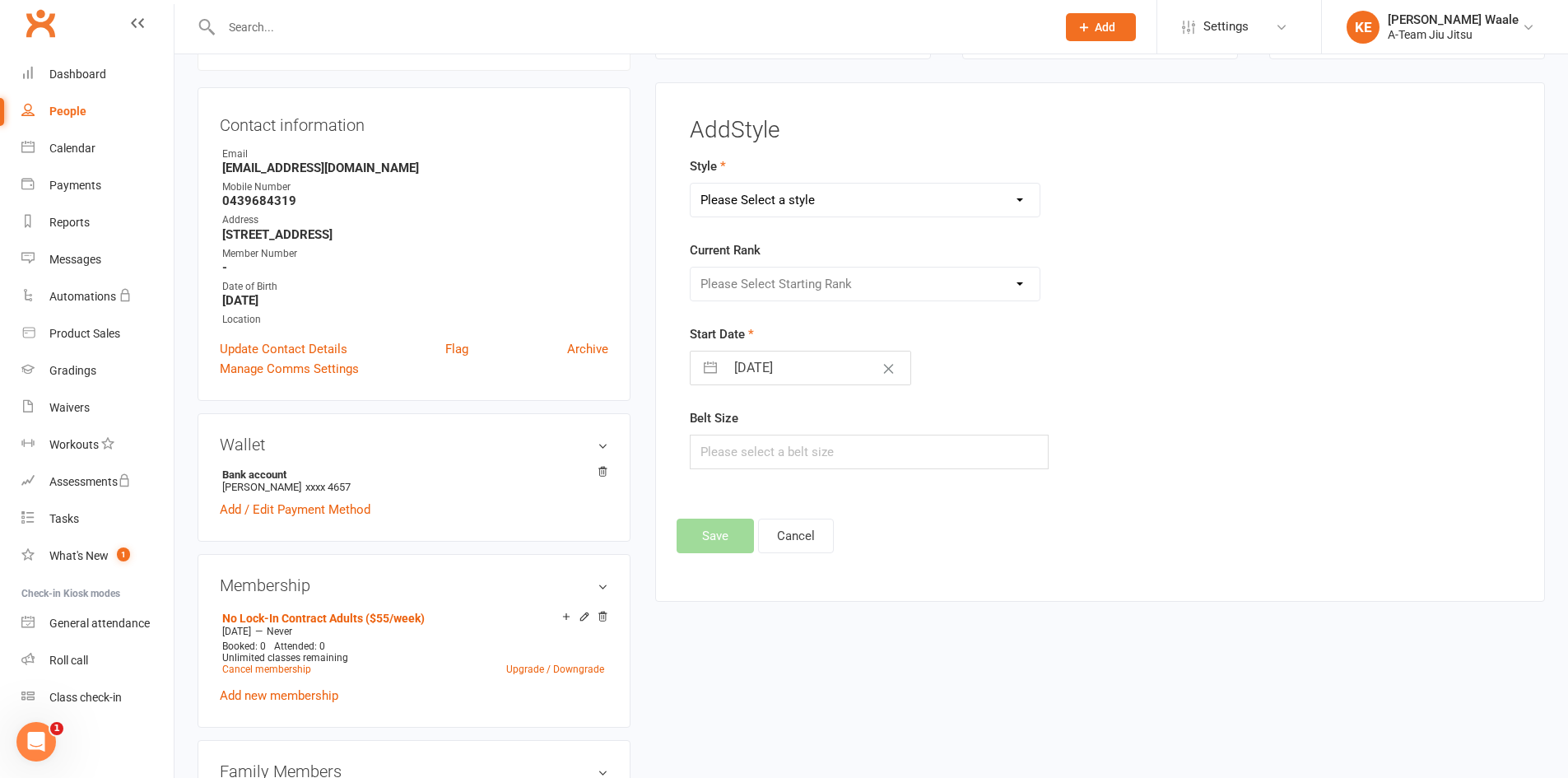
select select "2025"
click at [823, 364] on input "[DATE]" at bounding box center [817, 367] width 185 height 32
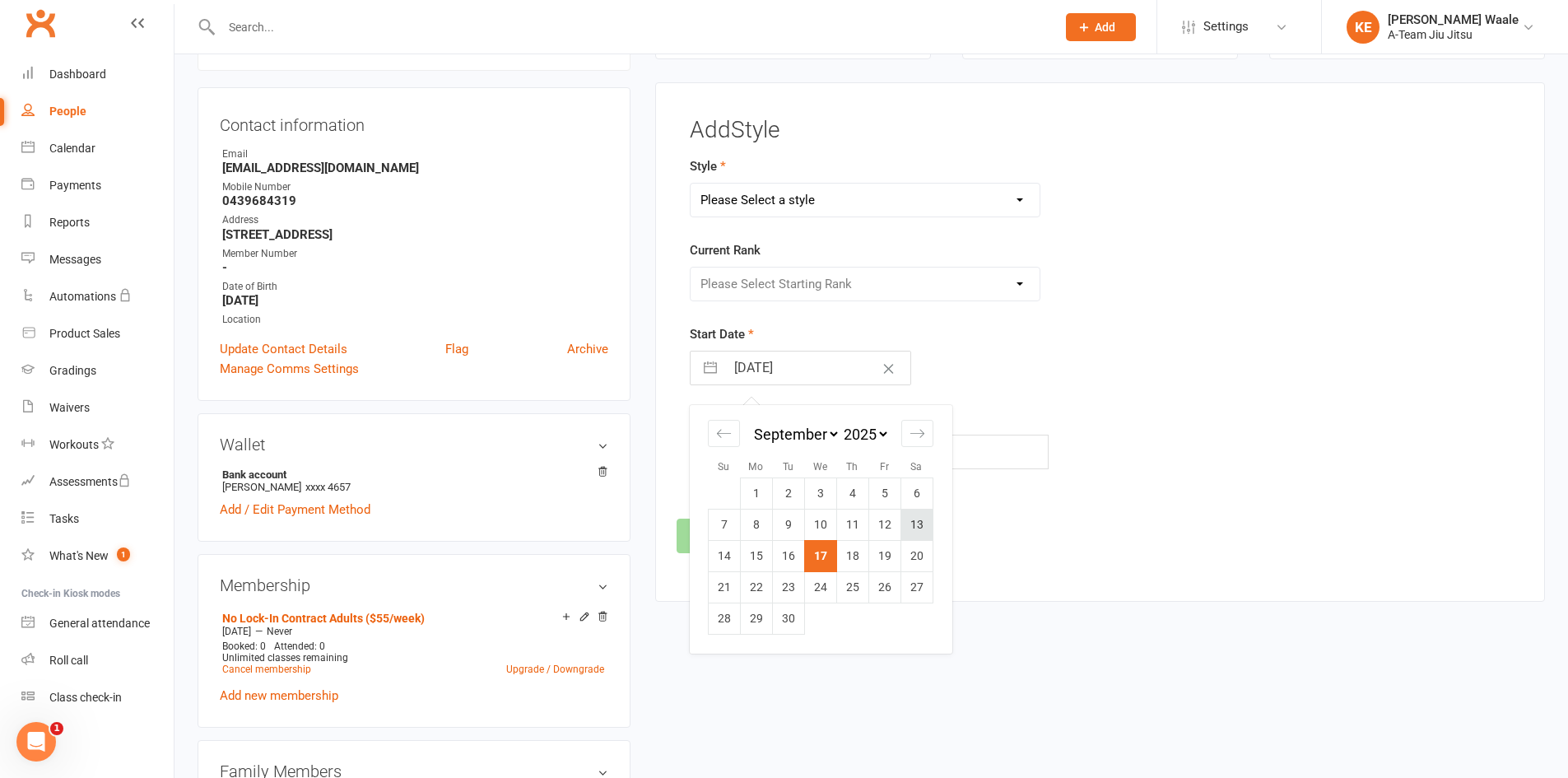
click at [917, 523] on td "13" at bounding box center [917, 524] width 32 height 32
type input "[DATE]"
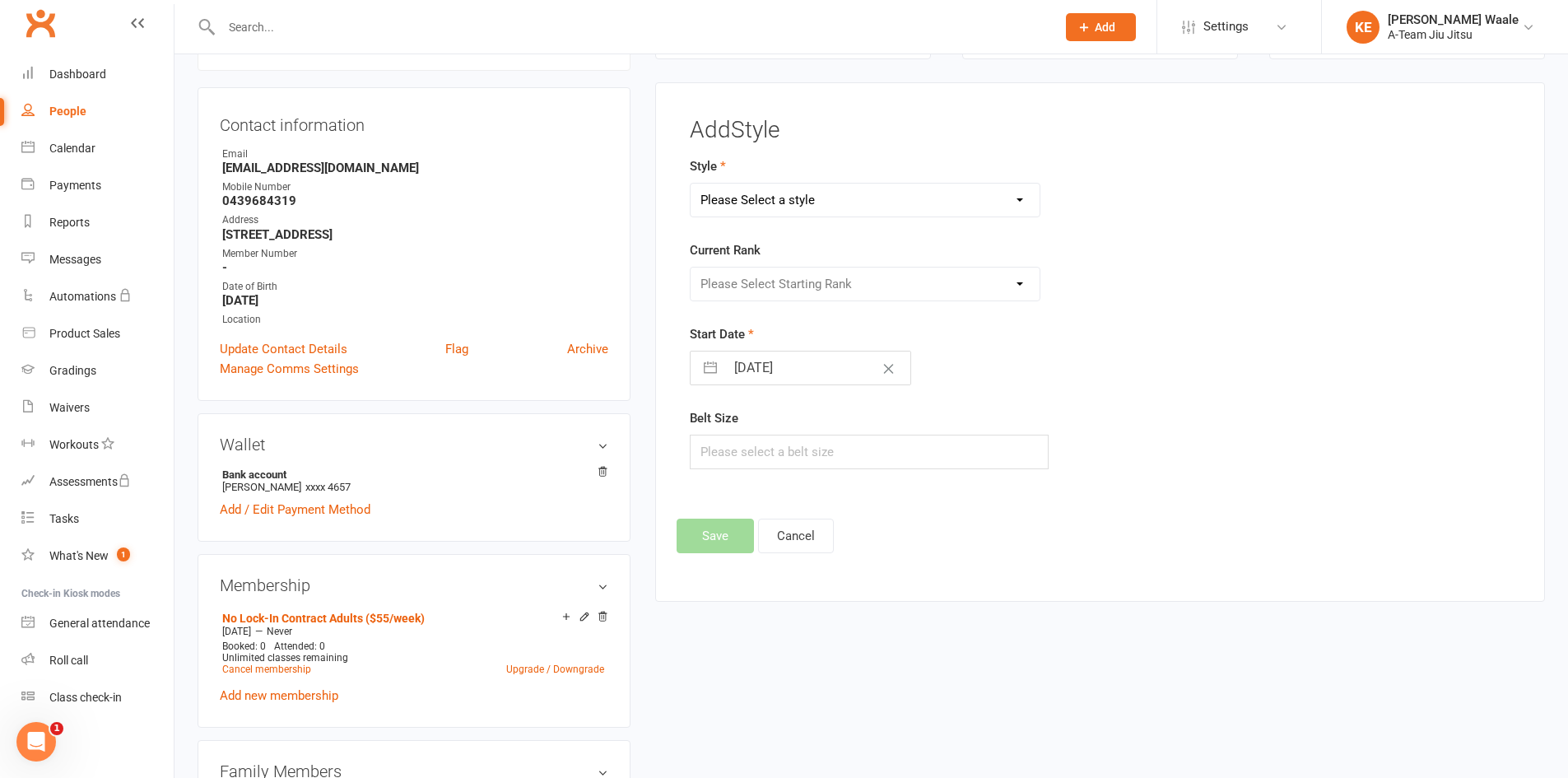
click at [833, 204] on select "Please Select a style No Gi" at bounding box center [865, 199] width 349 height 32
select select "3573"
click at [690, 184] on select "Please Select a style No Gi" at bounding box center [865, 199] width 349 height 32
click at [843, 277] on select "Please Select Starting Rank White Belt White Belt 1 White Belt 2 White Belt 3 W…" at bounding box center [865, 284] width 349 height 32
select select "43789"
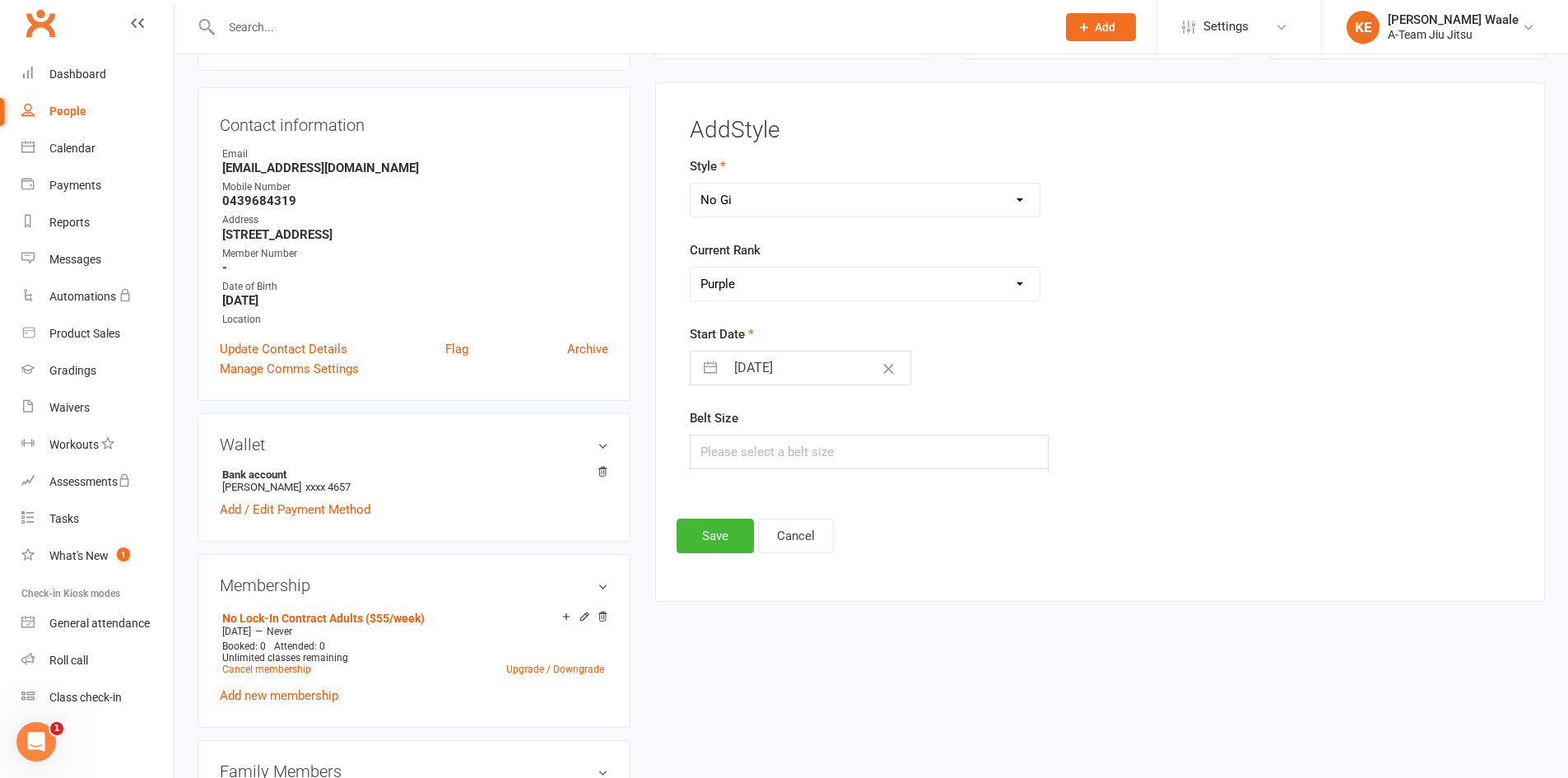
click at [690, 268] on select "Please Select Starting Rank White Belt White Belt 1 White Belt 2 White Belt 3 W…" at bounding box center [865, 284] width 349 height 32
click at [726, 533] on button "Save" at bounding box center [716, 536] width 77 height 34
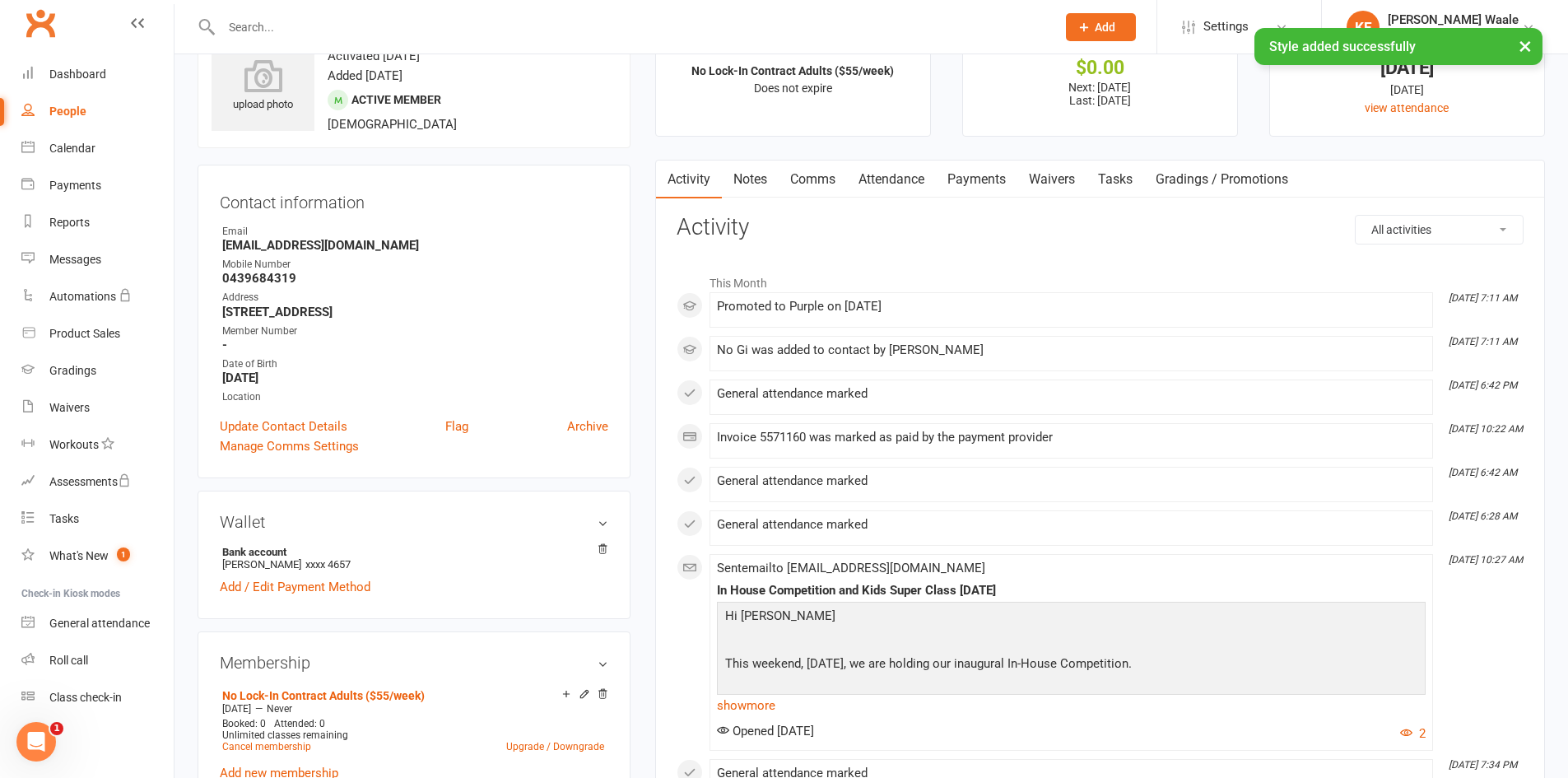
scroll to position [0, 0]
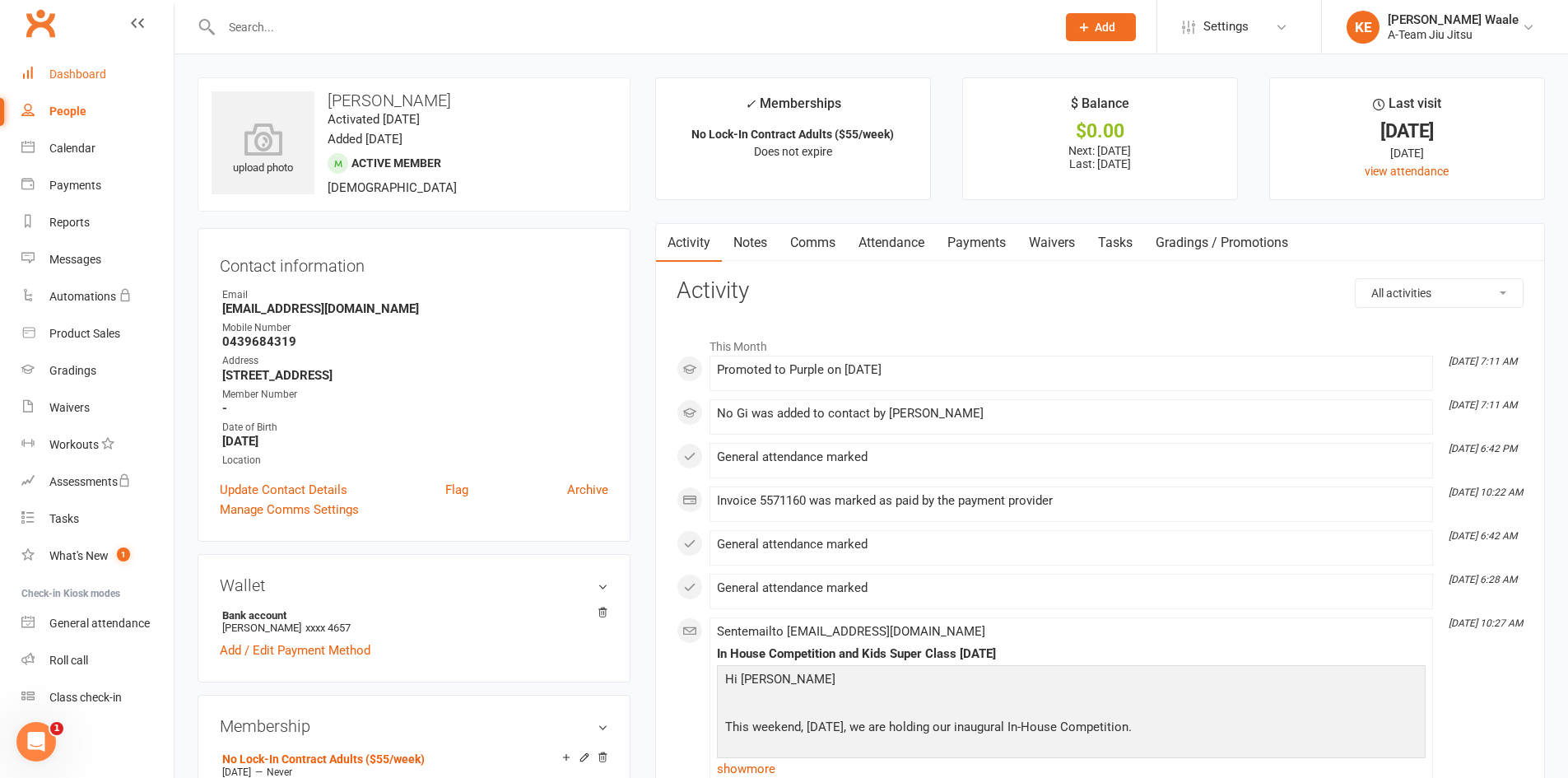
click at [72, 83] on link "Dashboard" at bounding box center [97, 75] width 152 height 37
